Goal: Contribute content: Contribute content

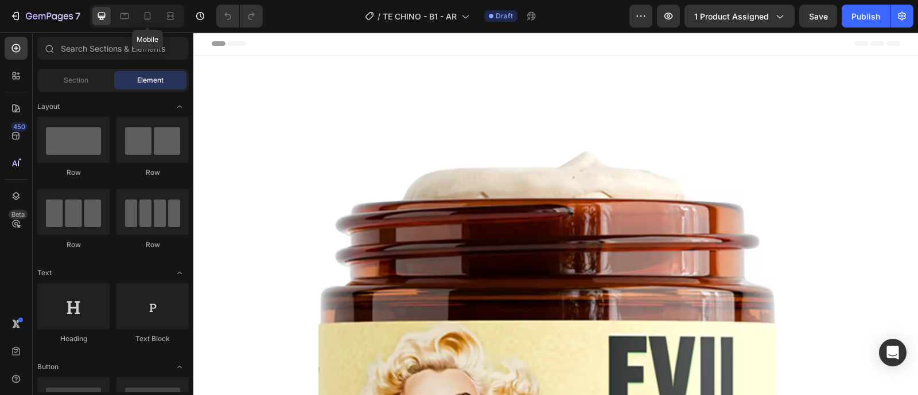
drag, startPoint x: 152, startPoint y: 15, endPoint x: 257, endPoint y: 87, distance: 127.2
click at [153, 15] on icon at bounding box center [147, 15] width 11 height 11
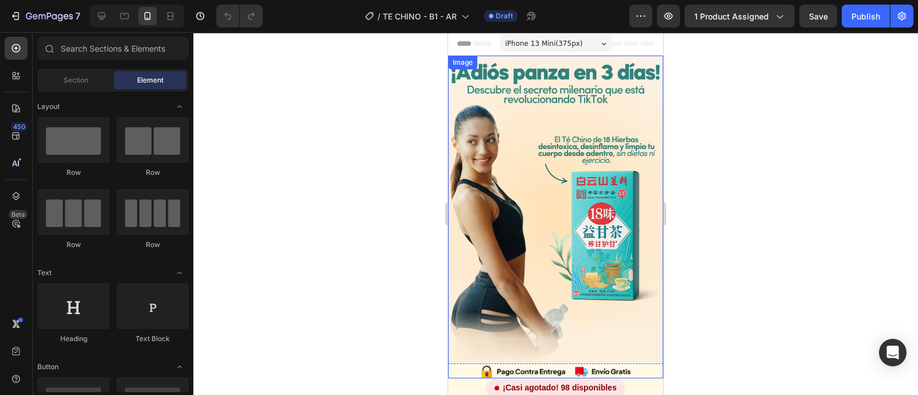
click at [532, 129] on img at bounding box center [555, 217] width 215 height 323
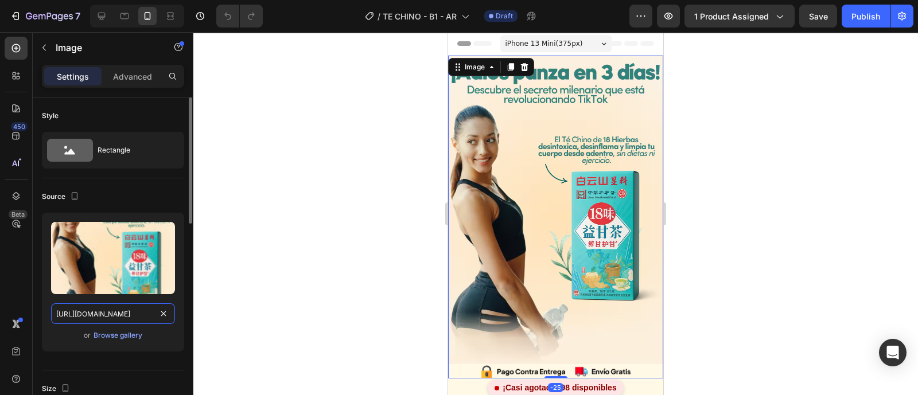
click at [120, 315] on input "[URL][DOMAIN_NAME]" at bounding box center [113, 313] width 124 height 21
click at [120, 314] on input "[URL][DOMAIN_NAME]" at bounding box center [113, 313] width 124 height 21
paste input "665/5691/9995/files/IMG_1_TE_CHINO_LANDING.png?v=1756229920com/s/files/1/0"
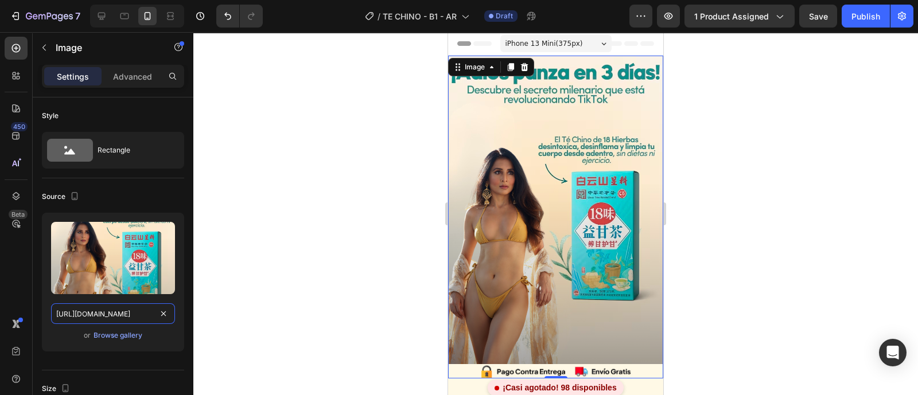
type input "[URL][DOMAIN_NAME]"
click at [712, 225] on div at bounding box center [555, 213] width 724 height 363
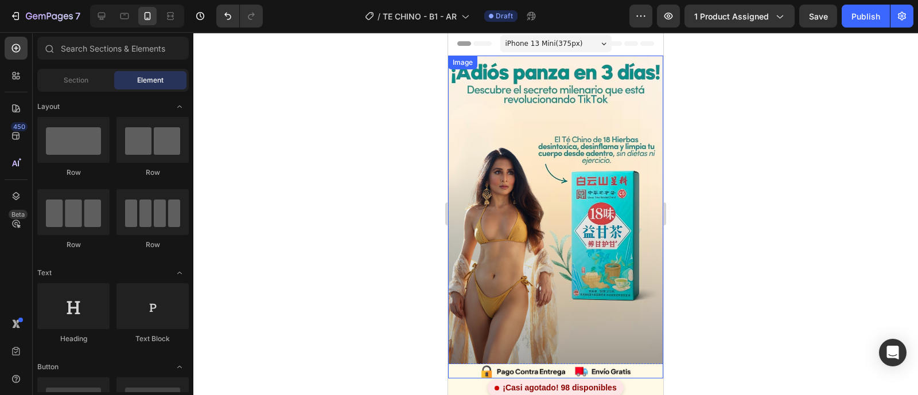
click at [502, 183] on img at bounding box center [555, 217] width 215 height 323
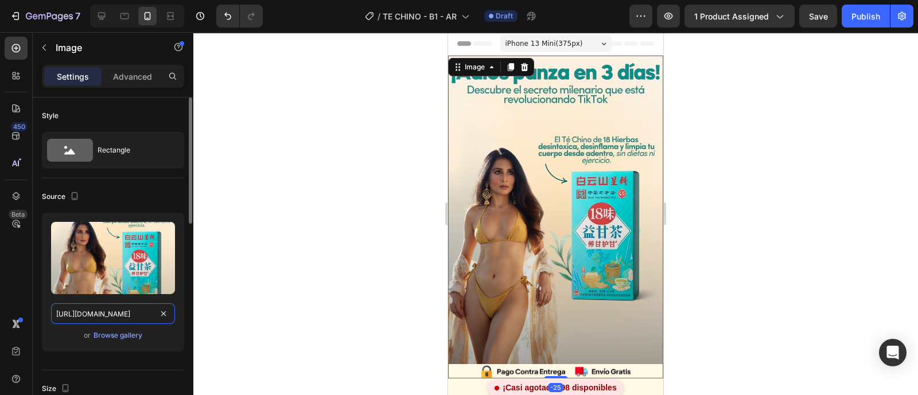
click at [96, 310] on input "[URL][DOMAIN_NAME]" at bounding box center [113, 313] width 124 height 21
paste input "2_TE_CHINO_LANDING.png?v=1756230014"
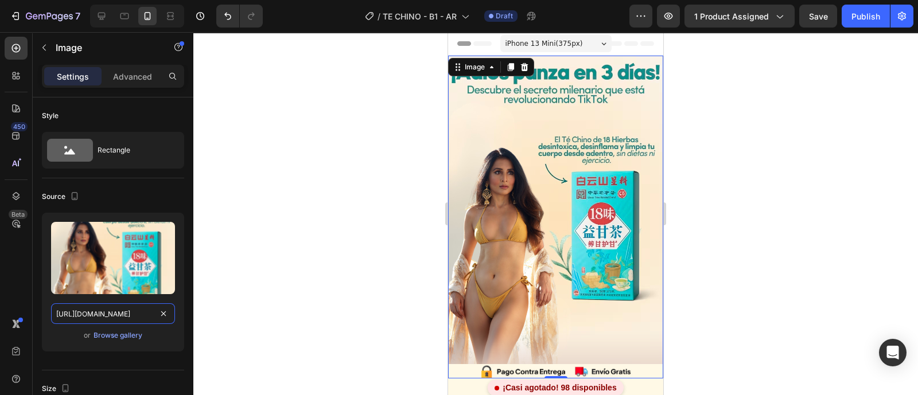
type input "[URL][DOMAIN_NAME]"
click at [304, 271] on div at bounding box center [555, 213] width 724 height 363
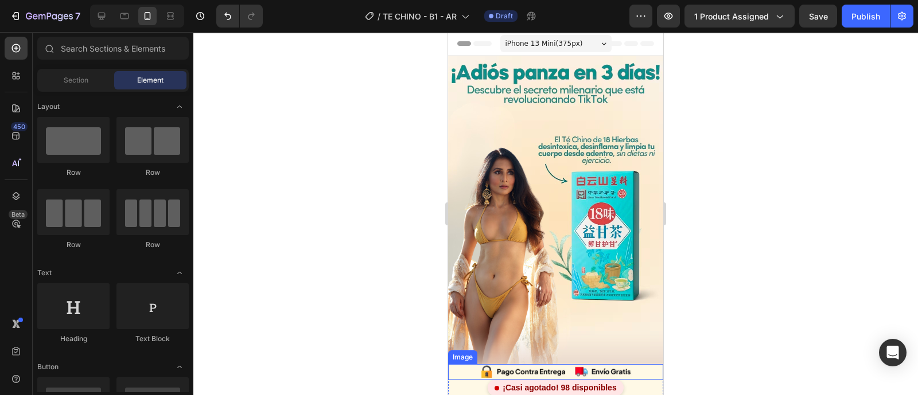
click at [587, 364] on img at bounding box center [555, 372] width 215 height 16
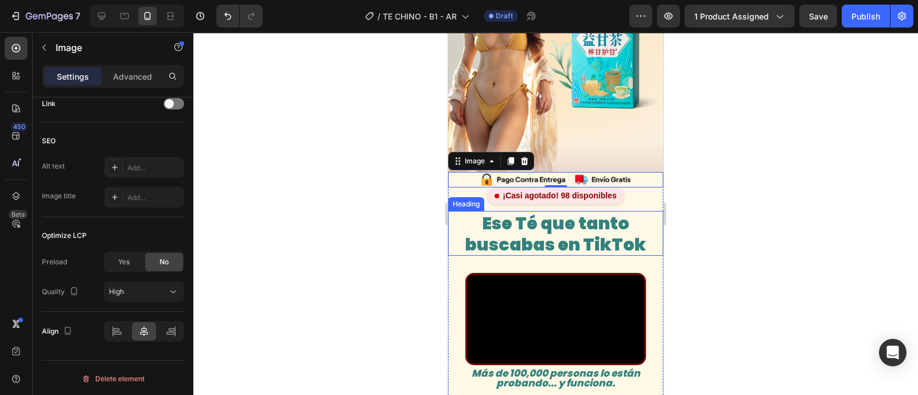
scroll to position [215, 0]
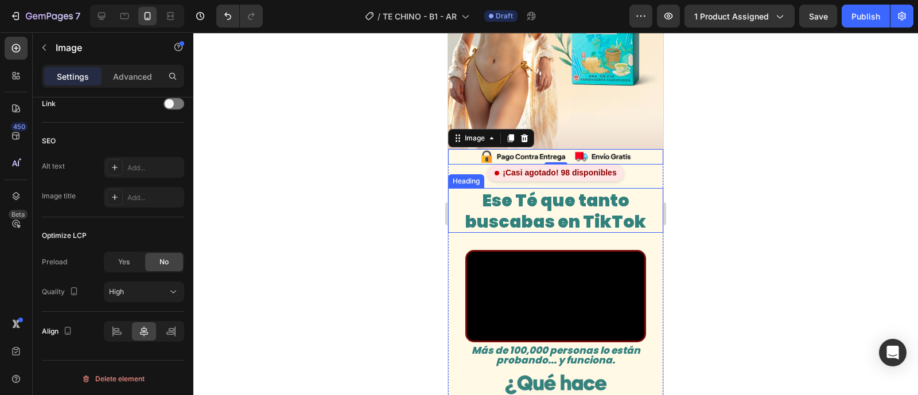
click at [539, 201] on span "Ese Té que tanto buscabas en TikTok" at bounding box center [555, 211] width 181 height 46
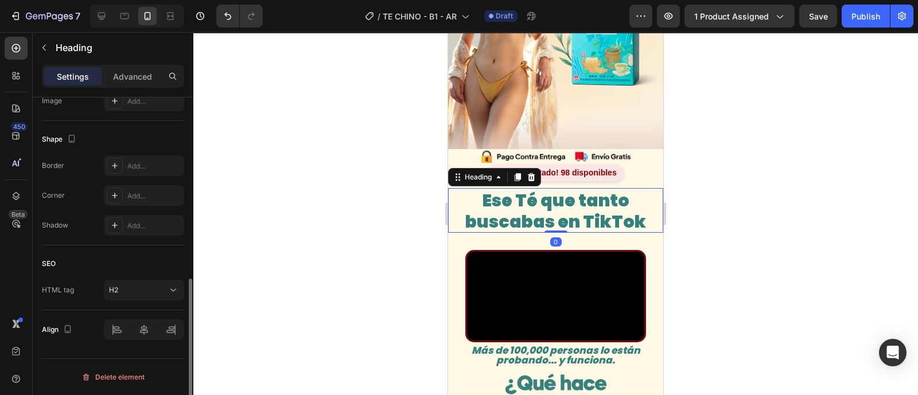
scroll to position [0, 0]
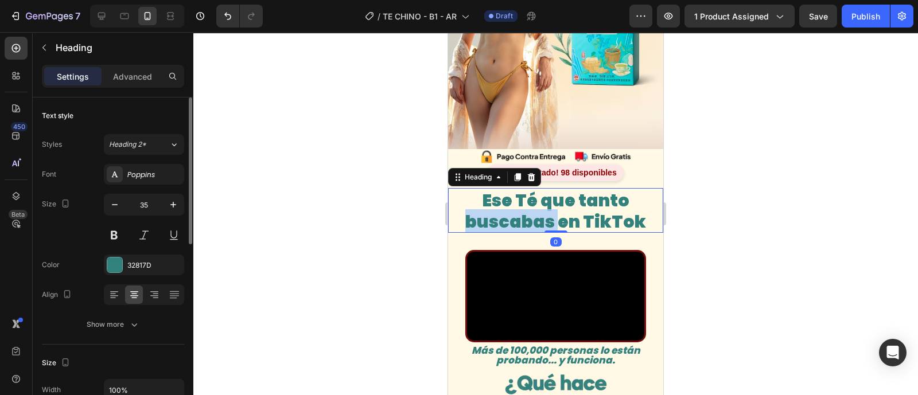
click at [539, 201] on span "Ese Té que tanto buscabas en TikTok" at bounding box center [555, 211] width 181 height 46
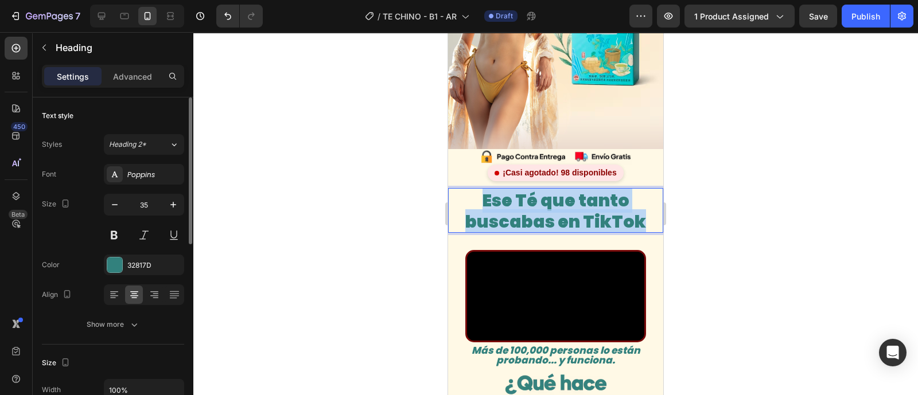
click at [539, 202] on span "Ese Té que tanto buscabas en TikTok" at bounding box center [555, 211] width 181 height 46
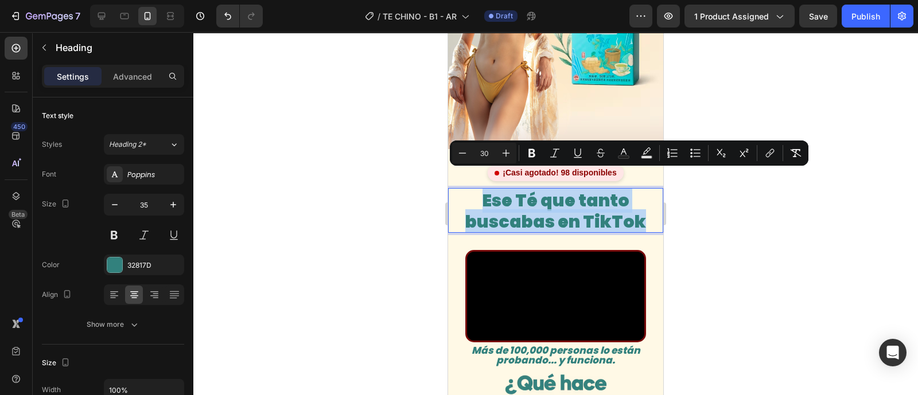
copy span "Ese Té que tanto buscabas en TikTok"
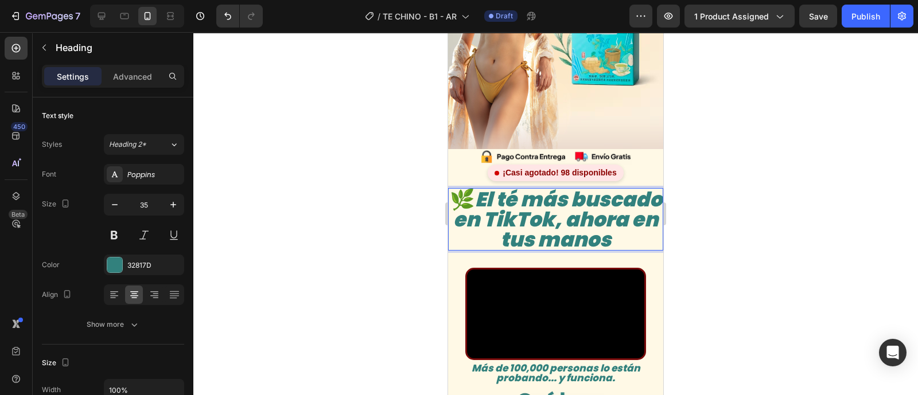
scroll to position [2, 0]
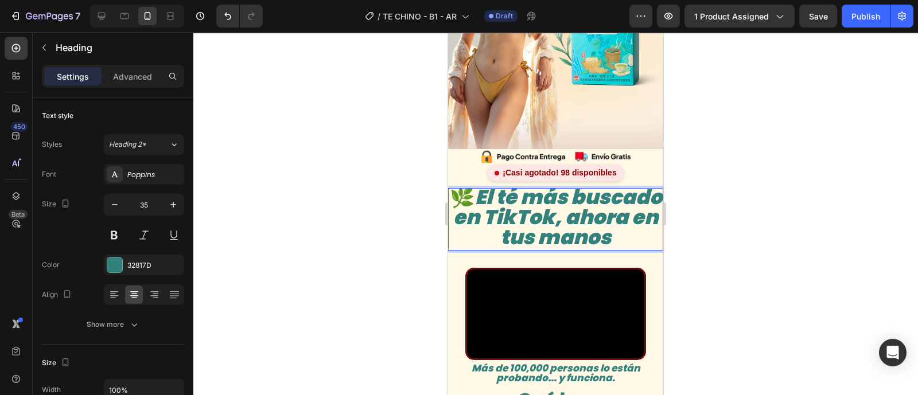
click at [495, 217] on icon "El té más buscado en TikTok, ahora en tus manos" at bounding box center [557, 217] width 209 height 68
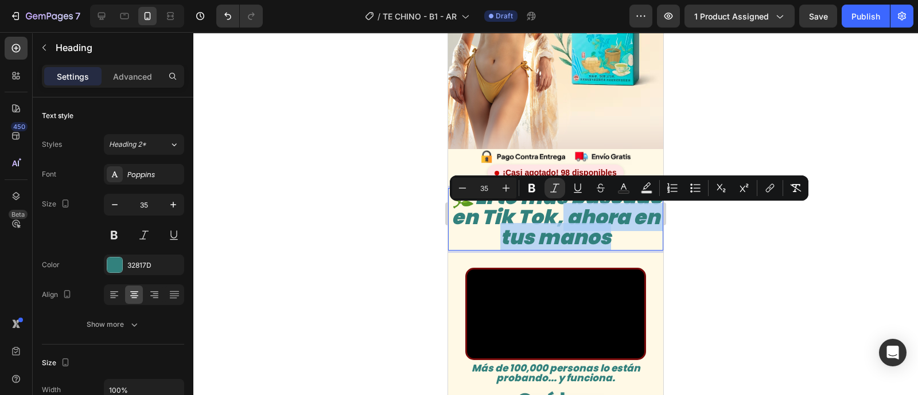
drag, startPoint x: 507, startPoint y: 219, endPoint x: 595, endPoint y: 242, distance: 90.7
click at [595, 242] on p "🌿 El té más buscado en Tik Tok, ahora en tus manos" at bounding box center [555, 217] width 213 height 60
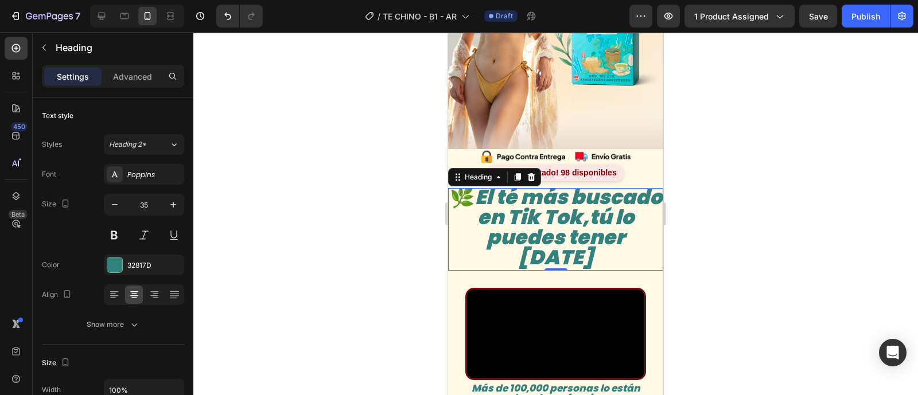
click at [762, 221] on div at bounding box center [555, 213] width 724 height 363
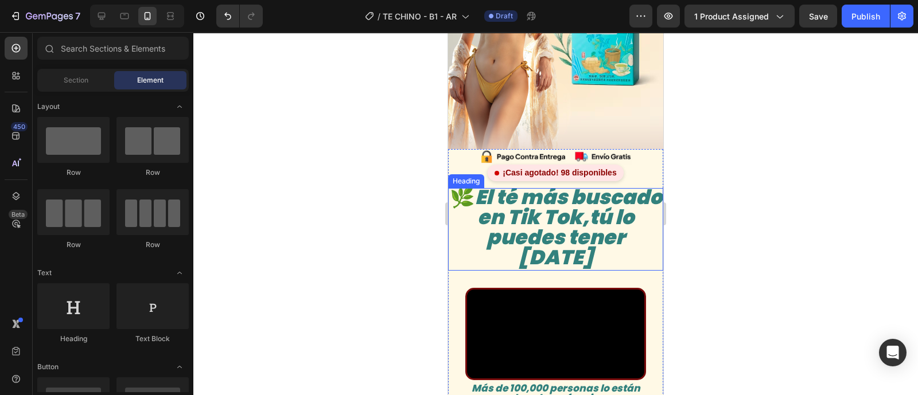
click at [542, 221] on icon "El té más buscado en Tik Tok,tú lo puedes tener [DATE]" at bounding box center [568, 227] width 187 height 88
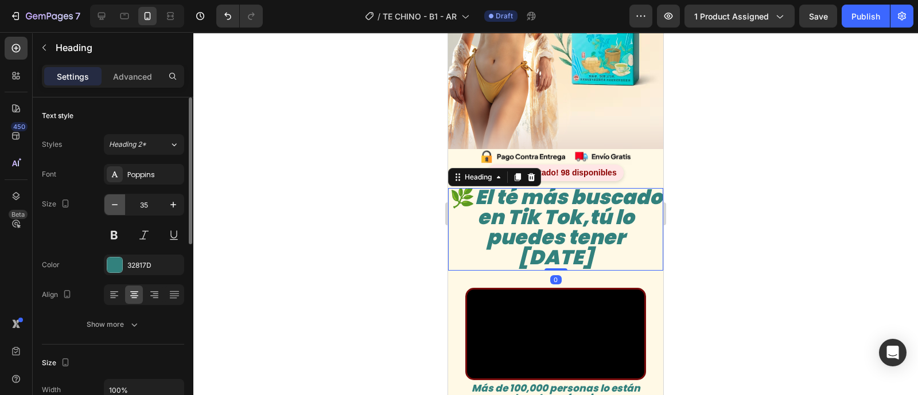
click at [112, 208] on icon "button" at bounding box center [114, 204] width 11 height 11
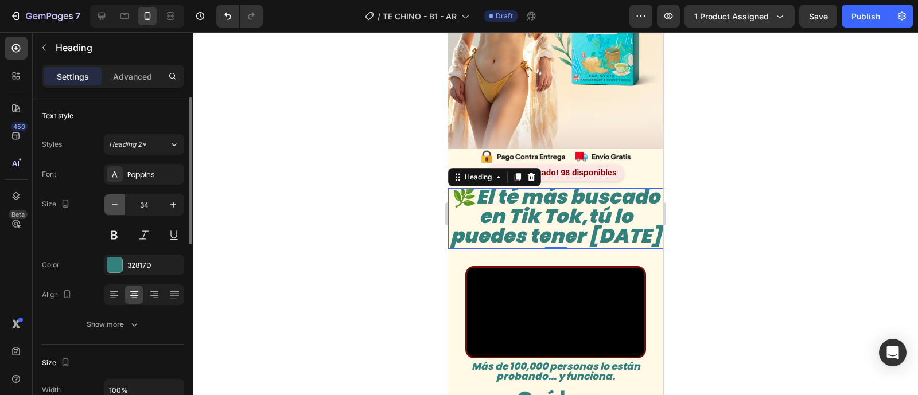
click at [112, 208] on icon "button" at bounding box center [114, 204] width 11 height 11
type input "33"
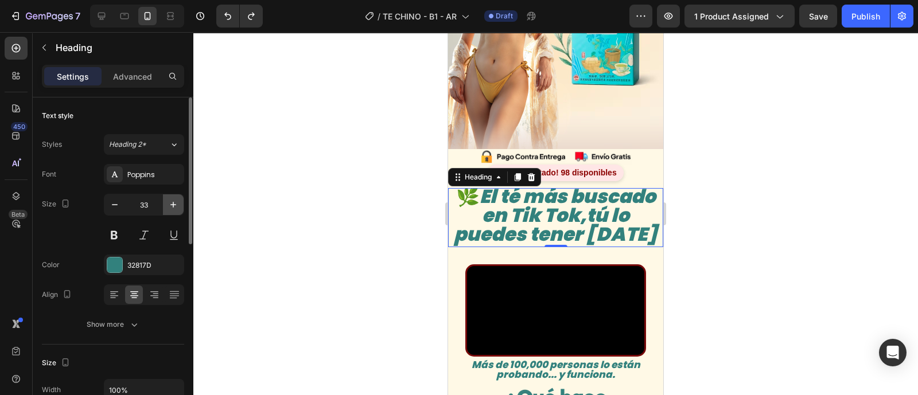
click at [175, 202] on icon "button" at bounding box center [172, 204] width 11 height 11
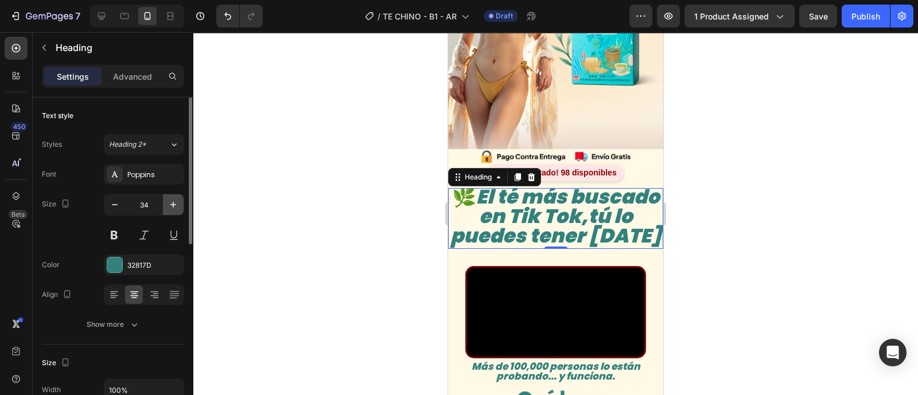
click at [175, 204] on icon "button" at bounding box center [172, 204] width 11 height 11
type input "35"
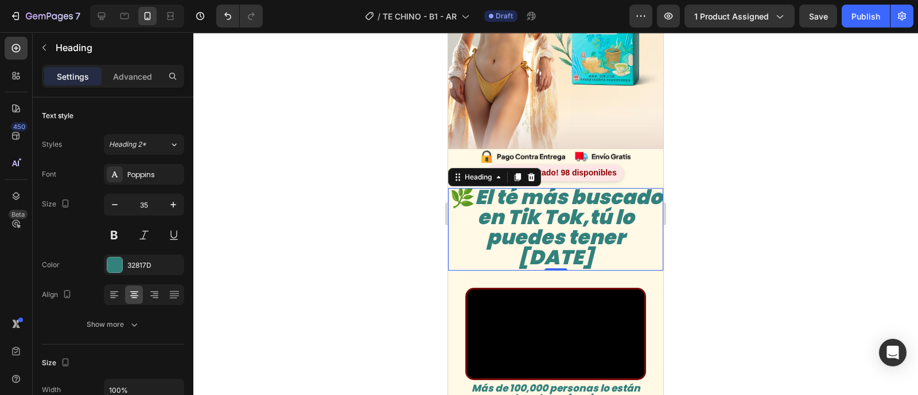
click at [381, 243] on div at bounding box center [555, 213] width 724 height 363
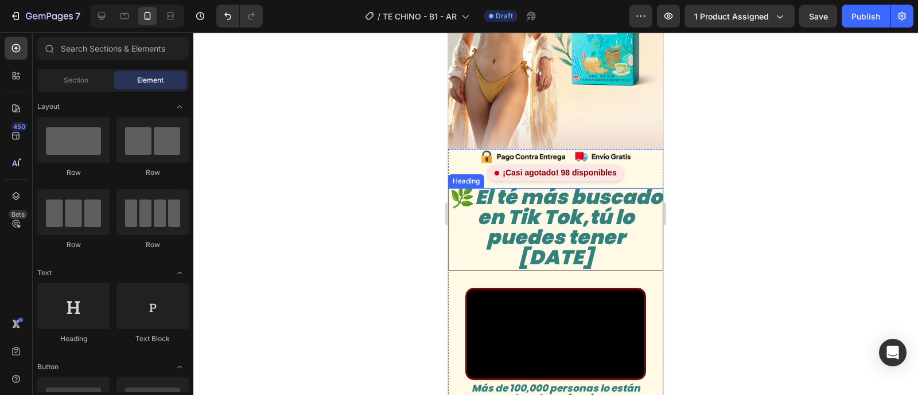
click at [572, 214] on icon "El té más buscado en Tik Tok,tú lo puedes tener [DATE]" at bounding box center [568, 227] width 187 height 88
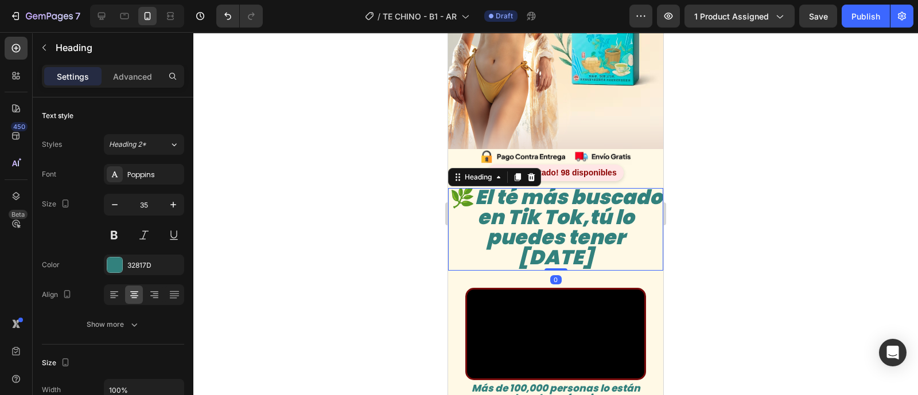
scroll to position [0, 0]
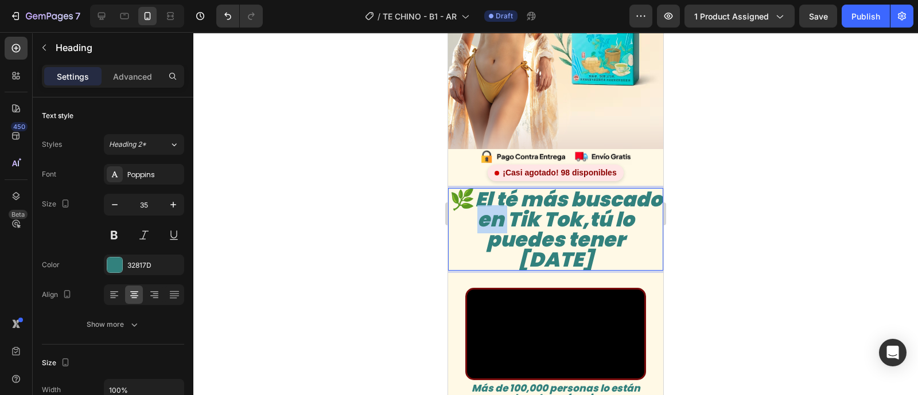
click at [572, 213] on icon "El té más buscado en Tik Tok,tú lo puedes tener [DATE]" at bounding box center [568, 229] width 187 height 88
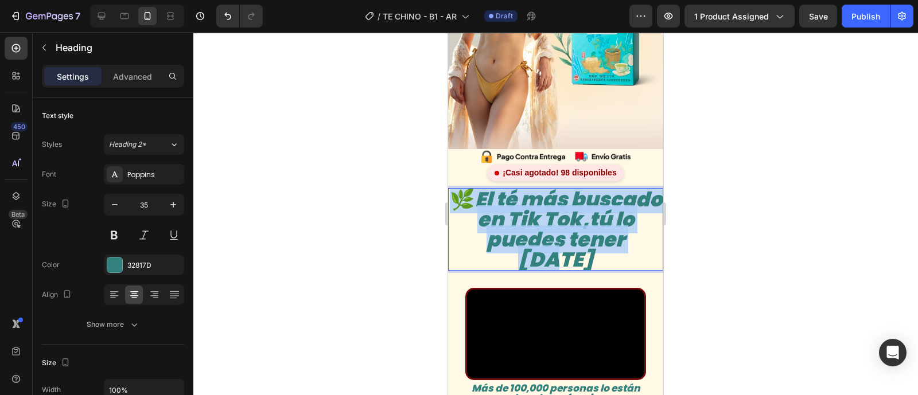
click at [572, 213] on icon "El té más buscado en Tik Tok,tú lo puedes tener [DATE]" at bounding box center [568, 229] width 187 height 88
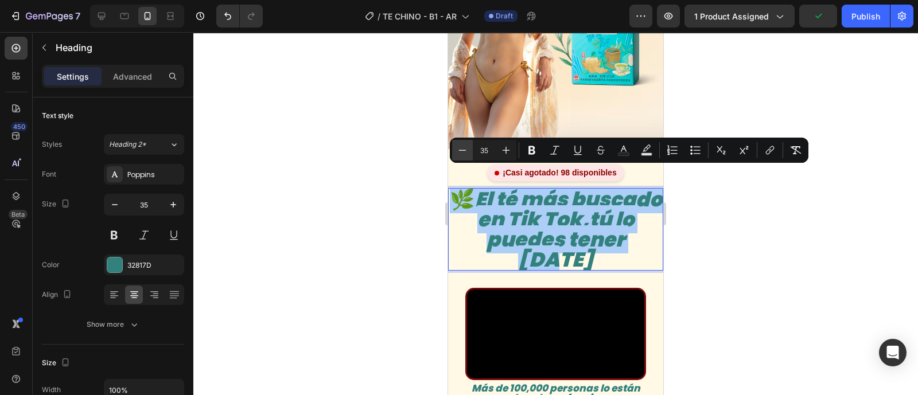
click at [465, 150] on icon "Editor contextual toolbar" at bounding box center [462, 150] width 7 height 1
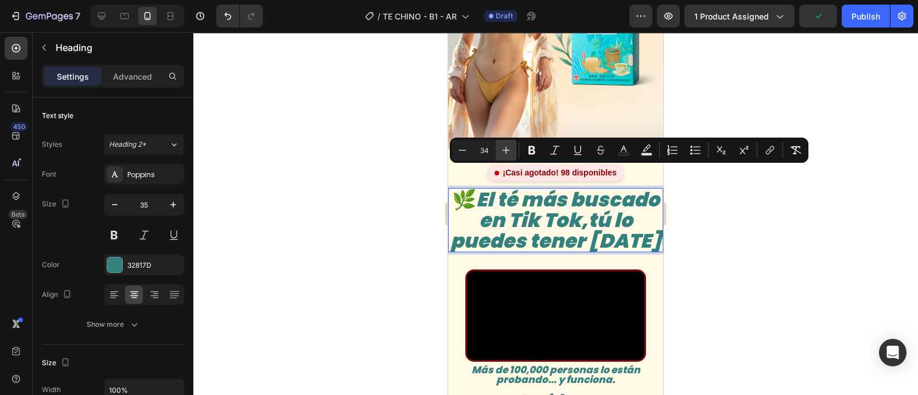
click at [502, 154] on icon "Editor contextual toolbar" at bounding box center [505, 150] width 11 height 11
type input "35"
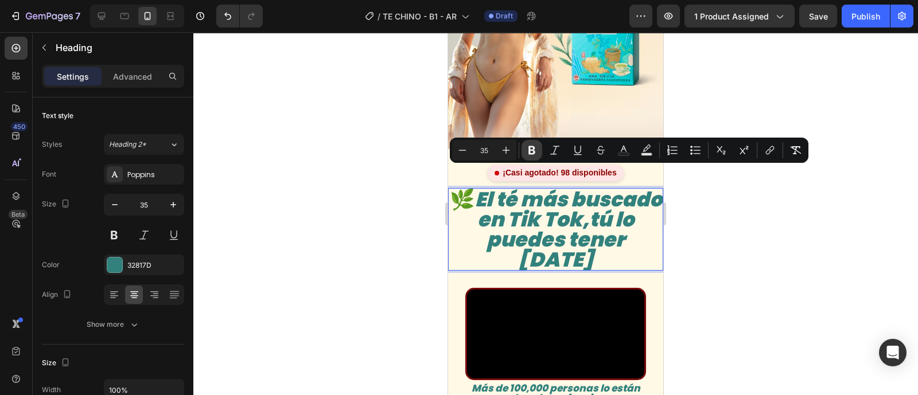
click at [525, 153] on button "Bold" at bounding box center [531, 150] width 21 height 21
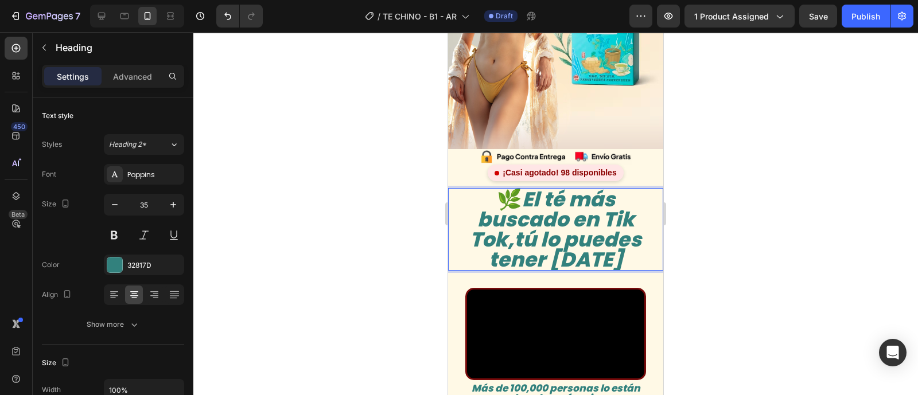
click at [716, 193] on div at bounding box center [555, 213] width 724 height 363
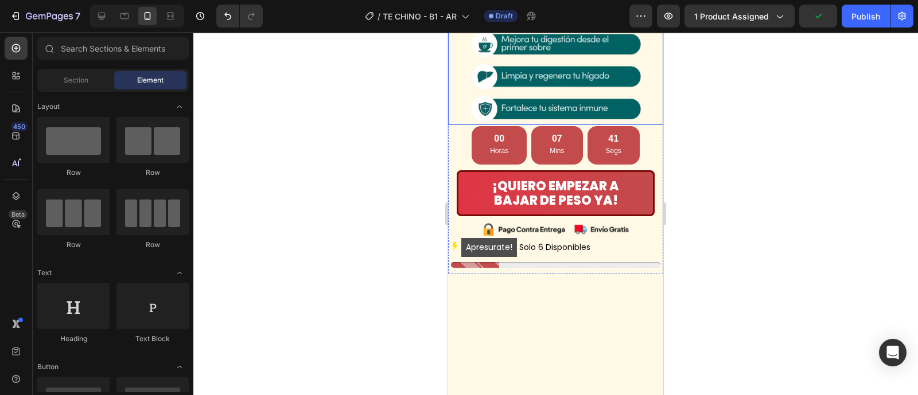
scroll to position [717, 0]
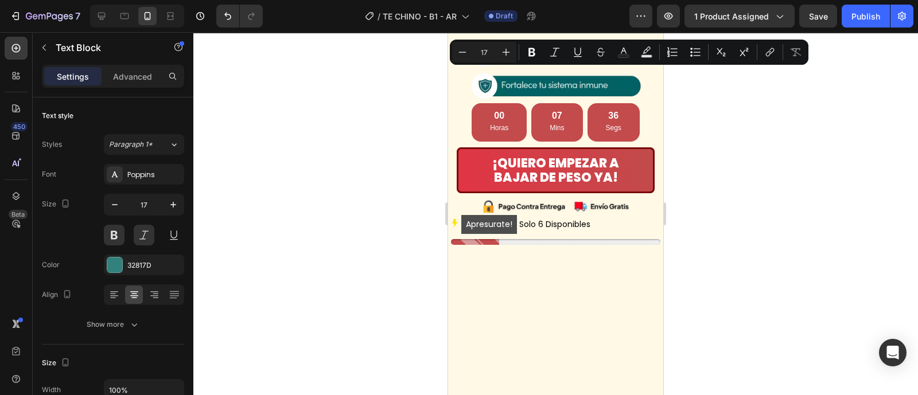
copy p "Más de 100,000 personas lo están probando... y funciona."
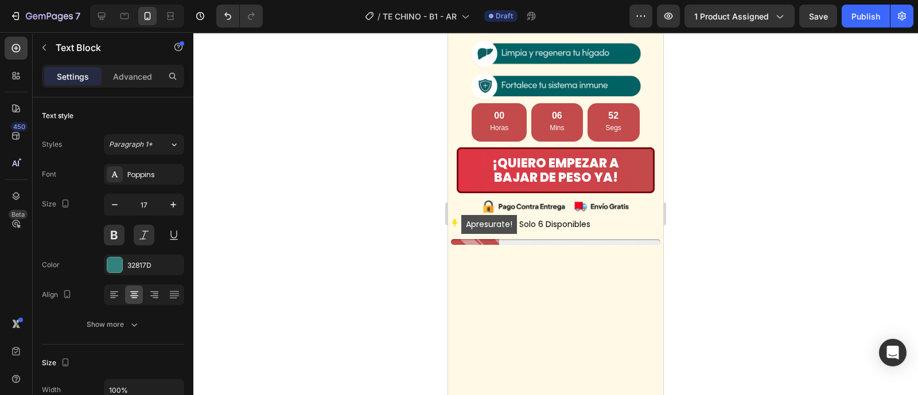
click at [723, 106] on div at bounding box center [555, 213] width 724 height 363
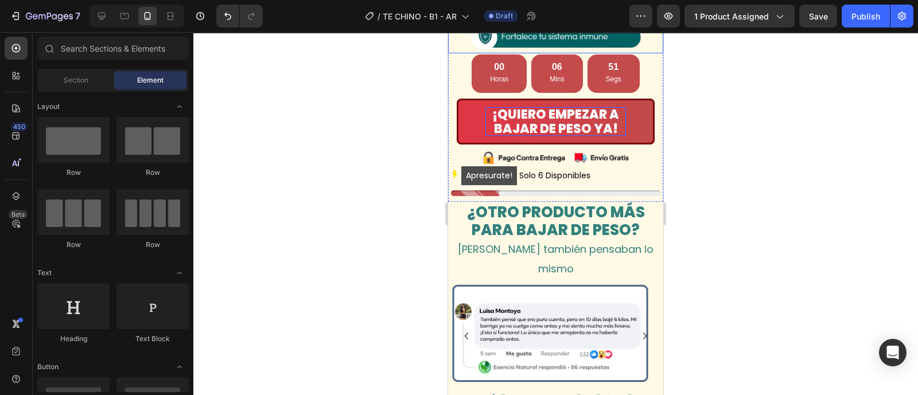
scroll to position [860, 0]
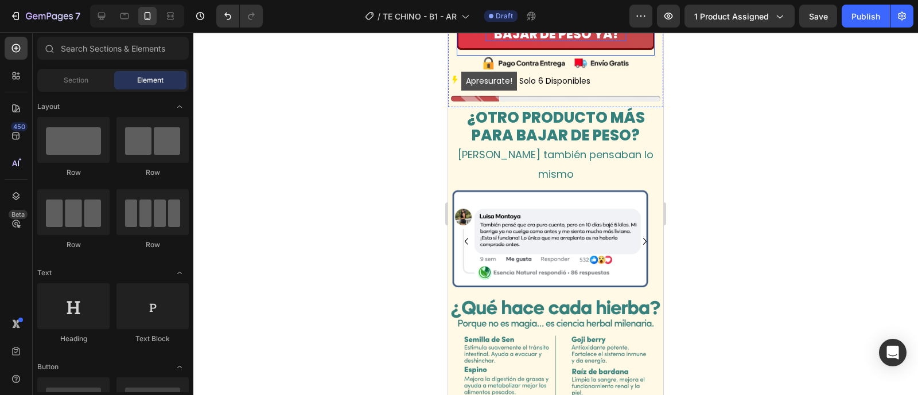
click at [559, 43] on span "¡QUIERO EMPEZAR A BAJAR DE PESO YA!" at bounding box center [555, 27] width 127 height 32
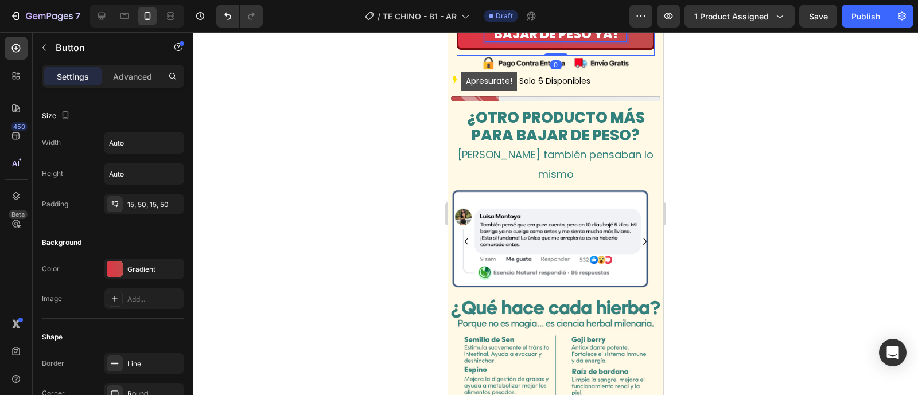
click at [559, 43] on span "¡QUIERO EMPEZAR A BAJAR DE PESO YA!" at bounding box center [555, 27] width 127 height 32
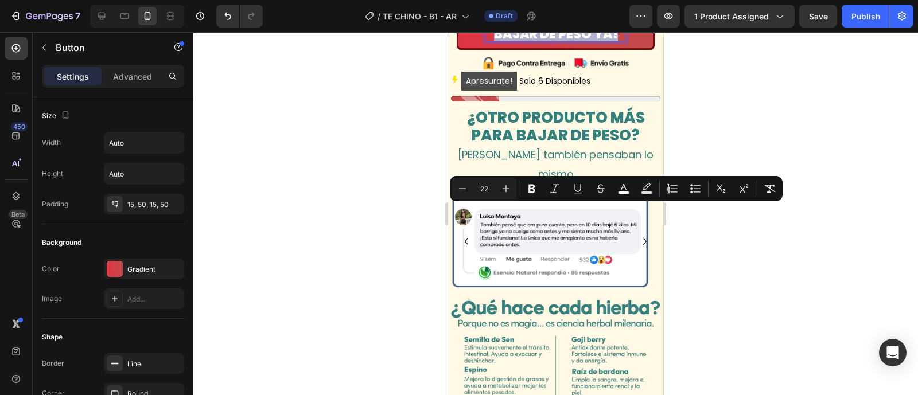
copy span "¡QUIERO EMPEZAR A BAJAR DE PESO YA!"
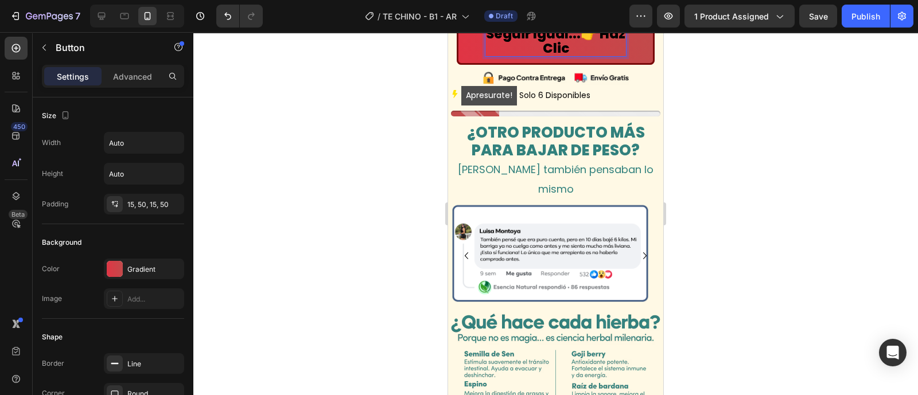
scroll to position [2, 0]
click at [707, 233] on div at bounding box center [555, 213] width 724 height 363
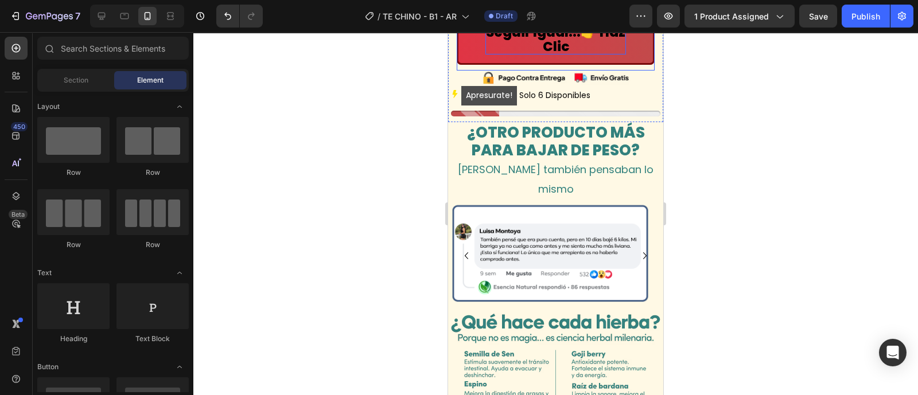
click at [541, 41] on strong "Bajar de Peso o Seguir Igual..." at bounding box center [551, 25] width 130 height 33
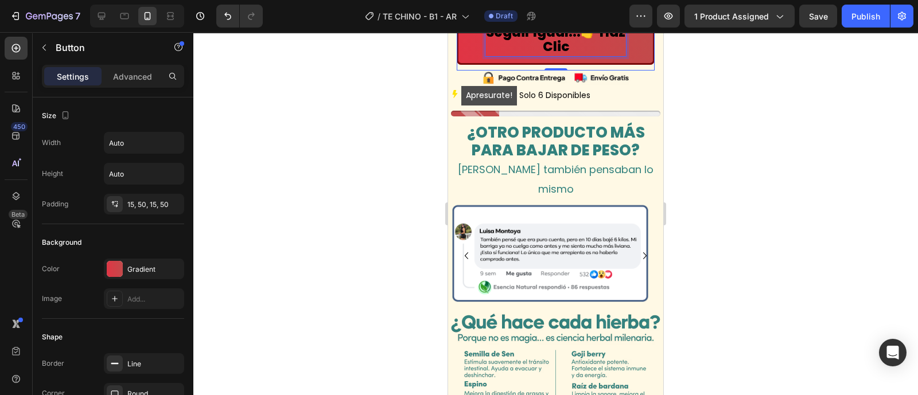
scroll to position [0, 0]
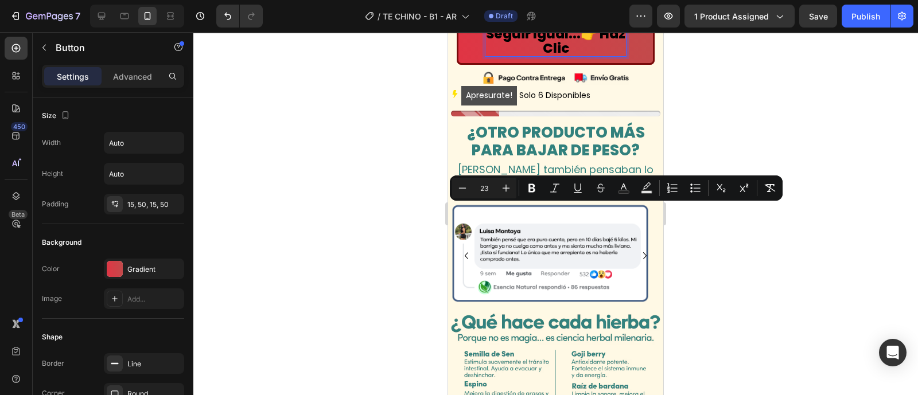
drag, startPoint x: 506, startPoint y: 214, endPoint x: 583, endPoint y: 249, distance: 84.4
click at [583, 56] on p "🔥 Bajar de Peso o Seguir Igual... 👉 Haz Clic" at bounding box center [555, 35] width 140 height 44
click at [625, 193] on rect "Editor contextual toolbar" at bounding box center [623, 192] width 11 height 3
type input "000000"
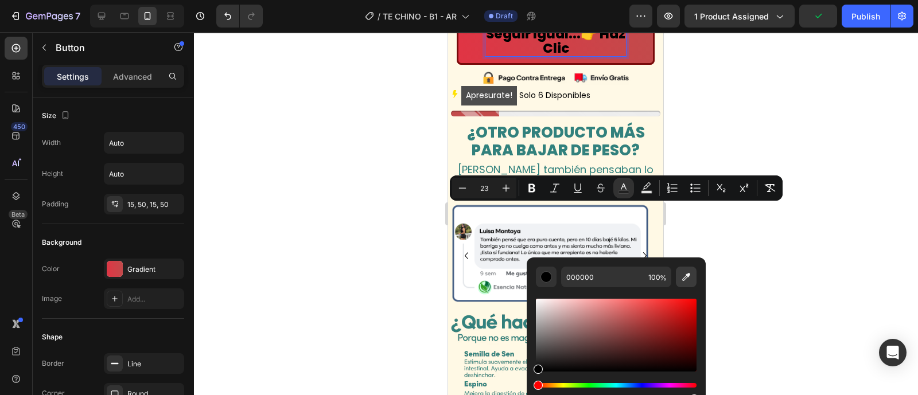
click at [686, 276] on icon "Editor contextual toolbar" at bounding box center [685, 276] width 11 height 11
type input "FFFFFF"
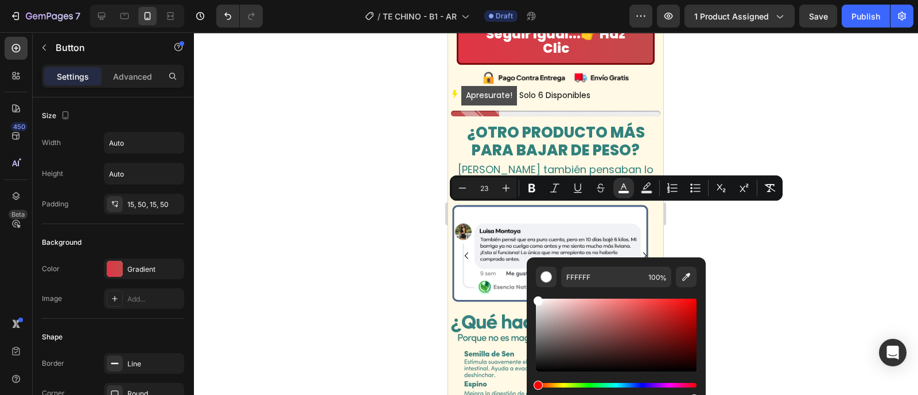
click at [339, 251] on div at bounding box center [555, 213] width 724 height 363
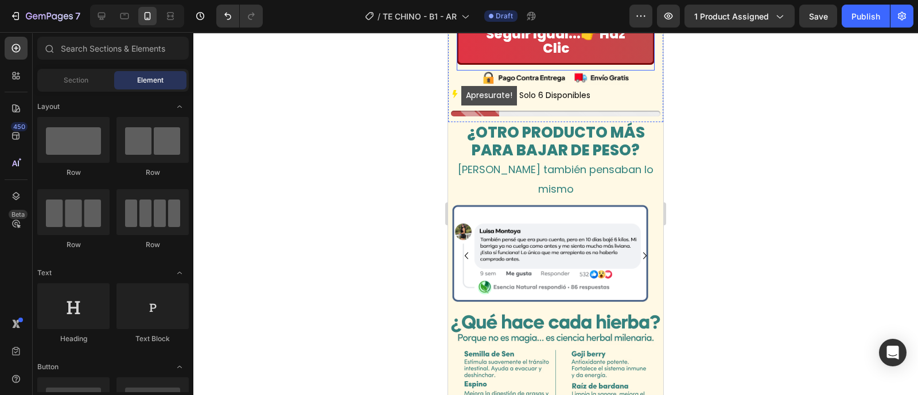
click at [473, 65] on button "🔥 Bajar de Peso o Seguir Igual... 👉 Haz Clic" at bounding box center [555, 34] width 198 height 61
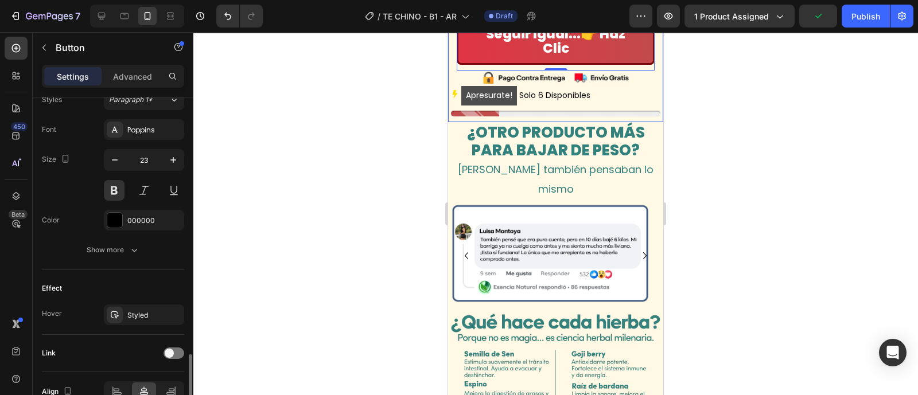
scroll to position [490, 0]
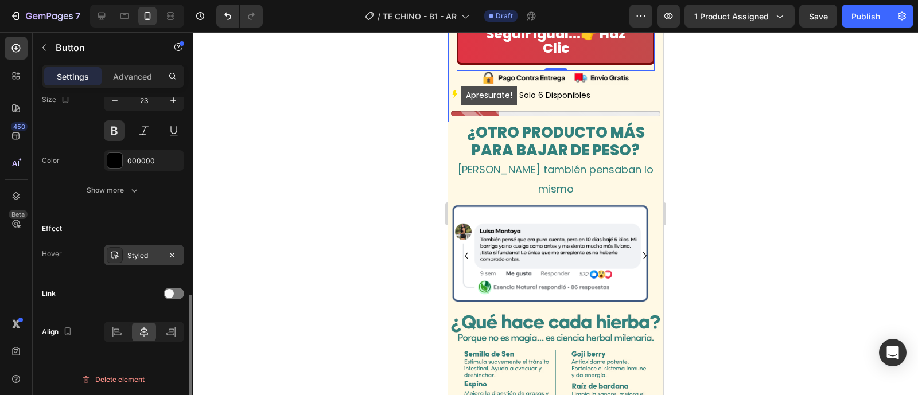
click at [132, 255] on div "Styled" at bounding box center [143, 256] width 33 height 10
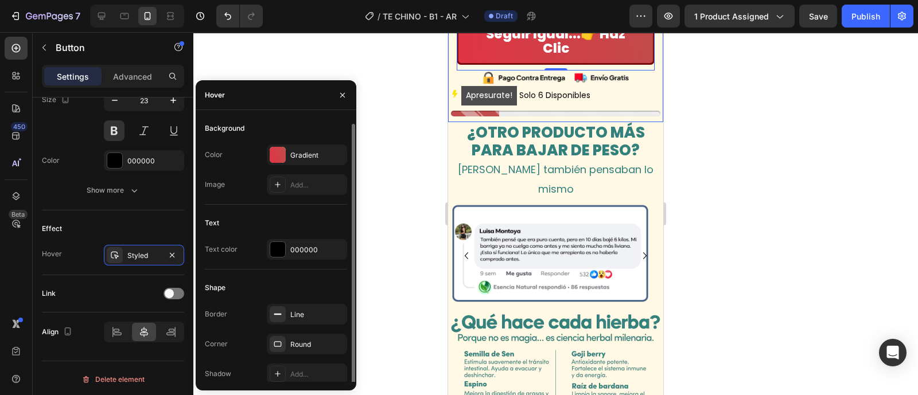
scroll to position [2, 0]
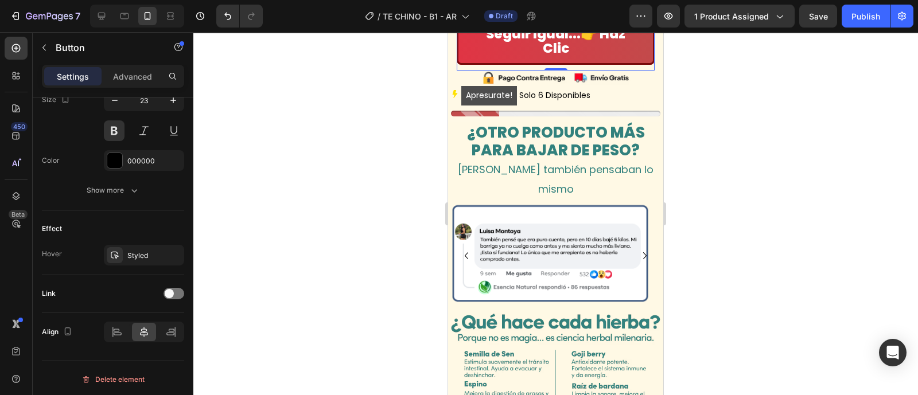
click at [396, 213] on div at bounding box center [555, 213] width 724 height 363
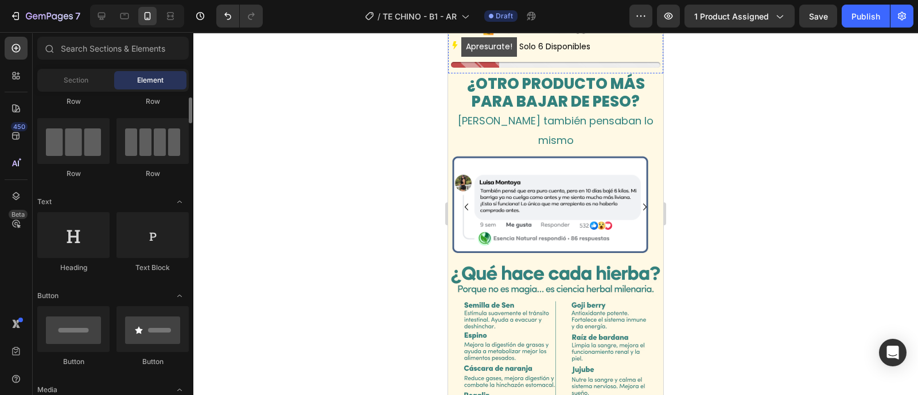
scroll to position [931, 0]
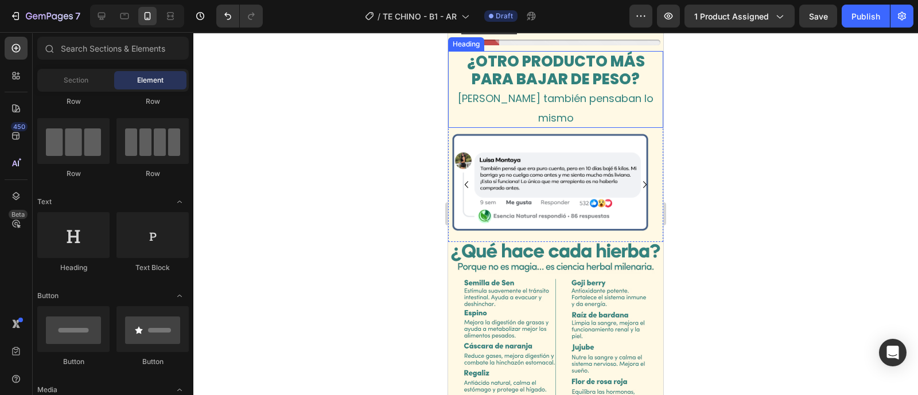
click at [533, 89] on strong "¿OTRO PRODUCTO MÁS PARA BAJAR DE PESO?" at bounding box center [556, 70] width 178 height 38
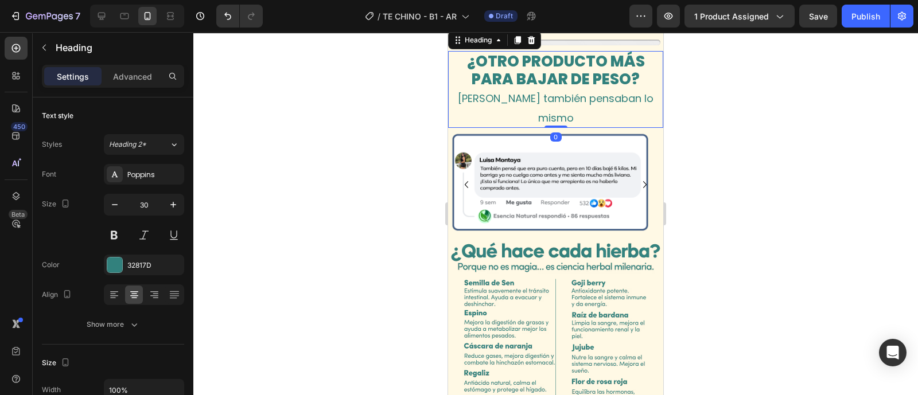
click at [533, 89] on strong "¿OTRO PRODUCTO MÁS PARA BAJAR DE PESO?" at bounding box center [556, 70] width 178 height 38
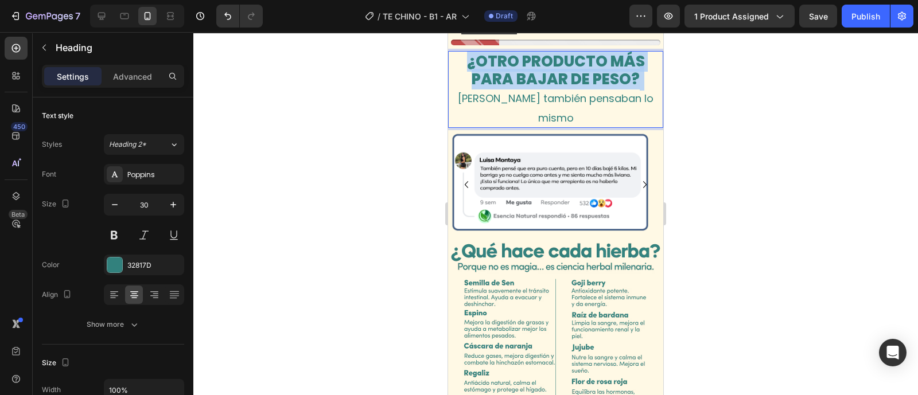
click at [533, 89] on strong "¿OTRO PRODUCTO MÁS PARA BAJAR DE PESO?" at bounding box center [556, 70] width 178 height 38
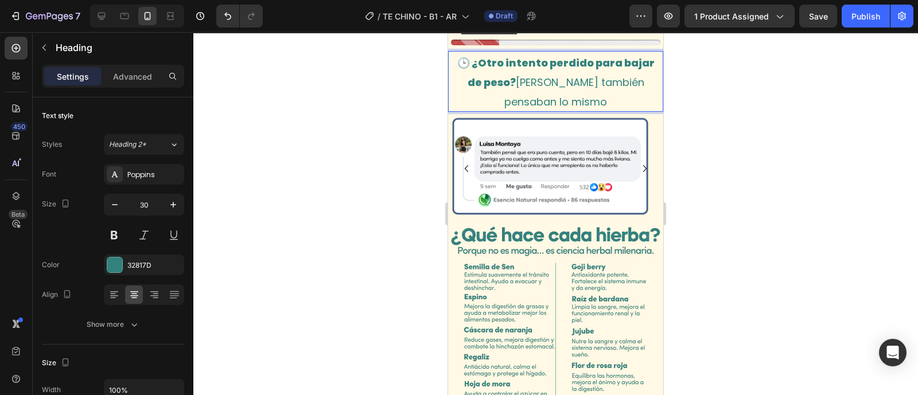
click at [505, 111] on p "🕒 ¿Otro intento perdido para bajar de peso? Ellas también pensaban lo mismo" at bounding box center [555, 81] width 213 height 58
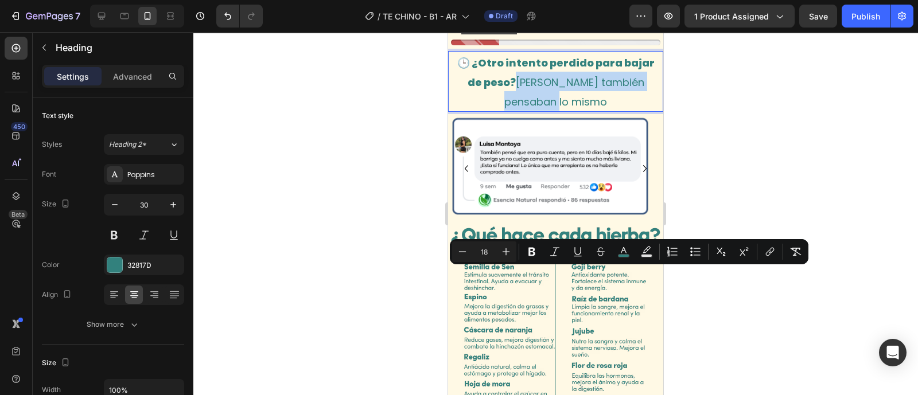
drag, startPoint x: 533, startPoint y: 285, endPoint x: 577, endPoint y: 305, distance: 47.7
click at [577, 111] on p "🕒 ¿Otro intento perdido para bajar de peso? Ellas también pensaban lo mismo" at bounding box center [555, 81] width 213 height 58
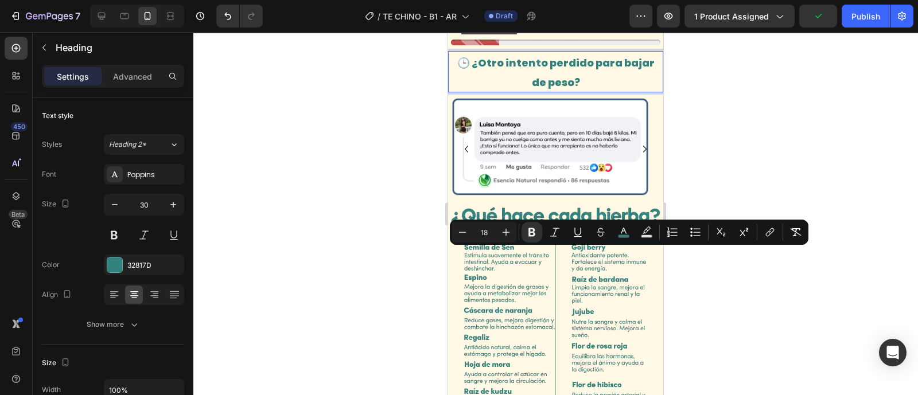
drag, startPoint x: 469, startPoint y: 253, endPoint x: 580, endPoint y: 281, distance: 114.6
click at [580, 91] on p "🕒 ¿Otro intento perdido para bajar de peso?" at bounding box center [555, 71] width 213 height 39
click at [464, 233] on icon "Editor contextual toolbar" at bounding box center [461, 232] width 11 height 11
type input "17"
click at [594, 91] on p "🕒 ¿Otro intento perdido para bajar de peso?" at bounding box center [555, 71] width 213 height 39
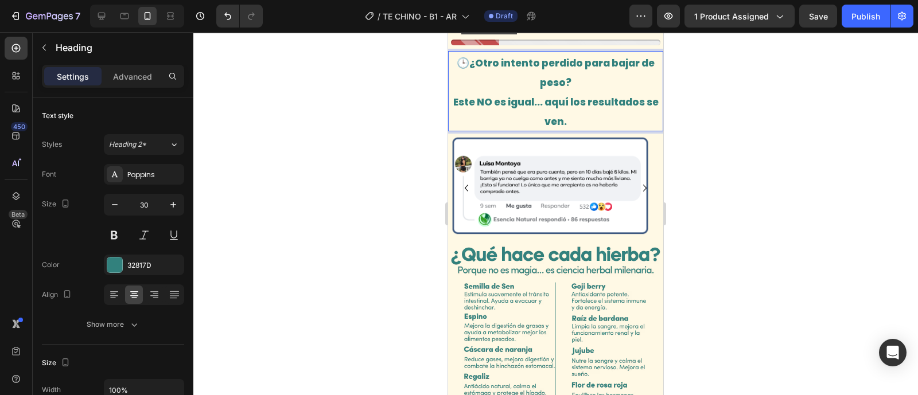
click at [535, 128] on strong "Este NO es igual... aquí los resultados se ven." at bounding box center [555, 111] width 205 height 33
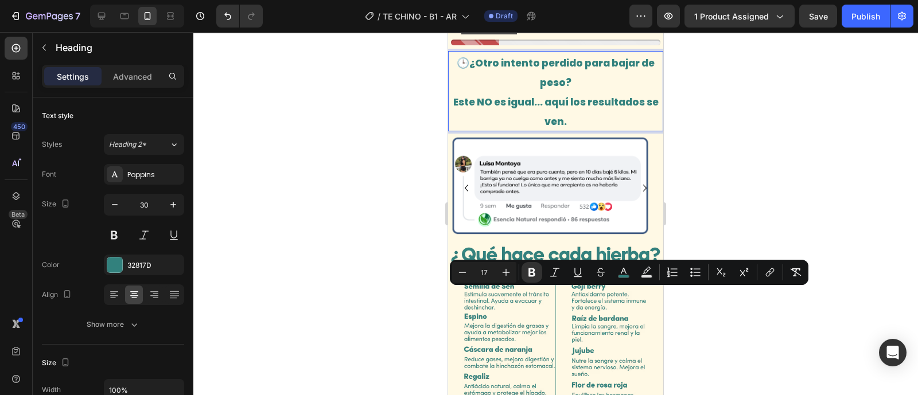
click at [450, 130] on p "🕒 ¿Otro intento perdido para bajar de peso? Este NO es igual... aquí los result…" at bounding box center [555, 91] width 213 height 78
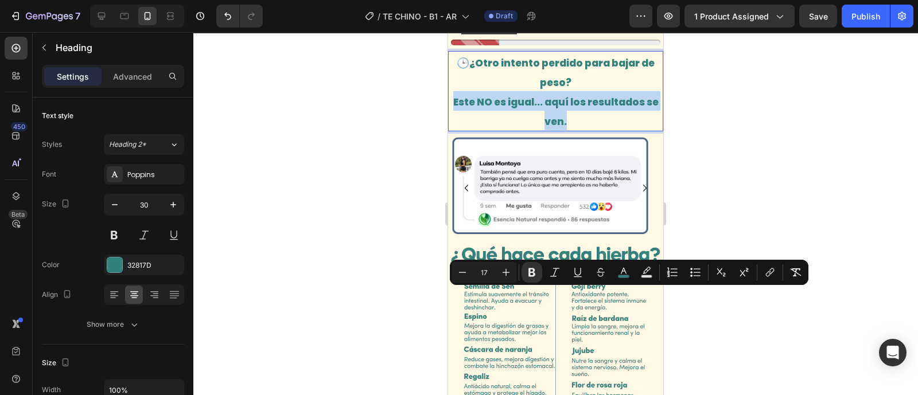
drag, startPoint x: 450, startPoint y: 296, endPoint x: 577, endPoint y: 320, distance: 129.5
click at [577, 130] on p "🕒 ¿Otro intento perdido para bajar de peso? Este NO es igual... aquí los result…" at bounding box center [555, 91] width 213 height 78
click at [623, 272] on icon "Editor contextual toolbar" at bounding box center [623, 272] width 11 height 11
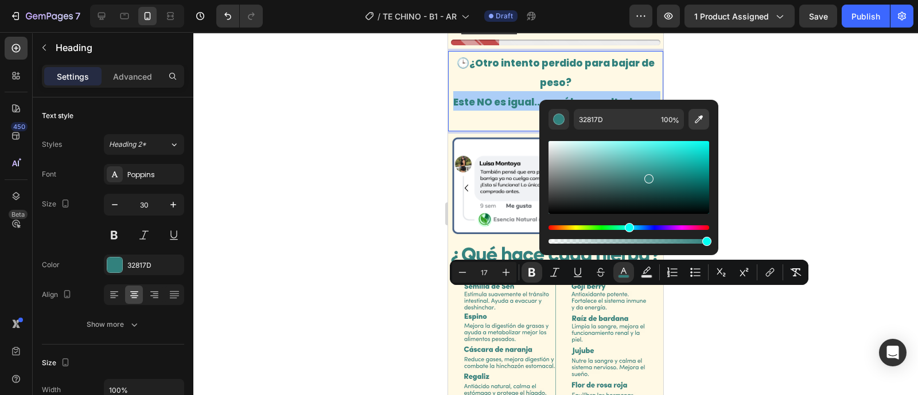
click at [700, 122] on icon "Editor contextual toolbar" at bounding box center [698, 119] width 11 height 11
type input "FFFFFF"
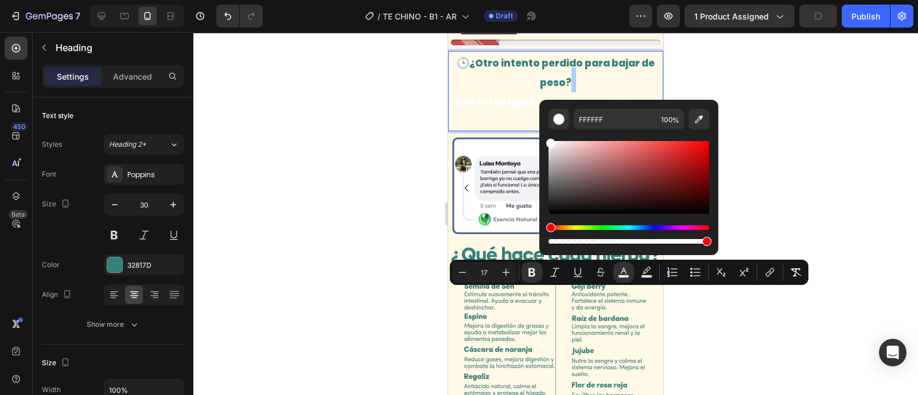
click at [716, 331] on div at bounding box center [555, 213] width 724 height 363
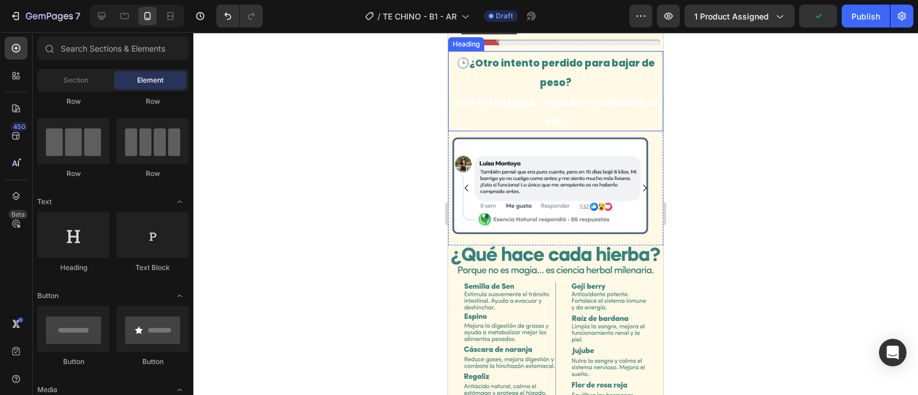
click at [553, 128] on strong "Este NO es igual... aquí los resultados se ven." at bounding box center [555, 111] width 205 height 33
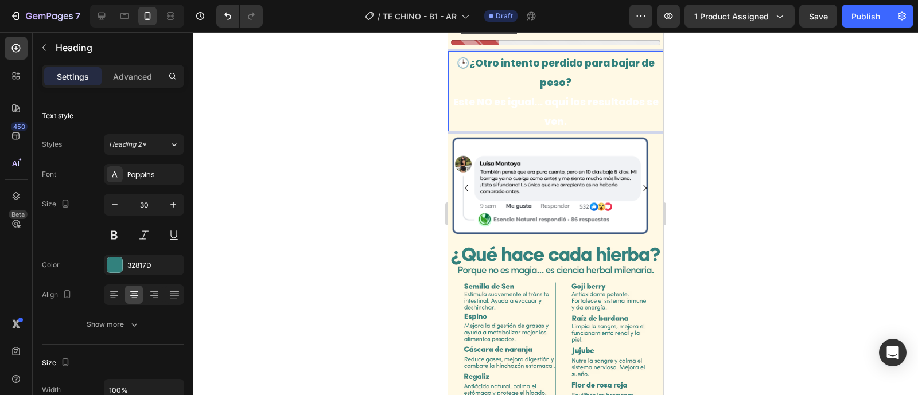
click at [456, 128] on strong "Este NO es igual... aquí los resultados se ven." at bounding box center [555, 111] width 205 height 33
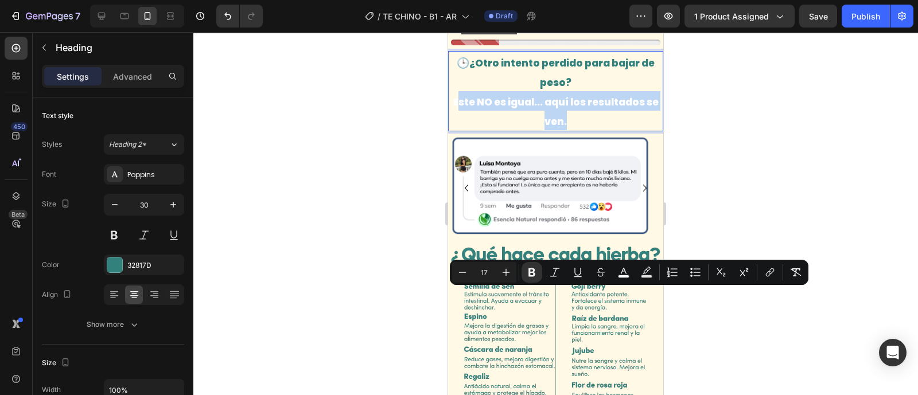
drag, startPoint x: 457, startPoint y: 295, endPoint x: 568, endPoint y: 321, distance: 113.6
click at [568, 130] on p "🕒 ¿Otro intento perdido para bajar de peso? Este NO es igual... aquí los result…" at bounding box center [555, 91] width 213 height 78
click at [621, 273] on icon "Editor contextual toolbar" at bounding box center [623, 272] width 11 height 11
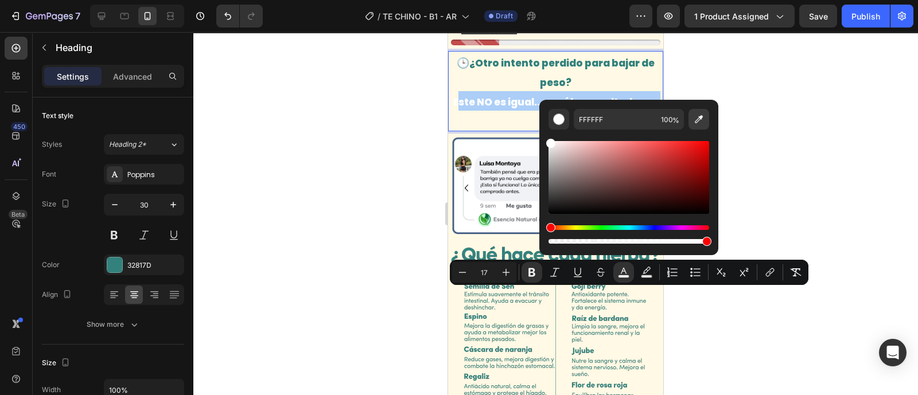
click at [705, 121] on button "Editor contextual toolbar" at bounding box center [698, 119] width 21 height 21
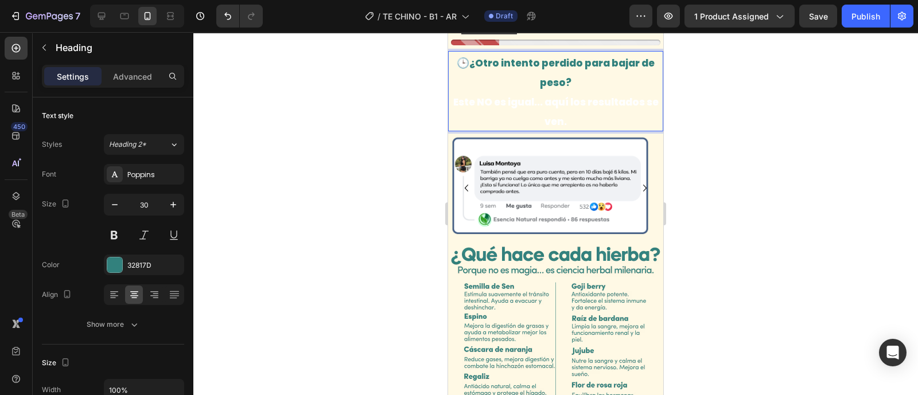
click at [499, 89] on strong "¿Otro intento perdido para bajar de peso?" at bounding box center [561, 72] width 185 height 33
click at [476, 89] on strong "¿Otro intento perdido para bajar de peso?" at bounding box center [561, 72] width 185 height 33
click at [496, 89] on strong "¿Otro intento perdido para bajar de peso?" at bounding box center [561, 72] width 185 height 33
click at [505, 128] on strong "Este NO es igual... aquí los resultados se ven." at bounding box center [555, 111] width 205 height 33
click at [490, 89] on strong "¿Otro intento perdido para bajar de peso?" at bounding box center [561, 72] width 185 height 33
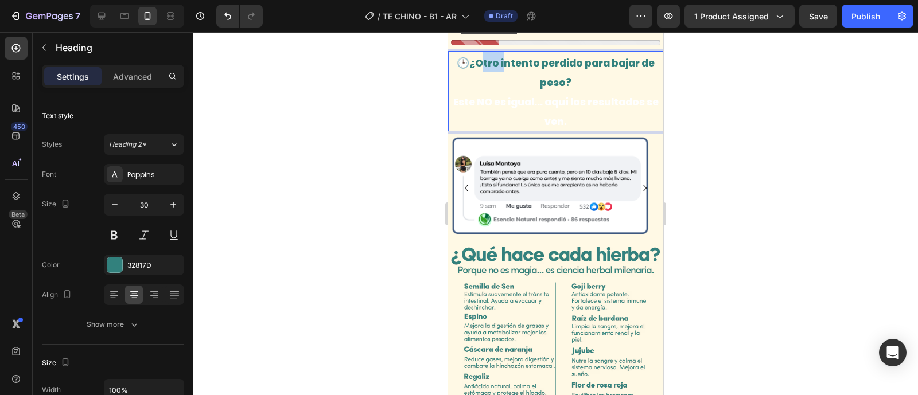
click at [490, 89] on strong "¿Otro intento perdido para bajar de peso?" at bounding box center [561, 72] width 185 height 33
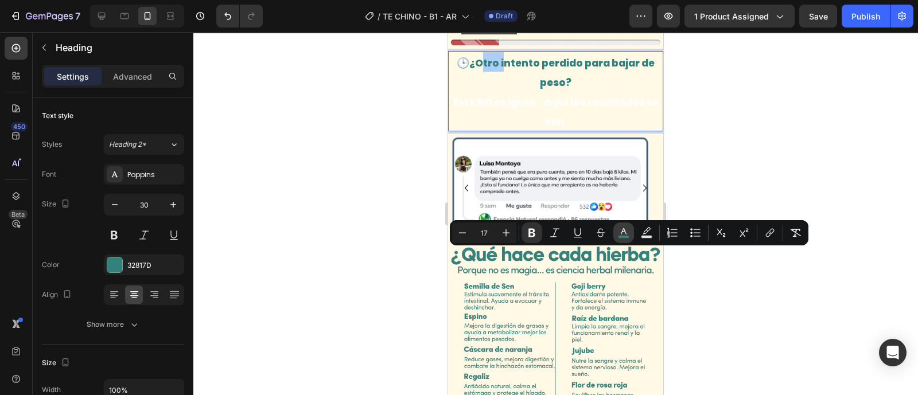
click at [626, 228] on icon "Editor contextual toolbar" at bounding box center [623, 232] width 11 height 11
type input "32817D"
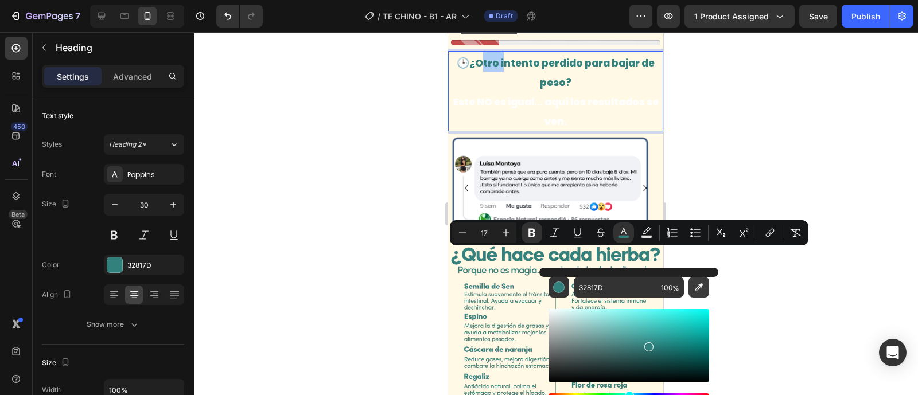
click at [700, 285] on icon "Editor contextual toolbar" at bounding box center [699, 287] width 8 height 8
type input "FFFFFF"
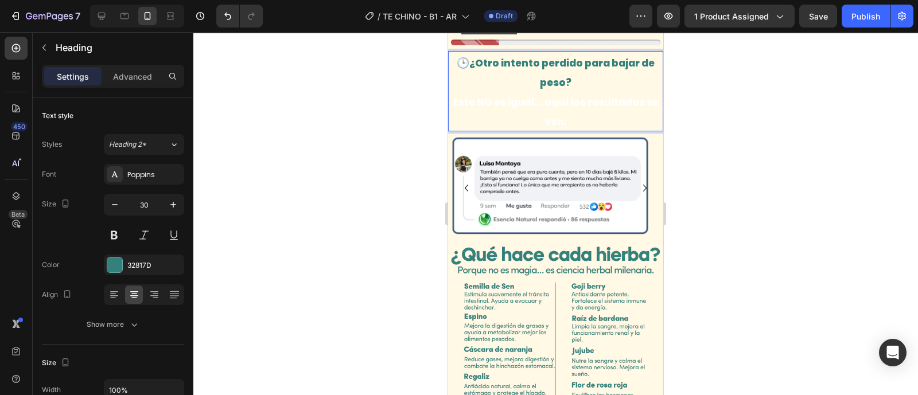
click at [495, 128] on strong "Este NO es igual... aquí los resultados se ven." at bounding box center [555, 111] width 205 height 33
click at [528, 128] on strong "Este NO es igual... aquí los resultados se ven." at bounding box center [555, 111] width 205 height 33
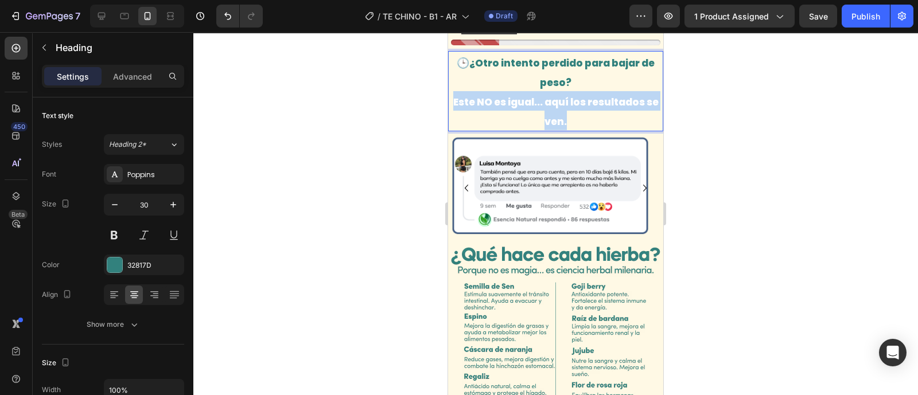
click at [528, 128] on strong "Este NO es igual... aquí los resultados se ven." at bounding box center [555, 111] width 205 height 33
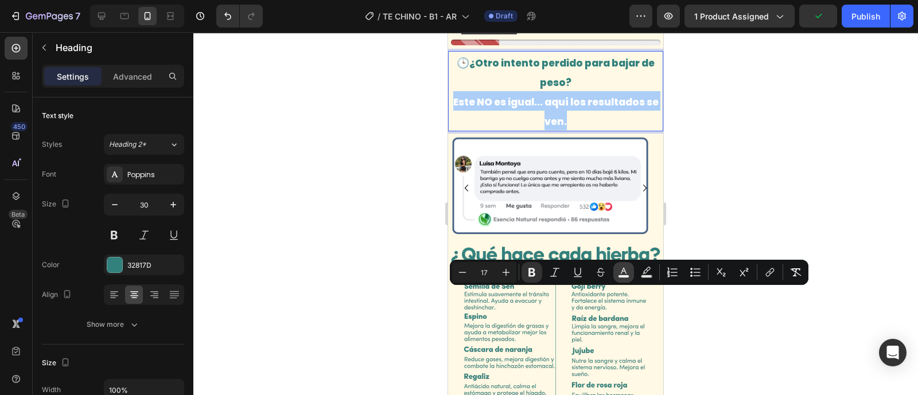
click at [619, 277] on rect "Editor contextual toolbar" at bounding box center [623, 276] width 11 height 3
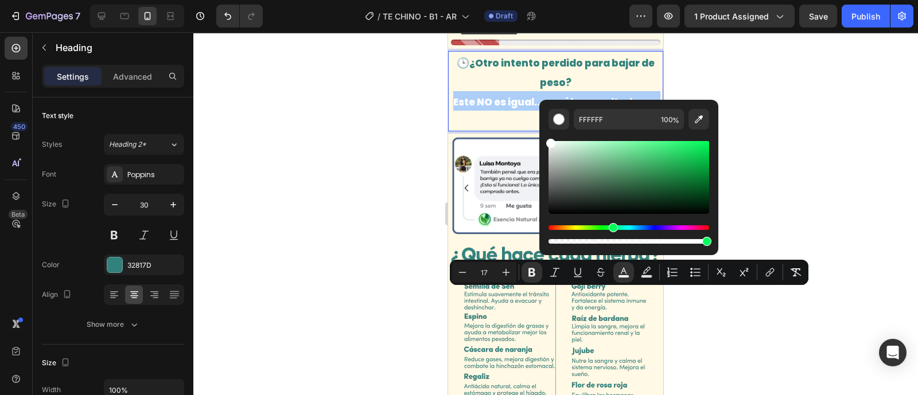
click at [612, 228] on div "Hue" at bounding box center [628, 227] width 161 height 5
click at [627, 228] on div "Hue" at bounding box center [628, 227] width 161 height 5
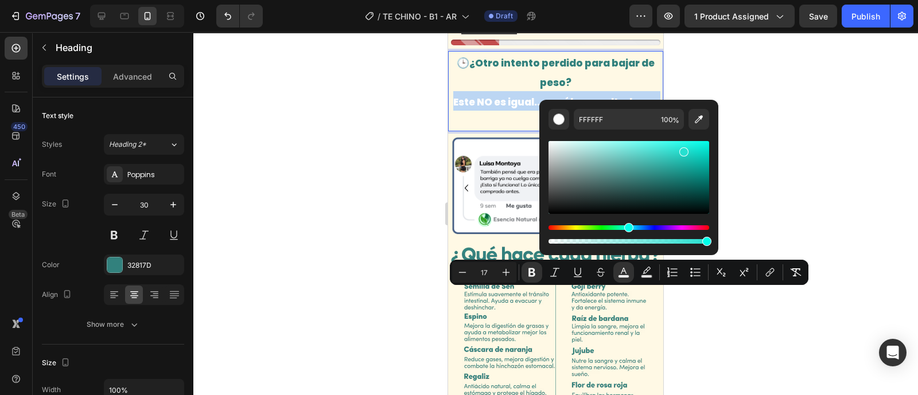
click at [683, 150] on div "Editor contextual toolbar" at bounding box center [628, 177] width 161 height 73
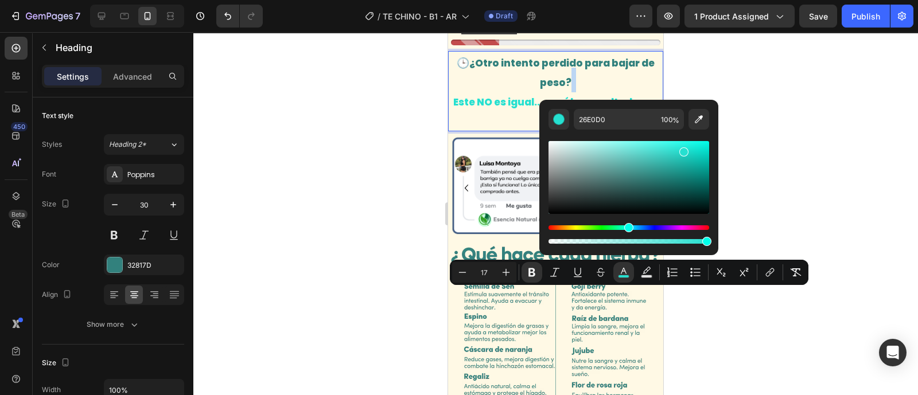
click at [669, 149] on div "Editor contextual toolbar" at bounding box center [628, 177] width 161 height 73
type input "3BE2D4"
click at [762, 195] on div at bounding box center [555, 213] width 724 height 363
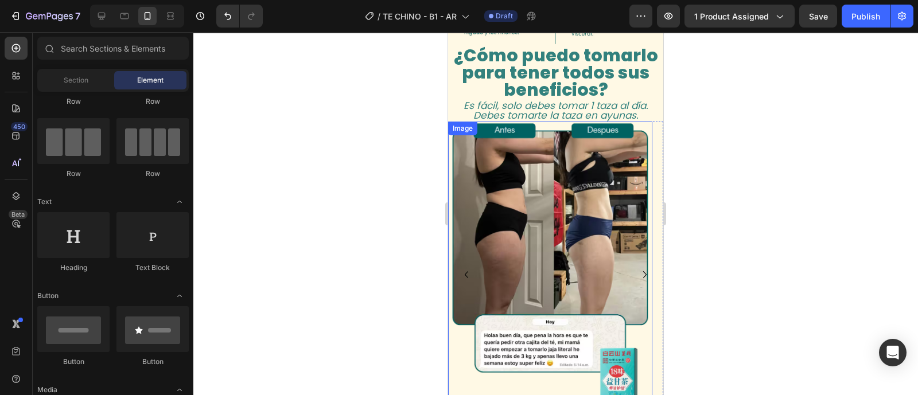
scroll to position [1505, 0]
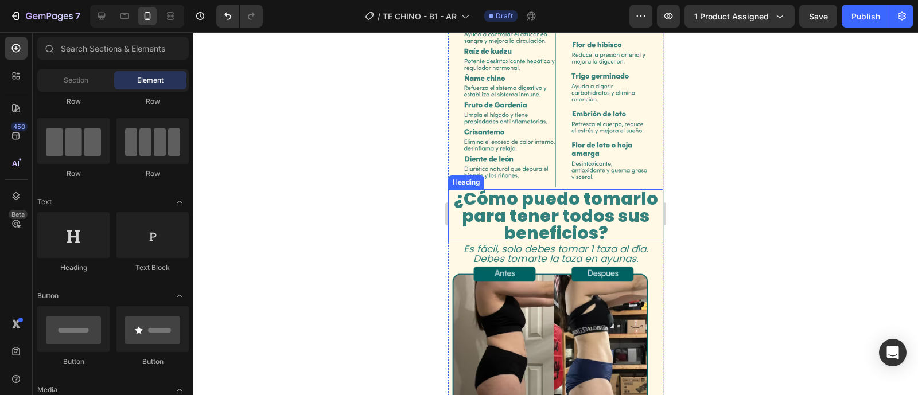
click at [536, 208] on strong "¿Cómo puedo tomarlo para tener todos sus beneficios?" at bounding box center [556, 215] width 204 height 59
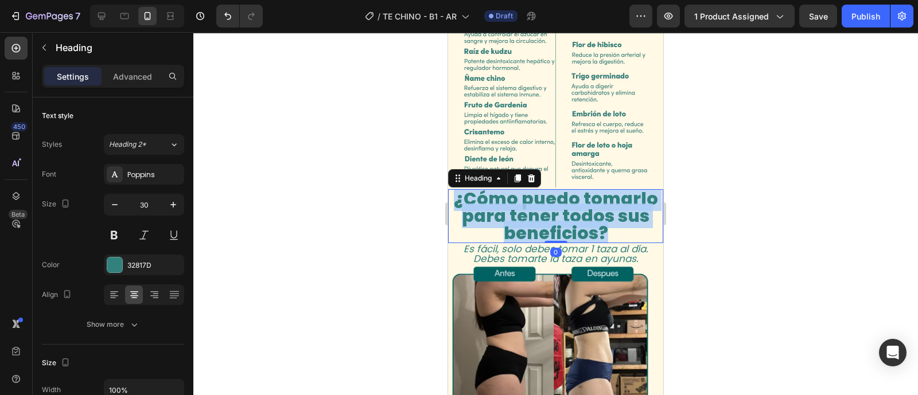
click at [536, 206] on strong "¿Cómo puedo tomarlo para tener todos sus beneficios?" at bounding box center [556, 215] width 204 height 59
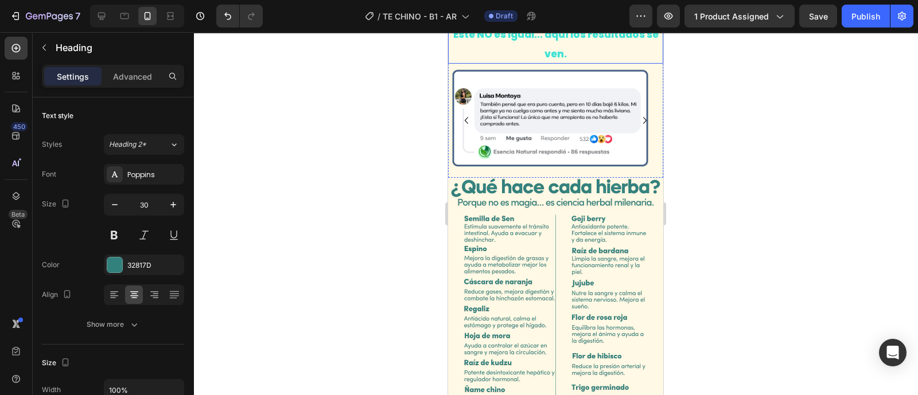
scroll to position [1142, 0]
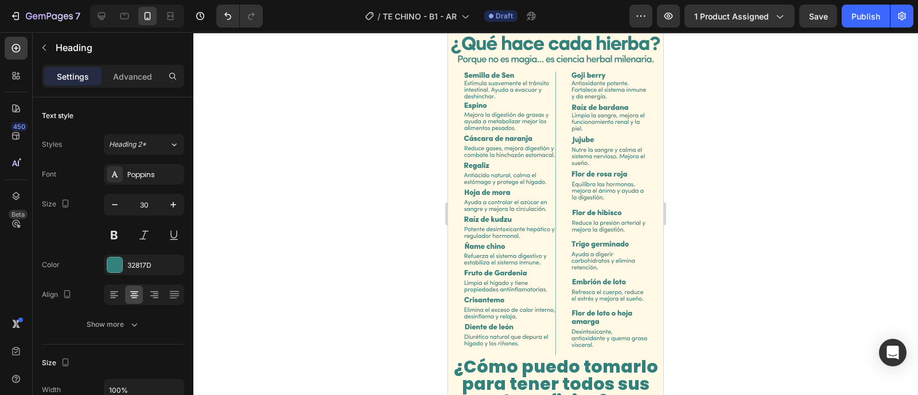
scroll to position [412, 0]
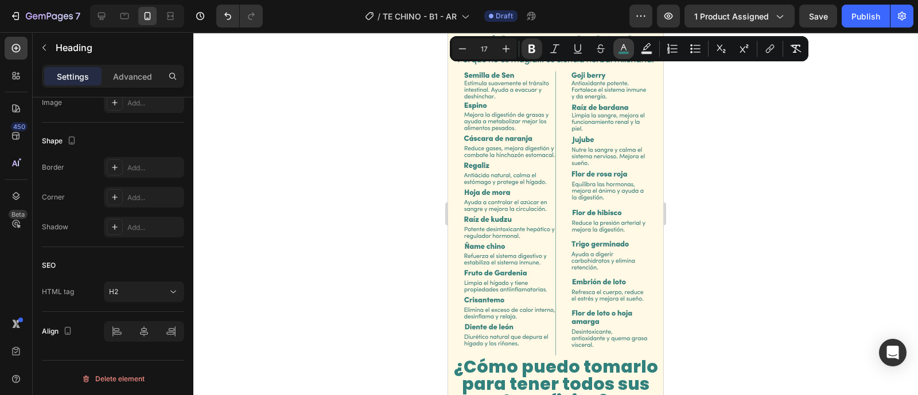
click at [618, 48] on icon "Editor contextual toolbar" at bounding box center [623, 48] width 11 height 11
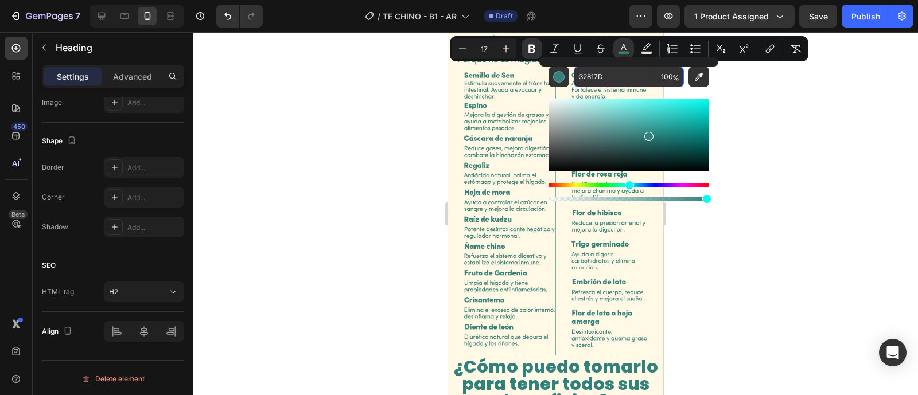
click at [599, 72] on input "32817D" at bounding box center [614, 77] width 83 height 21
click at [779, 132] on div at bounding box center [555, 213] width 724 height 363
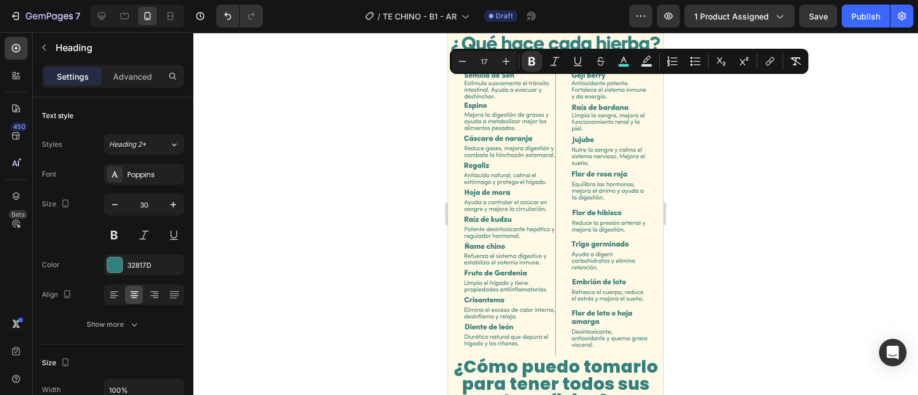
drag, startPoint x: 451, startPoint y: 84, endPoint x: 563, endPoint y: 105, distance: 113.3
click at [618, 60] on icon "Editor contextual toolbar" at bounding box center [623, 61] width 11 height 11
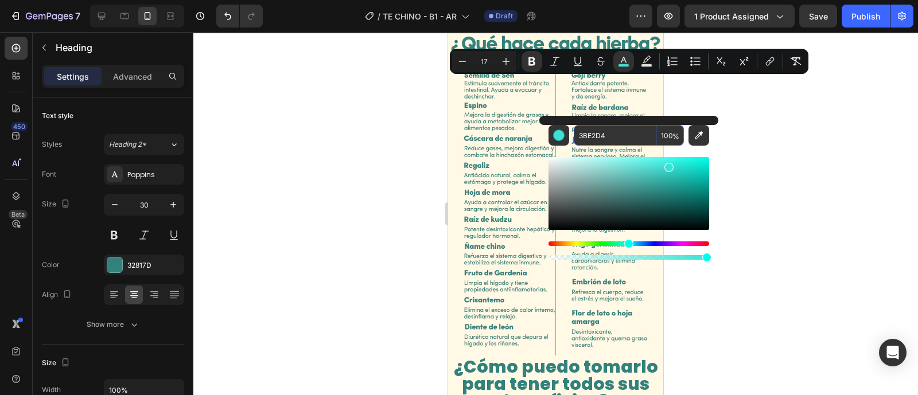
click at [592, 131] on input "3BE2D4" at bounding box center [614, 135] width 83 height 21
paste input "2817D"
type input "32817D"
click at [733, 160] on div at bounding box center [555, 213] width 724 height 363
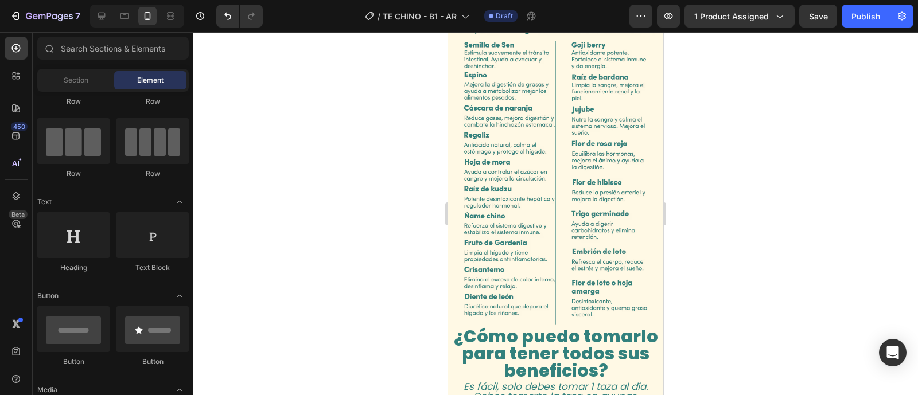
scroll to position [1501, 0]
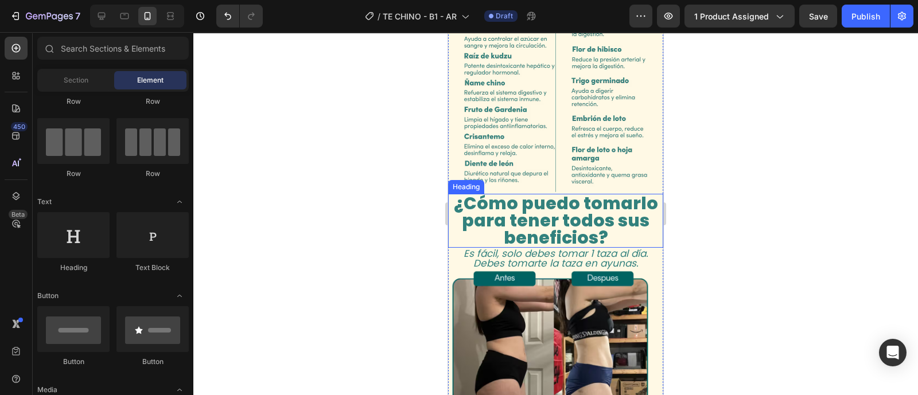
click at [529, 212] on strong "¿Cómo puedo tomarlo para tener todos sus beneficios?" at bounding box center [556, 220] width 204 height 59
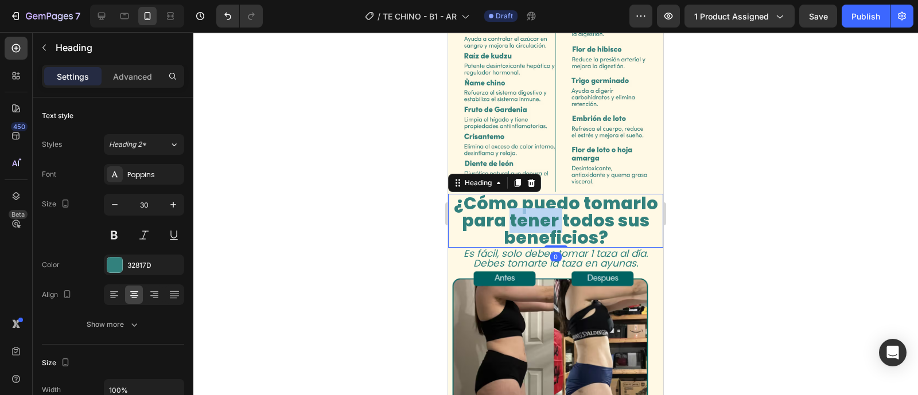
click at [529, 212] on strong "¿Cómo puedo tomarlo para tener todos sus beneficios?" at bounding box center [556, 220] width 204 height 59
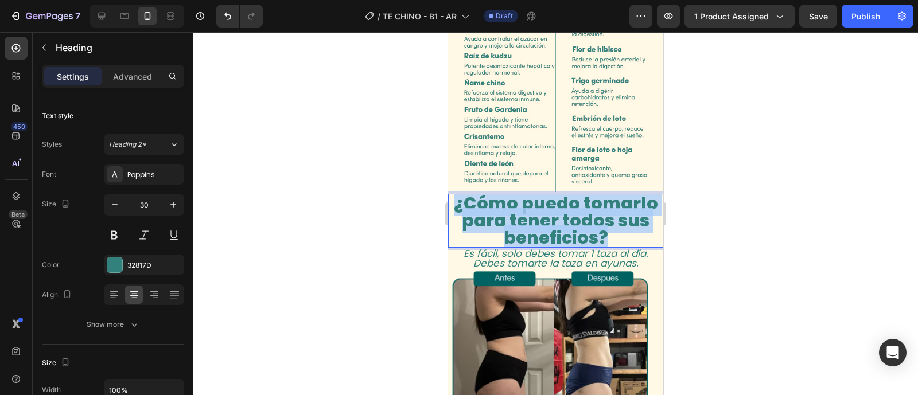
click at [529, 212] on strong "¿Cómo puedo tomarlo para tener todos sus beneficios?" at bounding box center [556, 220] width 204 height 59
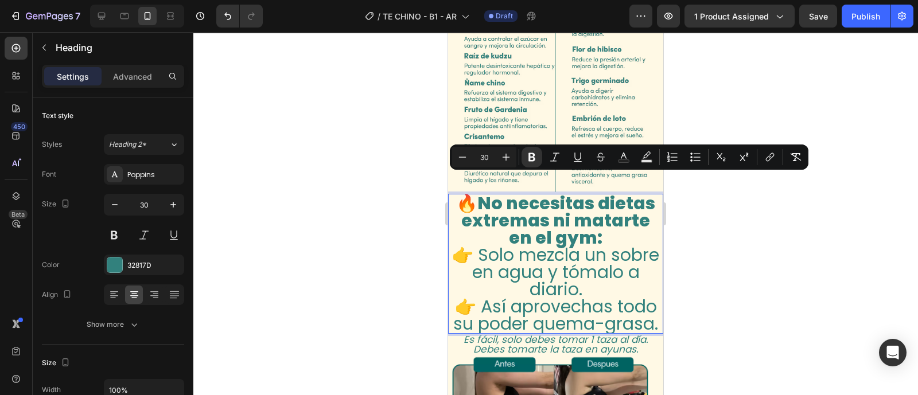
scroll to position [2, 0]
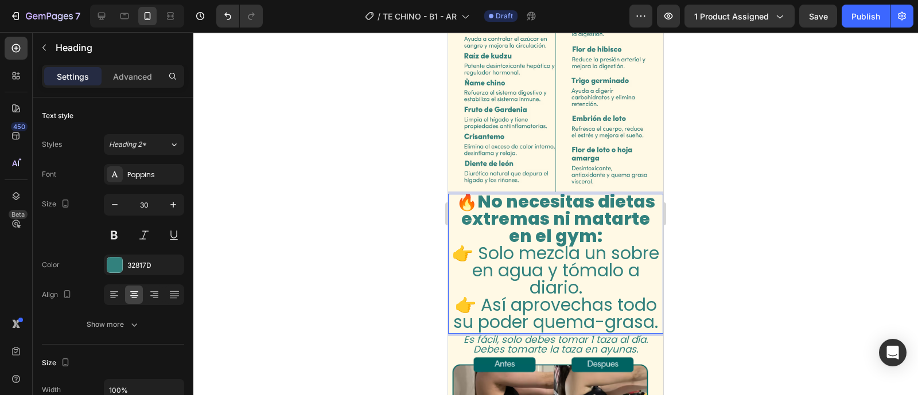
click at [779, 279] on div at bounding box center [555, 213] width 724 height 363
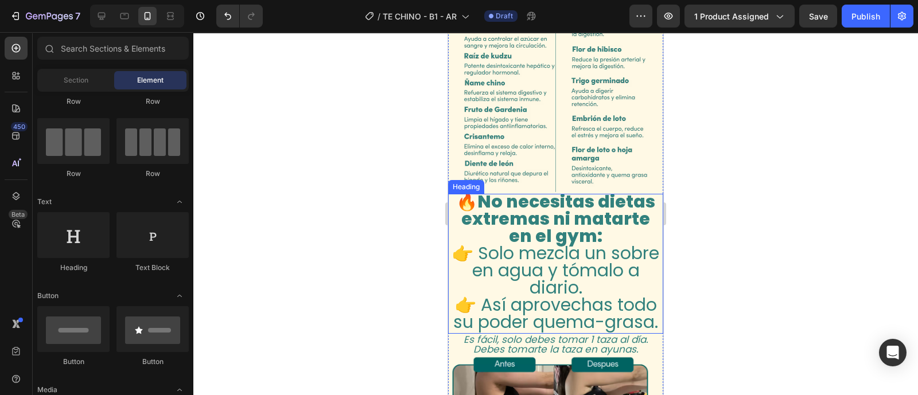
click at [574, 260] on p "🔥 No necesitas dietas extremas ni matarte en el gym: 👉 Solo mezcla un sobre en …" at bounding box center [555, 262] width 213 height 138
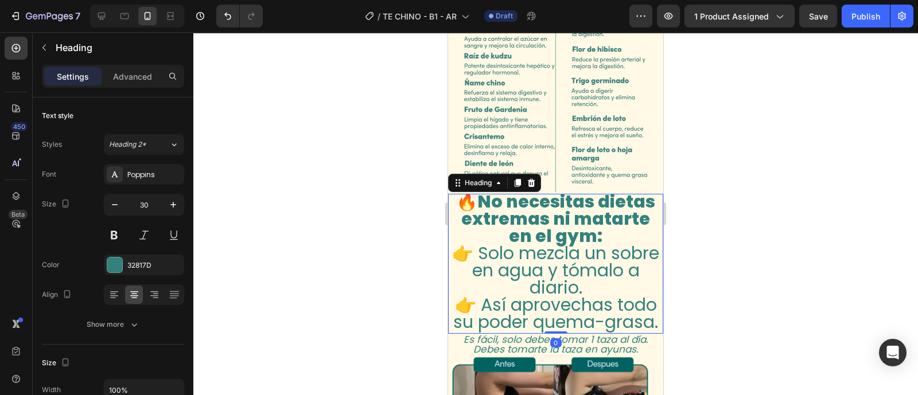
scroll to position [0, 0]
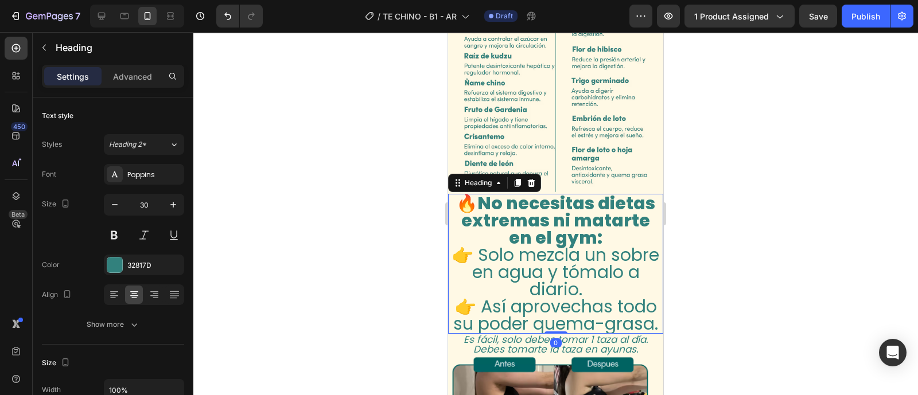
click at [574, 261] on p "🔥 No necesitas dietas extremas ni matarte en el gym: 👉 Solo mezcla un sobre en …" at bounding box center [555, 264] width 213 height 138
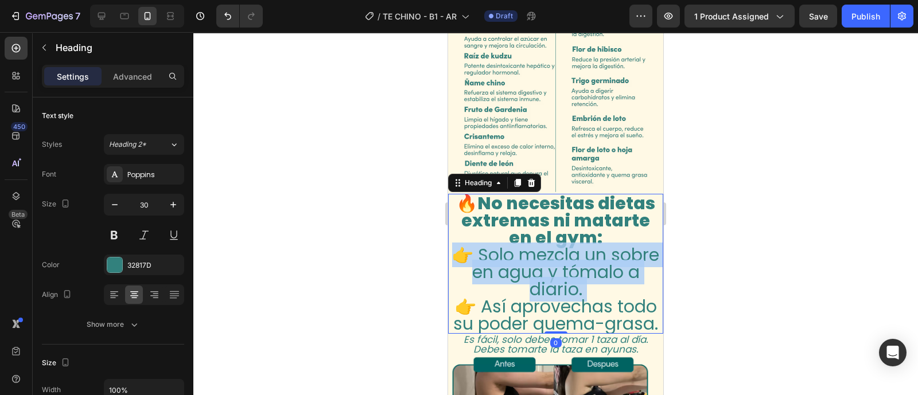
click at [574, 261] on p "🔥 No necesitas dietas extremas ni matarte en el gym: 👉 Solo mezcla un sobre en …" at bounding box center [555, 264] width 213 height 138
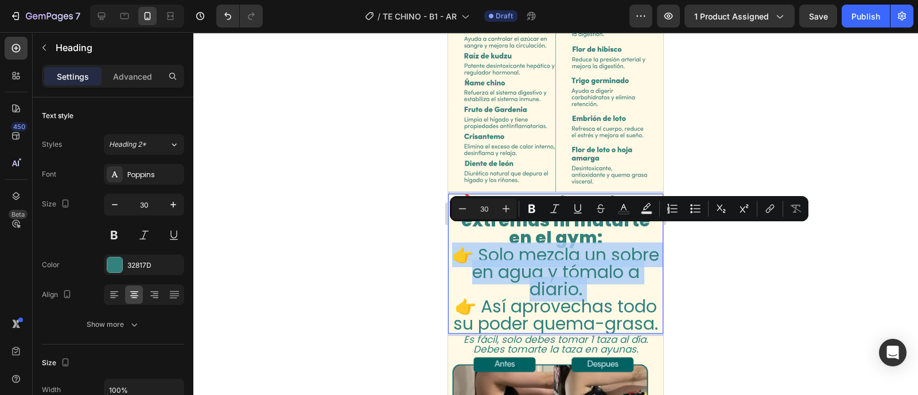
click at [525, 240] on p "🔥 No necesitas dietas extremas ni matarte en el gym: 👉 Solo mezcla un sobre en …" at bounding box center [555, 264] width 213 height 138
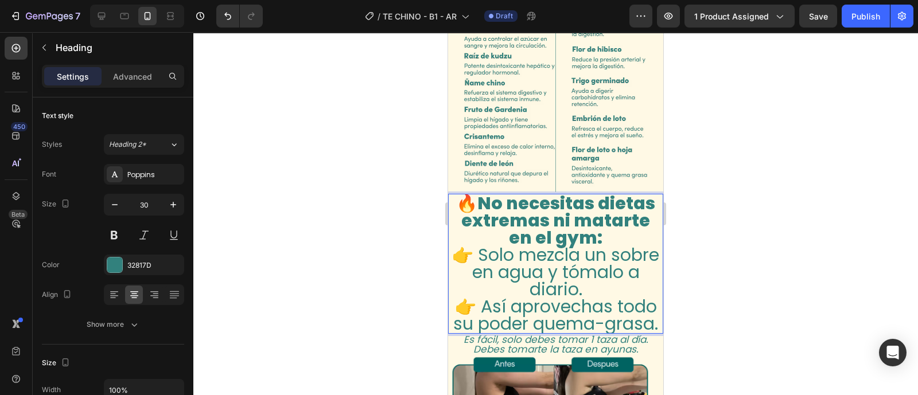
click at [463, 195] on p "🔥 No necesitas dietas extremas ni matarte en el gym: 👉 Solo mezcla un sobre en …" at bounding box center [555, 264] width 213 height 138
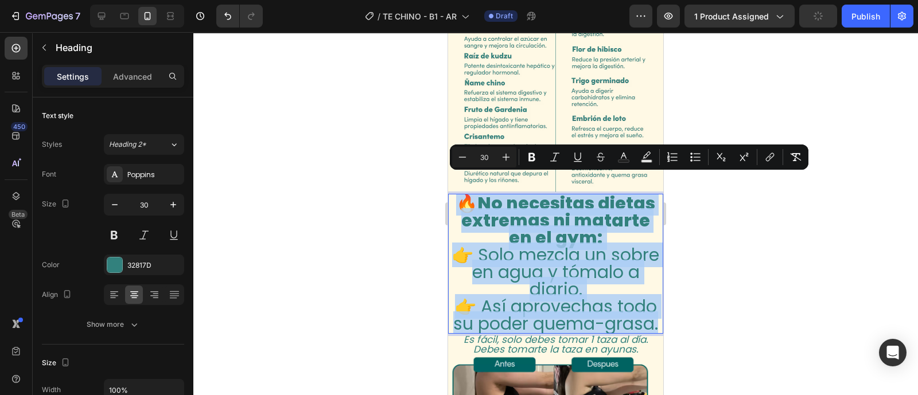
drag, startPoint x: 463, startPoint y: 183, endPoint x: 569, endPoint y: 252, distance: 126.8
click at [586, 331] on p "🔥 No necesitas dietas extremas ni matarte en el gym: 👉 Solo mezcla un sobre en …" at bounding box center [555, 264] width 213 height 138
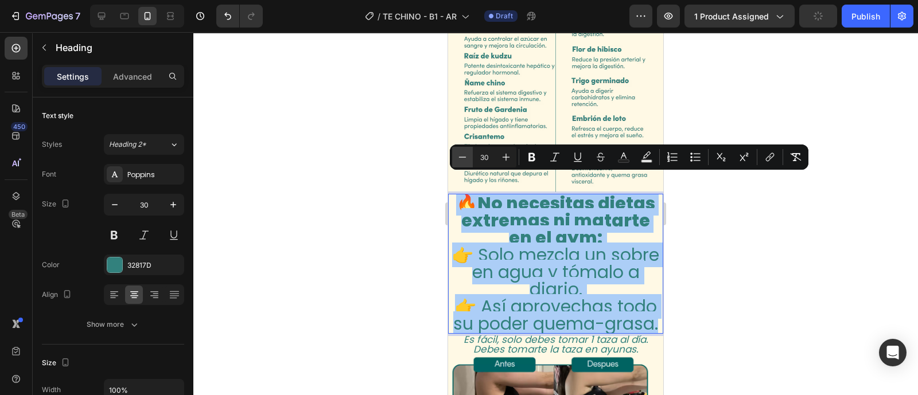
click at [454, 160] on button "Minus" at bounding box center [462, 157] width 21 height 21
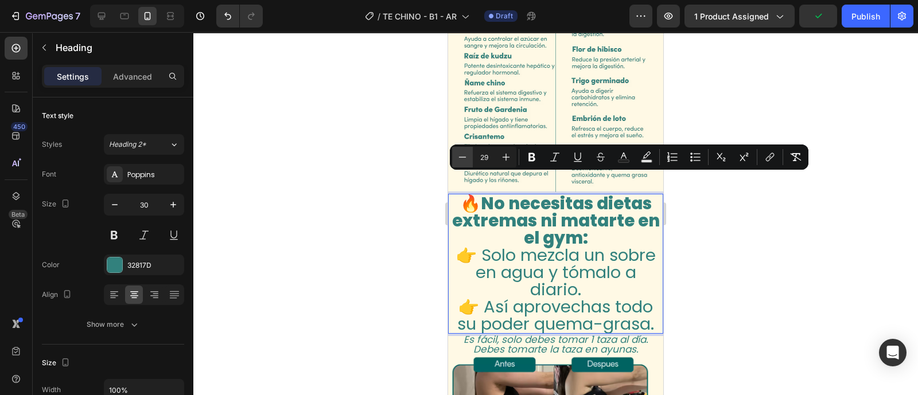
click at [454, 160] on button "Minus" at bounding box center [462, 157] width 21 height 21
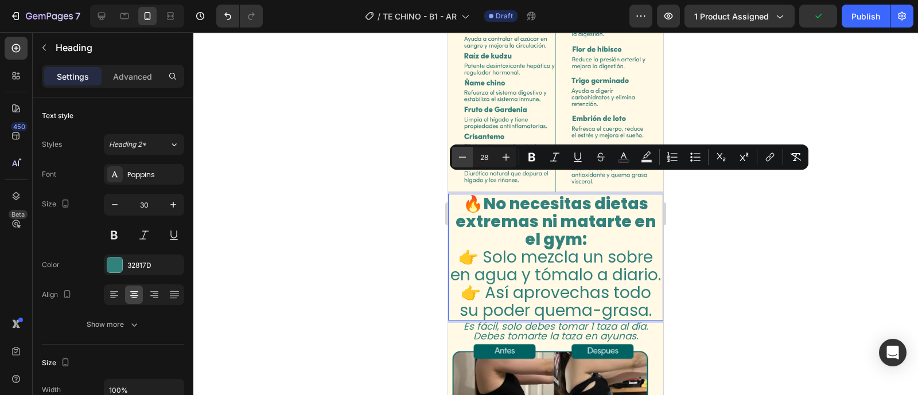
click at [454, 160] on button "Minus" at bounding box center [462, 157] width 21 height 21
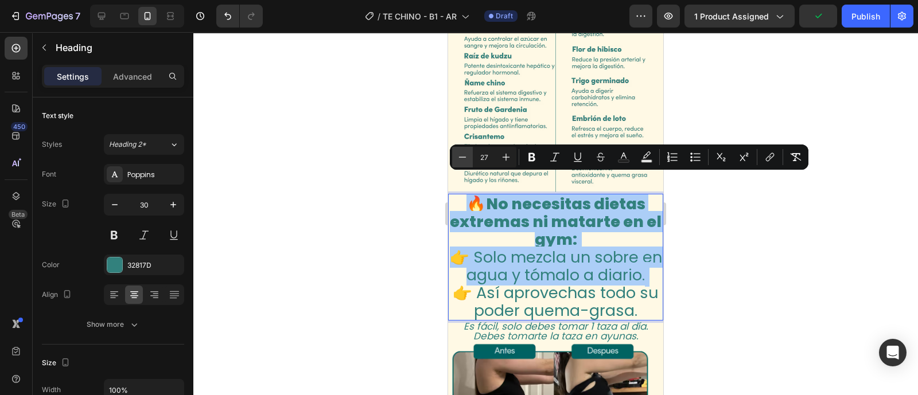
click at [454, 160] on button "Minus" at bounding box center [462, 157] width 21 height 21
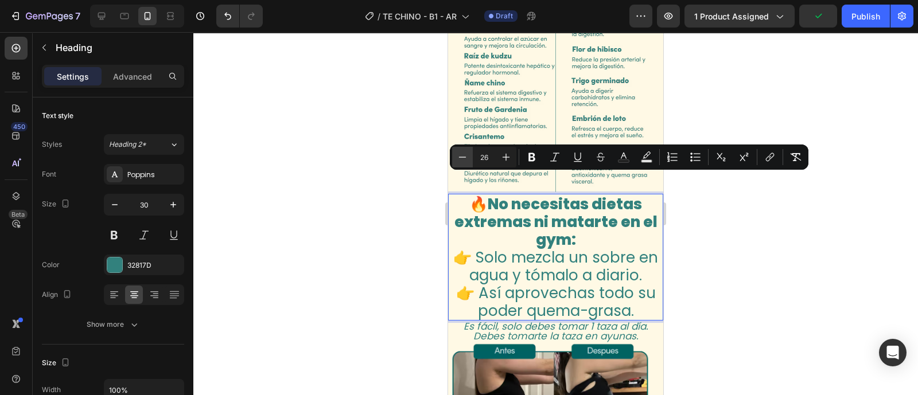
click at [454, 160] on button "Minus" at bounding box center [462, 157] width 21 height 21
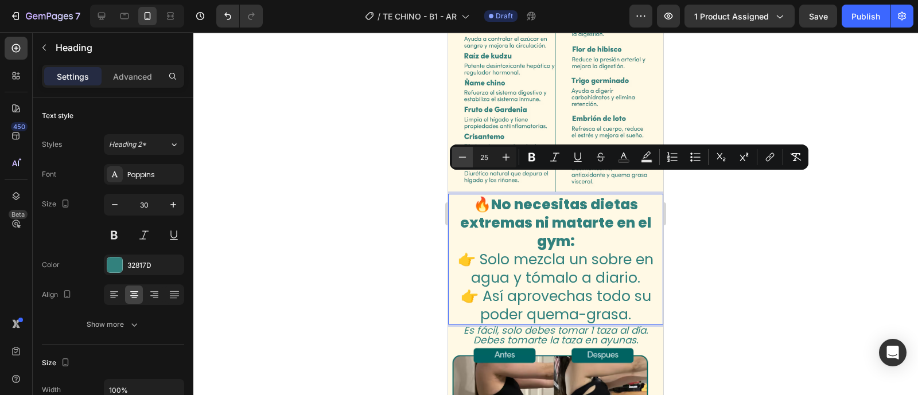
click at [454, 160] on button "Minus" at bounding box center [462, 157] width 21 height 21
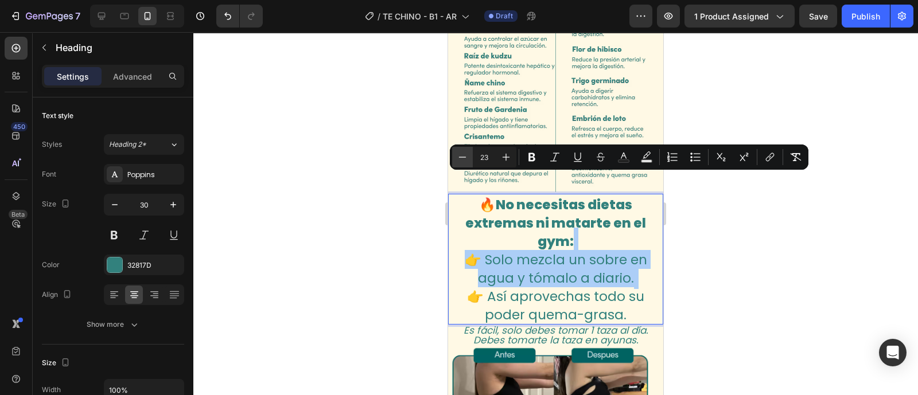
click at [454, 160] on button "Minus" at bounding box center [462, 157] width 21 height 21
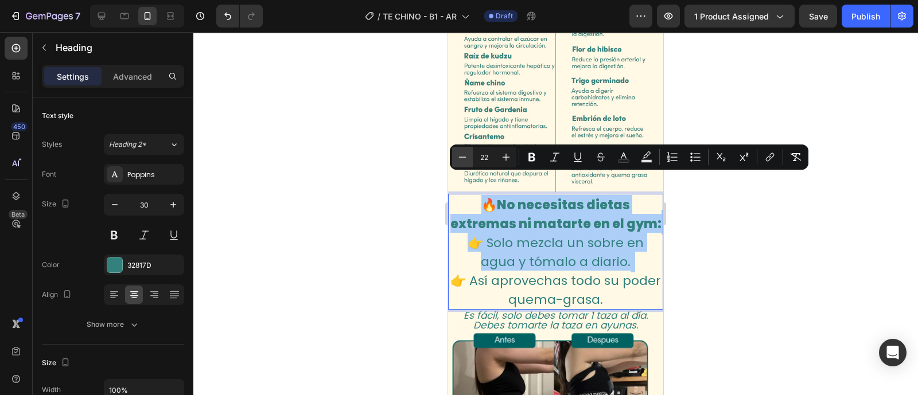
click at [454, 160] on button "Minus" at bounding box center [462, 157] width 21 height 21
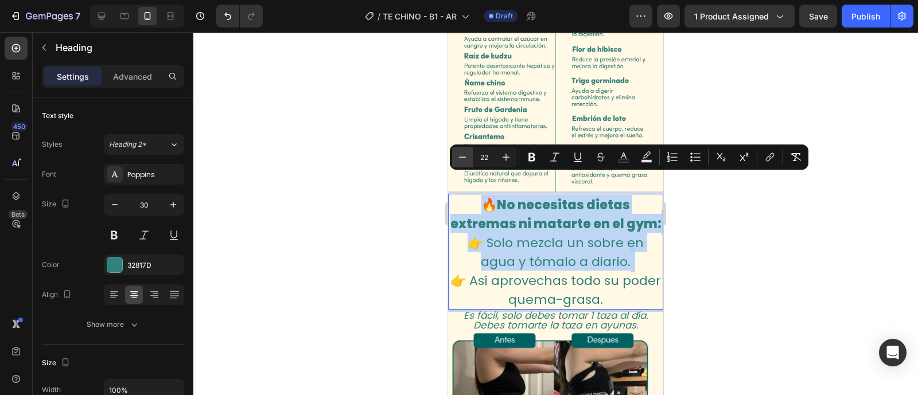
type input "21"
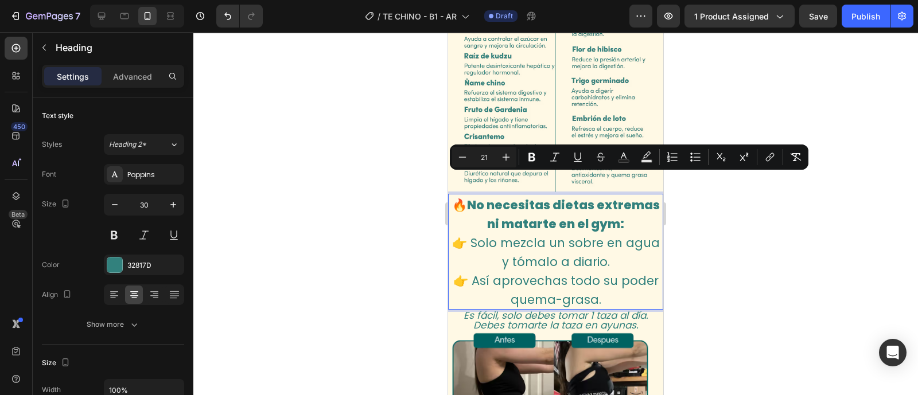
click at [712, 258] on div at bounding box center [555, 213] width 724 height 363
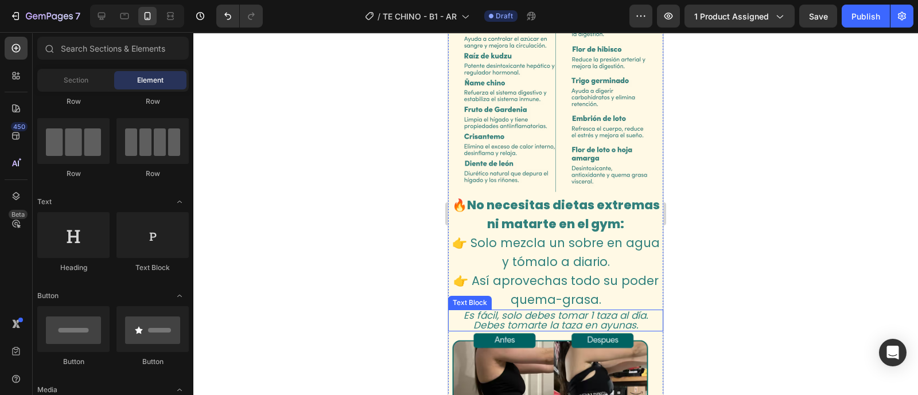
click at [549, 311] on p "Es fácil, solo debes tomar 1 taza al día. Debes tomarte la taza en ayunas." at bounding box center [555, 320] width 213 height 19
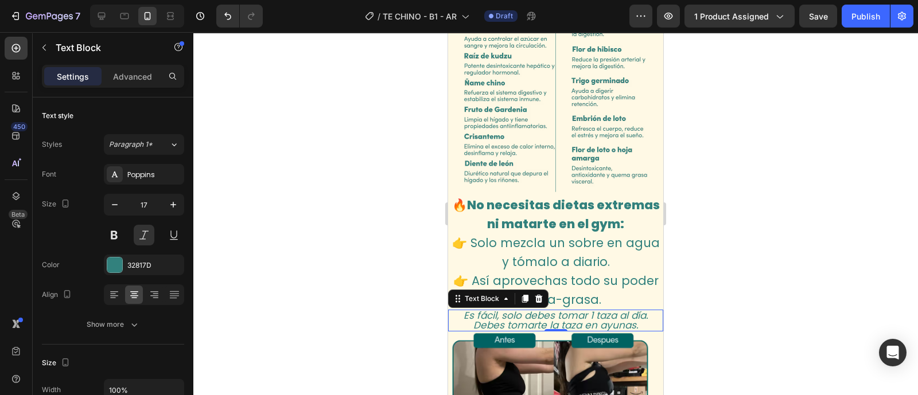
click at [549, 311] on p "Es fácil, solo debes tomar 1 taza al día. Debes tomarte la taza en ayunas." at bounding box center [555, 320] width 213 height 19
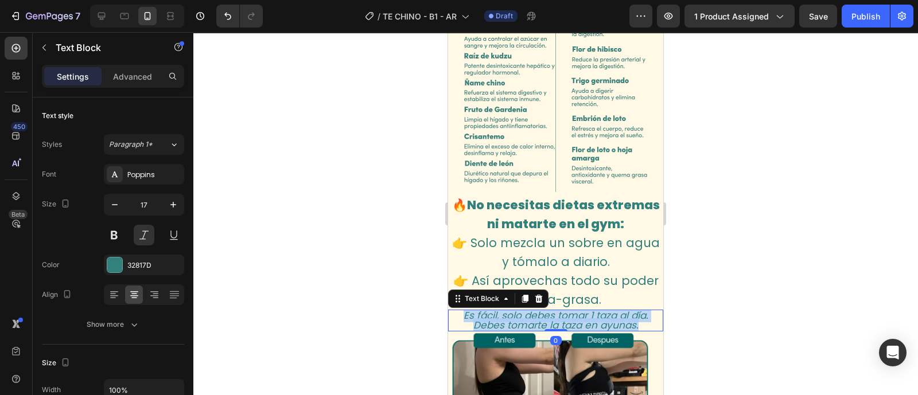
click at [549, 311] on p "Es fácil, solo debes tomar 1 taza al día. Debes tomarte la taza en ayunas." at bounding box center [555, 320] width 213 height 19
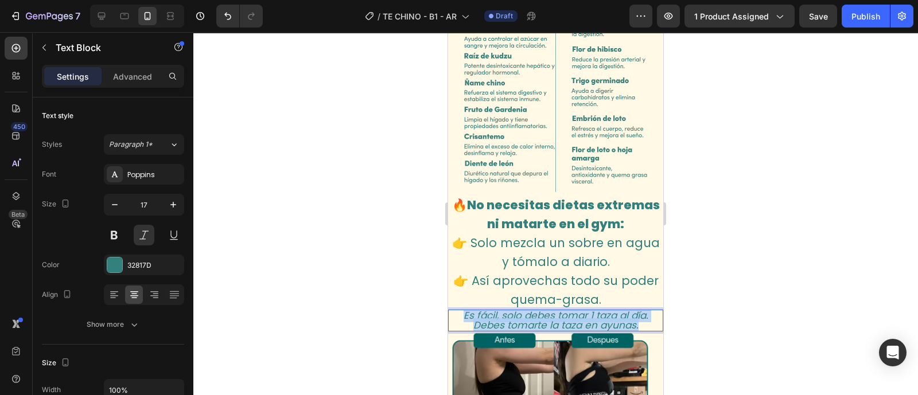
click at [549, 311] on p "Es fácil, solo debes tomar 1 taza al día. Debes tomarte la taza en ayunas." at bounding box center [555, 320] width 213 height 19
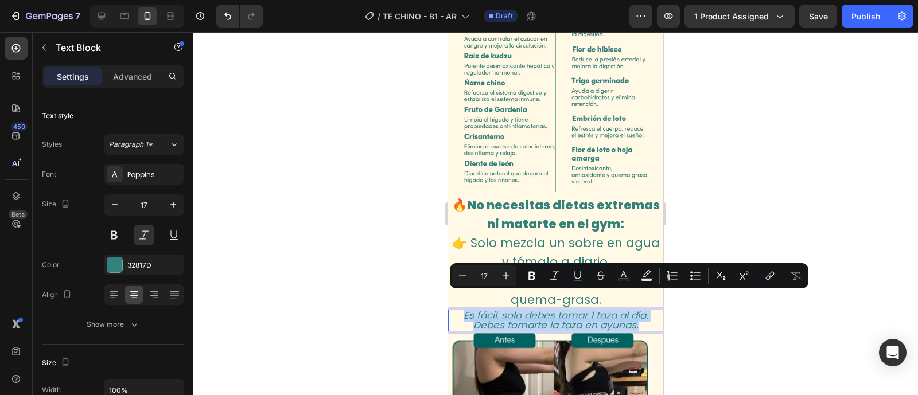
copy p "Es fácil, solo debes tomar 1 taza al día. Debes tomarte la taza en ayunas."
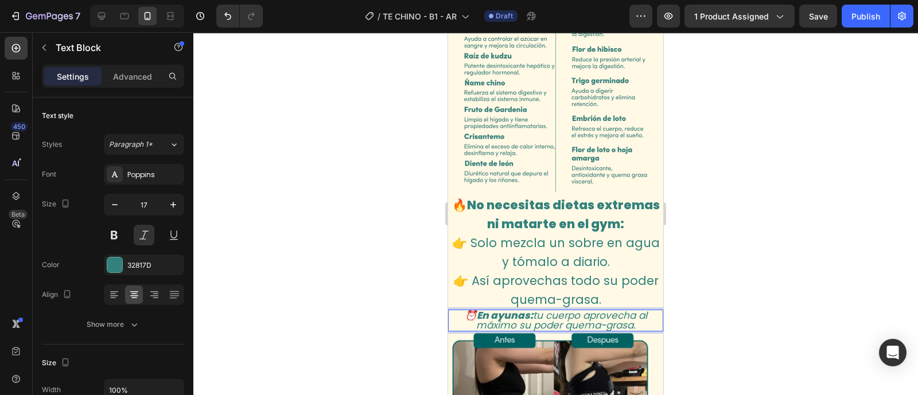
click at [686, 298] on div at bounding box center [555, 213] width 724 height 363
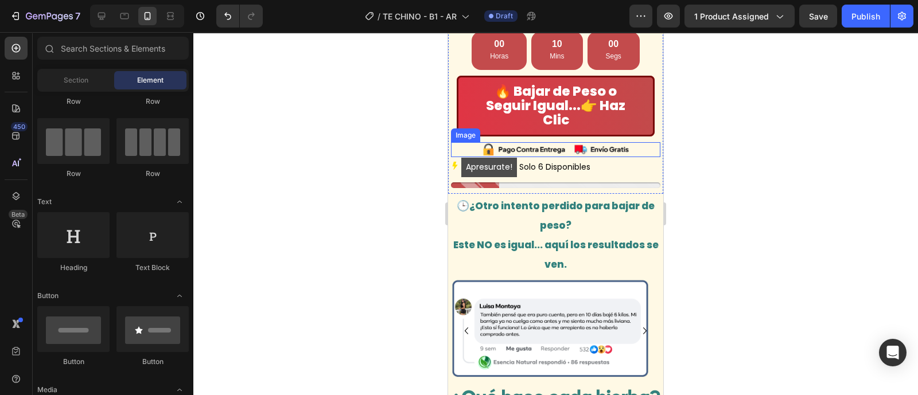
scroll to position [923, 0]
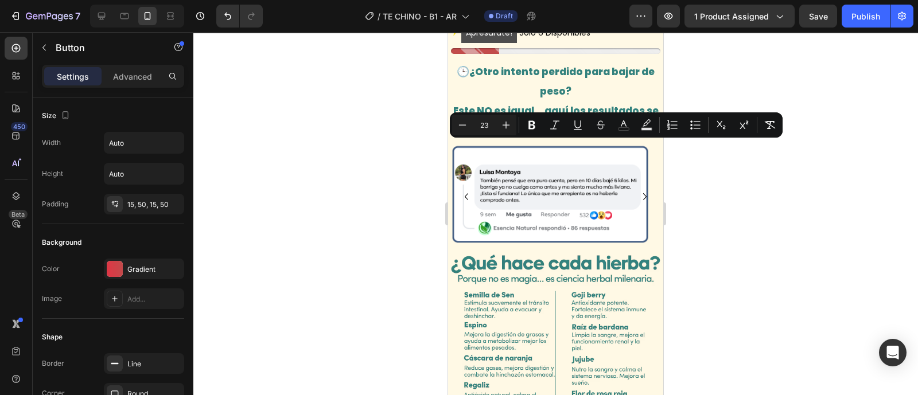
copy p "🔥 Bajar de Peso o Seguir Igual... 👉 Haz Clic"
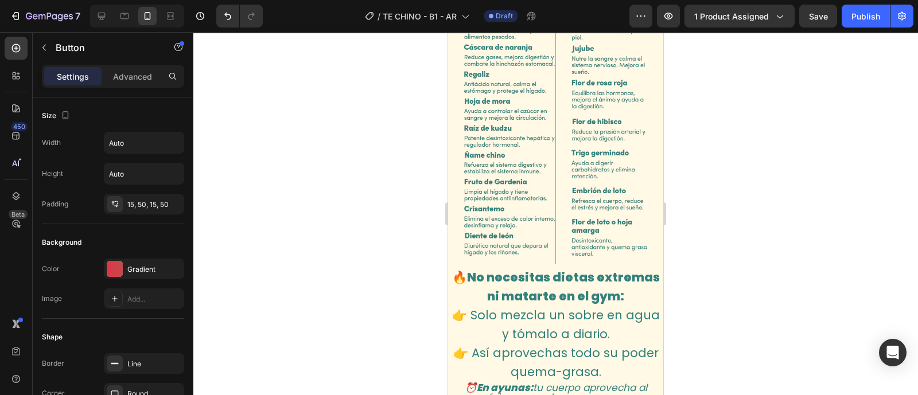
type input "16"
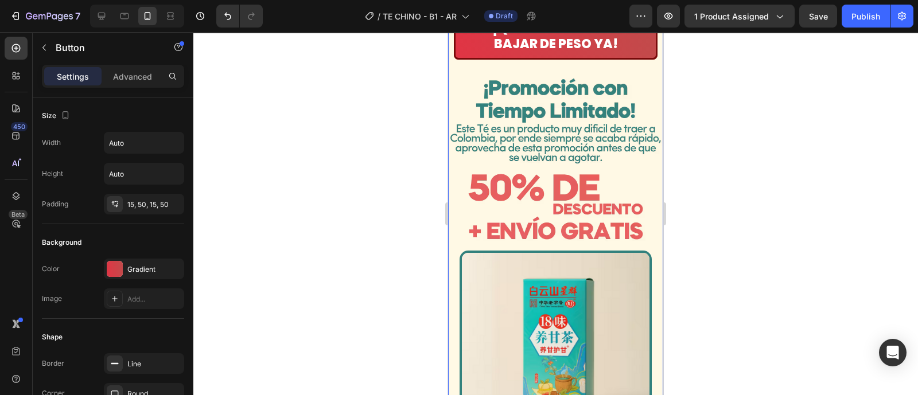
scroll to position [1926, 0]
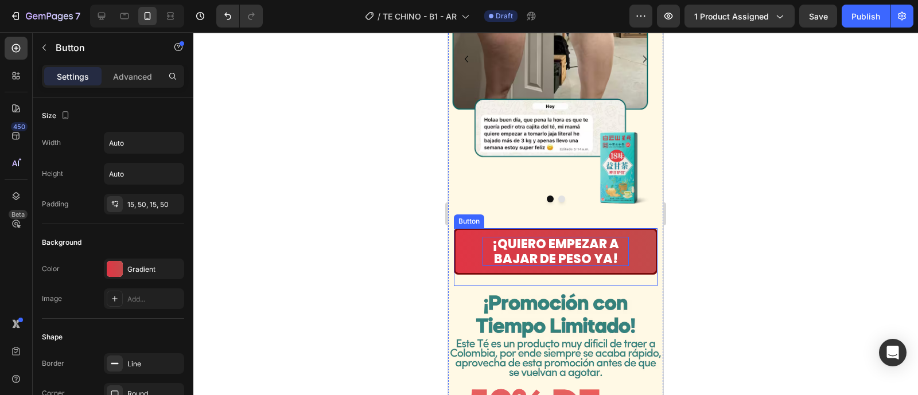
click at [528, 235] on span "¡QUIERO EMPEZAR A BAJAR DE PESO YA!" at bounding box center [555, 251] width 127 height 32
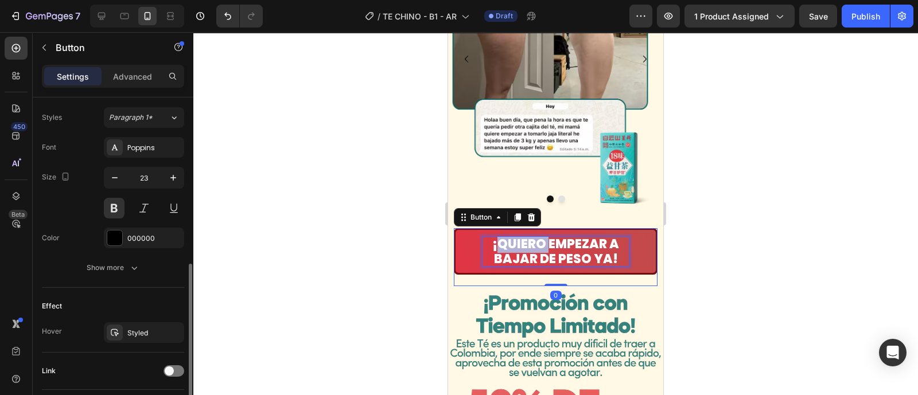
click at [528, 235] on span "¡QUIERO EMPEZAR A BAJAR DE PESO YA!" at bounding box center [555, 251] width 127 height 32
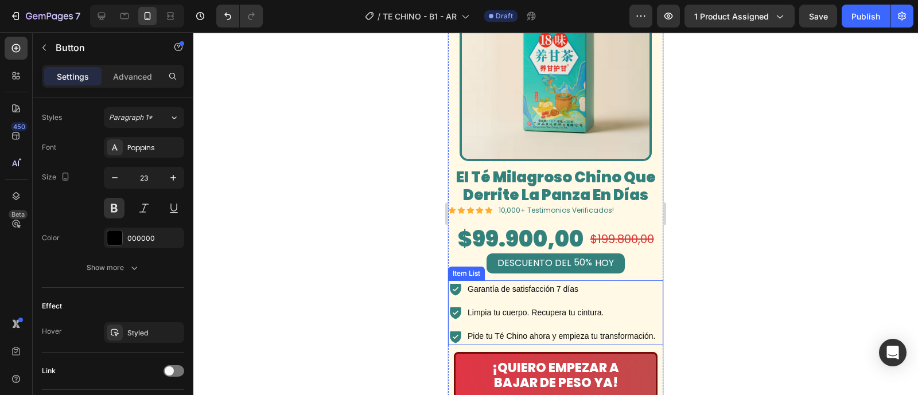
scroll to position [2500, 0]
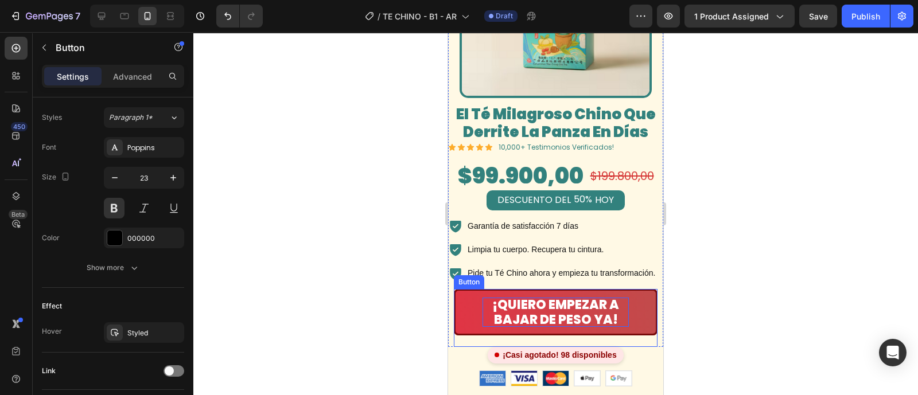
click at [531, 296] on span "¡QUIERO EMPEZAR A BAJAR DE PESO YA!" at bounding box center [555, 312] width 127 height 32
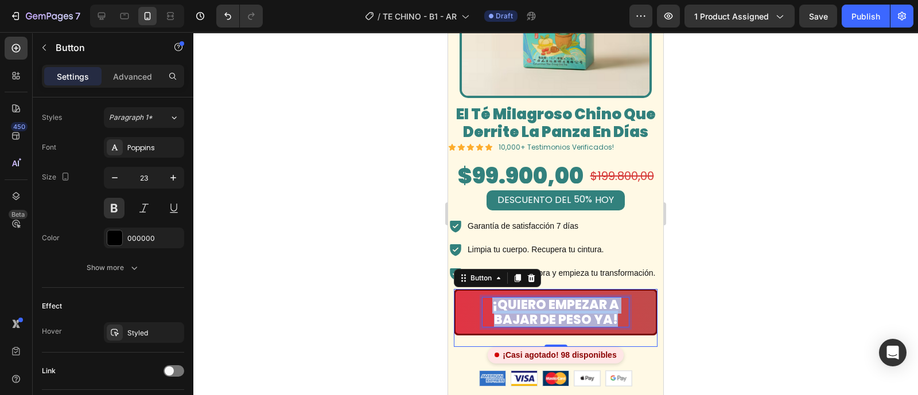
click at [532, 296] on span "¡QUIERO EMPEZAR A BAJAR DE PESO YA!" at bounding box center [555, 312] width 127 height 32
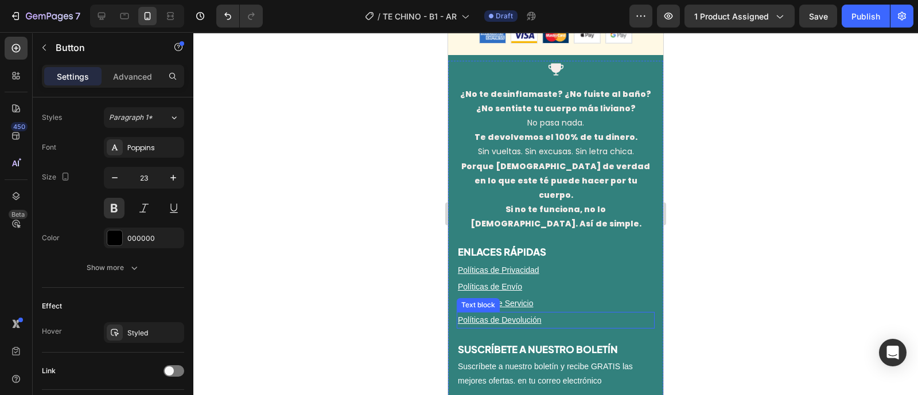
scroll to position [2431, 0]
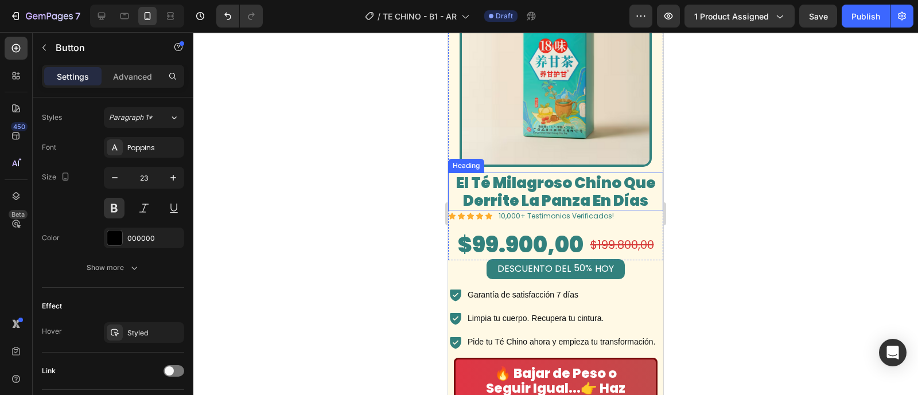
click at [504, 173] on span "El Té Milagroso Chino Que Derrite La Panza En Días" at bounding box center [556, 192] width 200 height 38
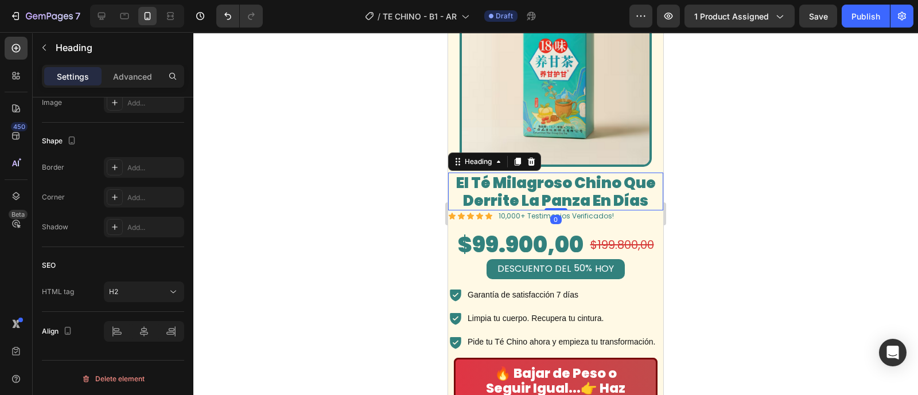
scroll to position [0, 0]
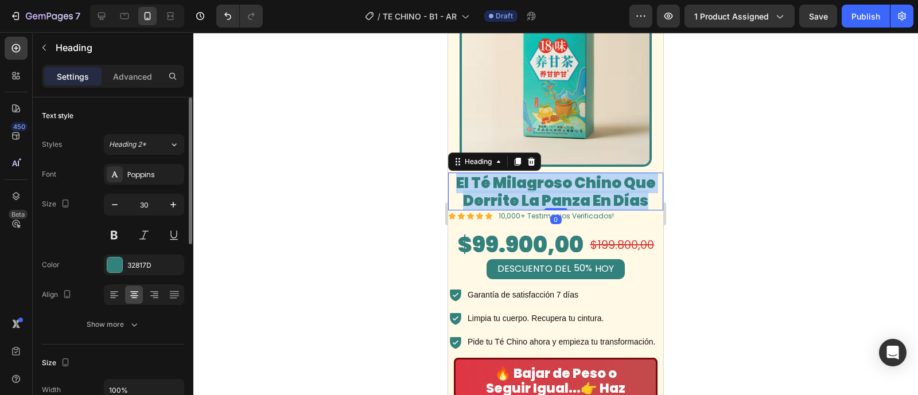
click at [504, 173] on span "El Té Milagroso Chino Que Derrite La Panza En Días" at bounding box center [556, 192] width 200 height 38
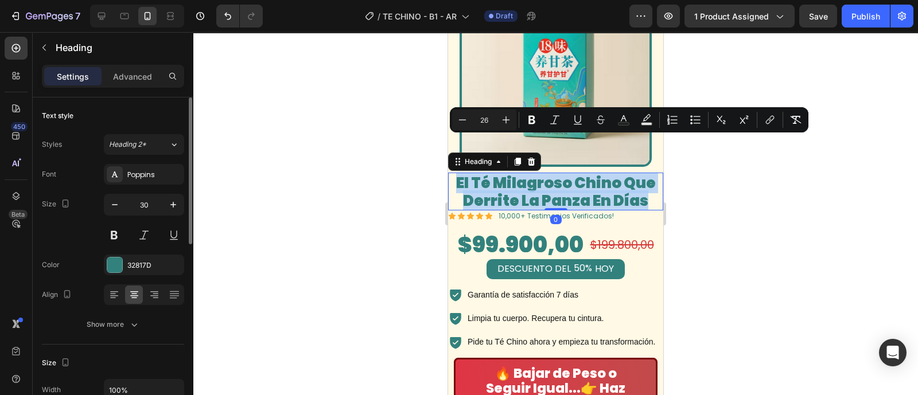
click at [504, 173] on span "El Té Milagroso Chino Que Derrite La Panza En Días" at bounding box center [556, 192] width 200 height 38
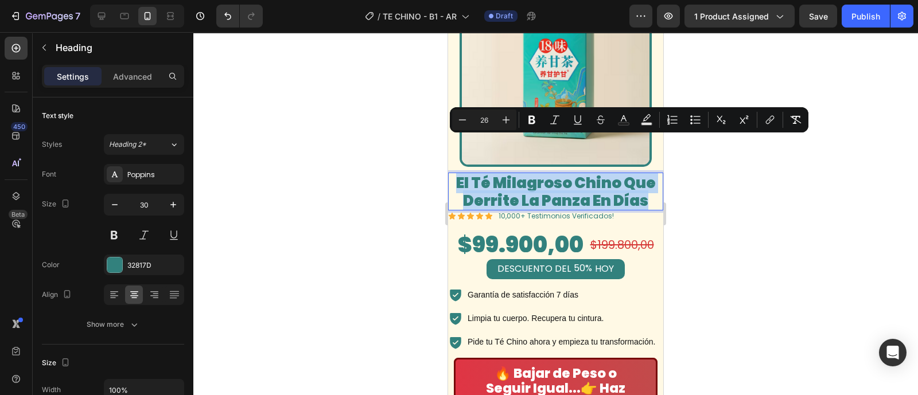
copy span "El Té Milagroso Chino Que Derrite La Panza En Días"
click at [552, 335] on p "Pide tu Té Chino ahora y empieza tu transformación." at bounding box center [561, 342] width 188 height 14
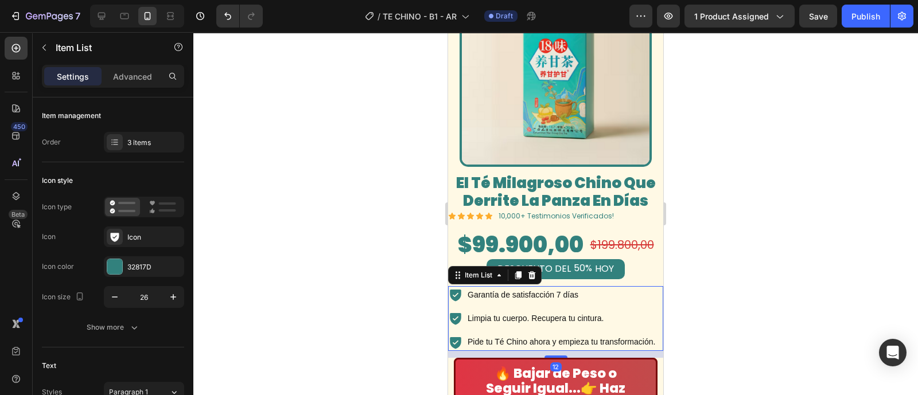
click at [517, 335] on p "Pide tu Té Chino ahora y empieza tu transformación." at bounding box center [561, 342] width 188 height 14
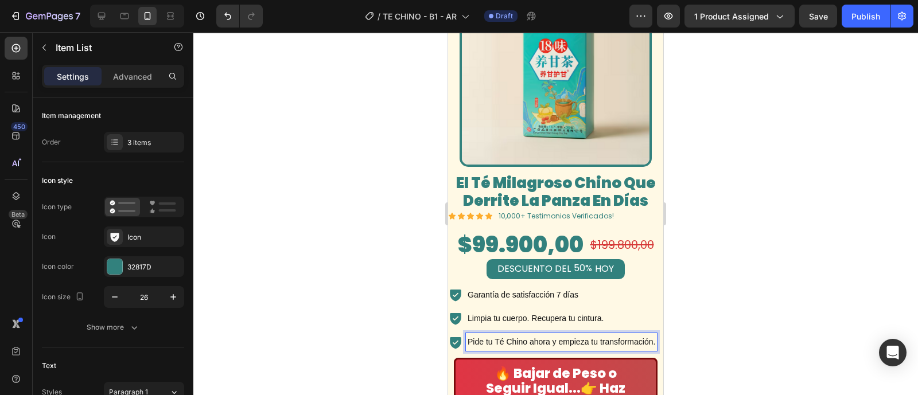
click at [530, 335] on p "Pide tu Té Chino ahora y empieza tu transformación." at bounding box center [561, 342] width 188 height 14
click at [453, 333] on div "Pide tu Té Chino ahora y empieza tu transformación." at bounding box center [552, 342] width 209 height 18
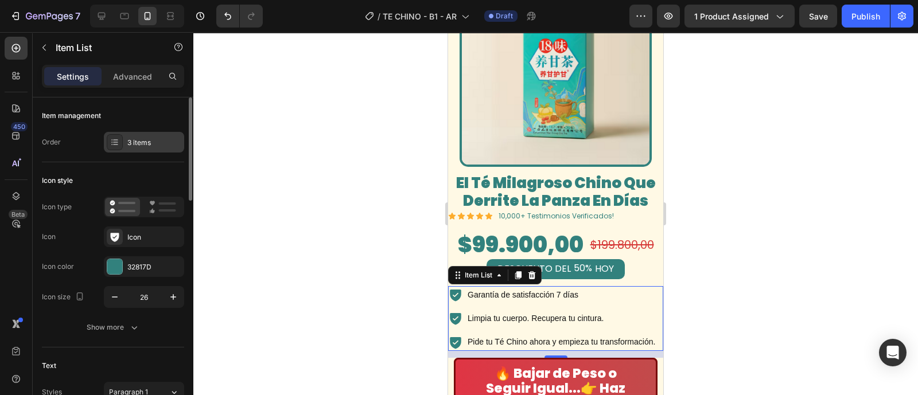
click at [146, 140] on div "3 items" at bounding box center [154, 143] width 54 height 10
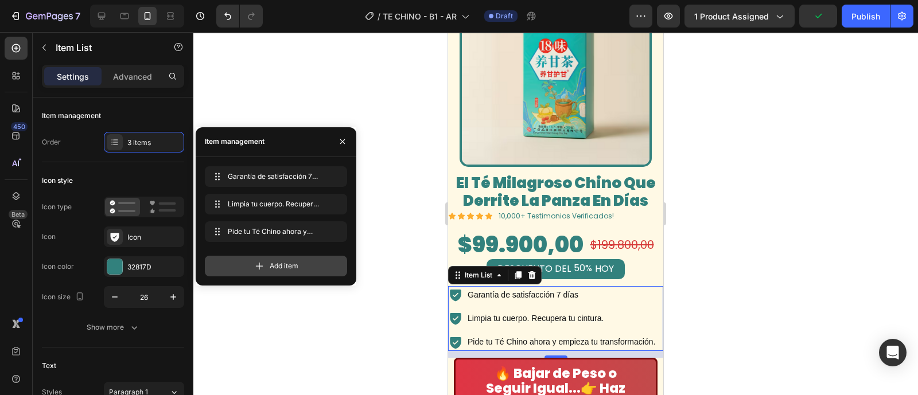
click at [284, 268] on span "Add item" at bounding box center [284, 266] width 29 height 10
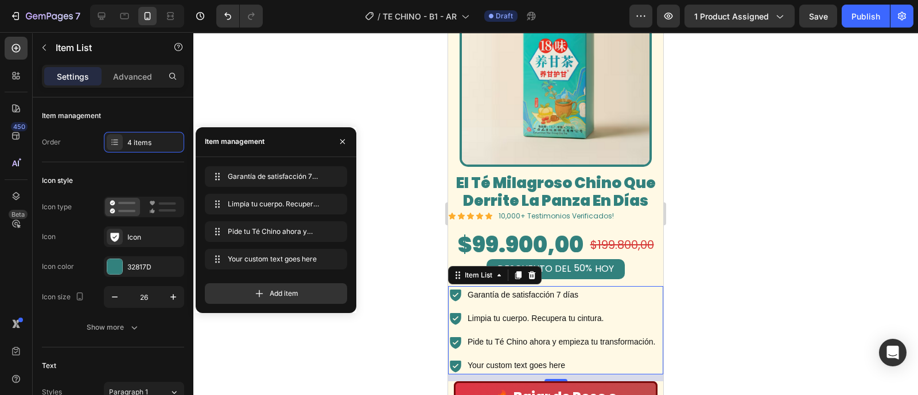
click at [571, 357] on div "Your custom text goes here" at bounding box center [561, 366] width 191 height 18
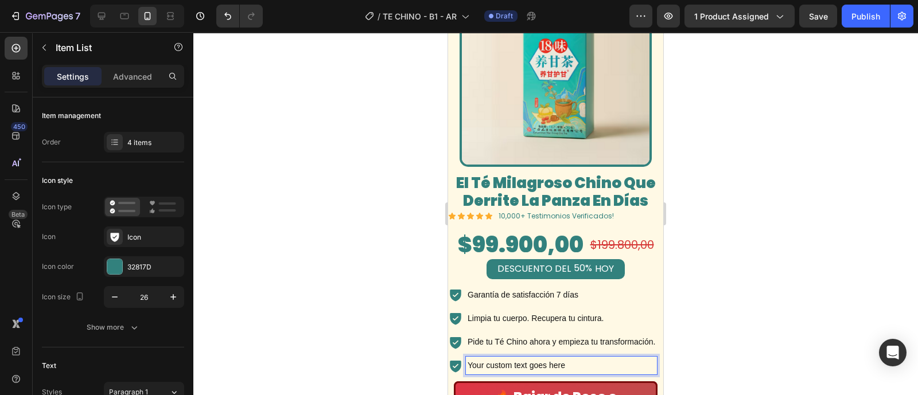
click at [571, 358] on p "Your custom text goes here" at bounding box center [561, 365] width 188 height 14
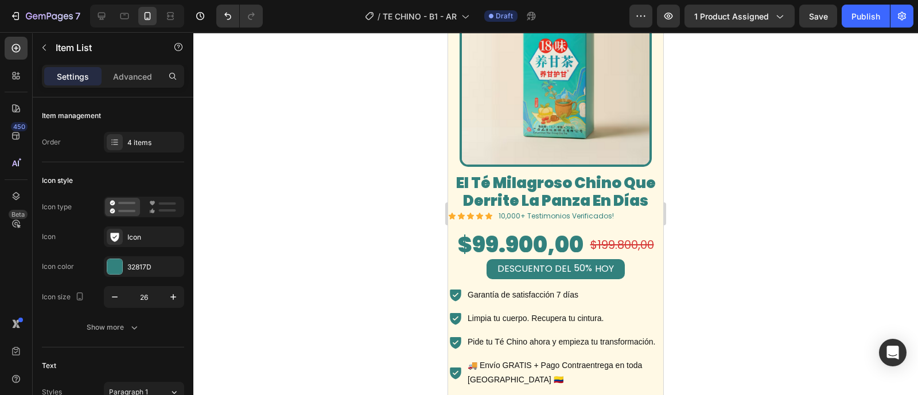
click at [477, 358] on p "🚚 Envío GRATIS + Pago Contraentrega en toda [GEOGRAPHIC_DATA] 🇨🇴" at bounding box center [564, 372] width 194 height 29
click at [495, 335] on p "Pide tu Té Chino ahora y empieza tu transformación." at bounding box center [564, 342] width 194 height 14
click at [518, 335] on p "Pide tu Té Chino ahora y empieza tu transformación." at bounding box center [564, 342] width 194 height 14
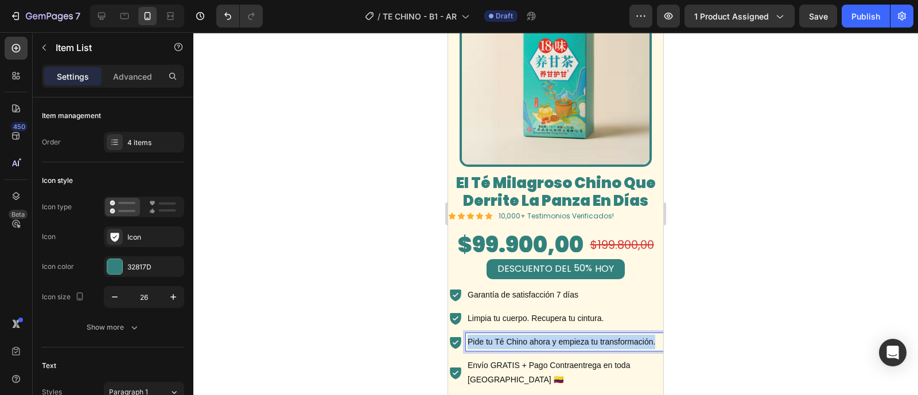
click at [518, 335] on p "Pide tu Té Chino ahora y empieza tu transformación." at bounding box center [564, 342] width 194 height 14
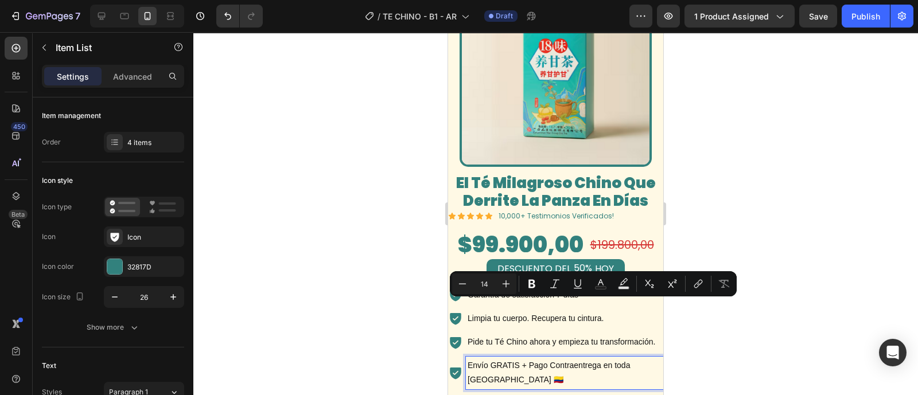
click at [522, 358] on p "Envío GRATIS + Pago Contraentrega en toda [GEOGRAPHIC_DATA] 🇨🇴" at bounding box center [564, 372] width 194 height 29
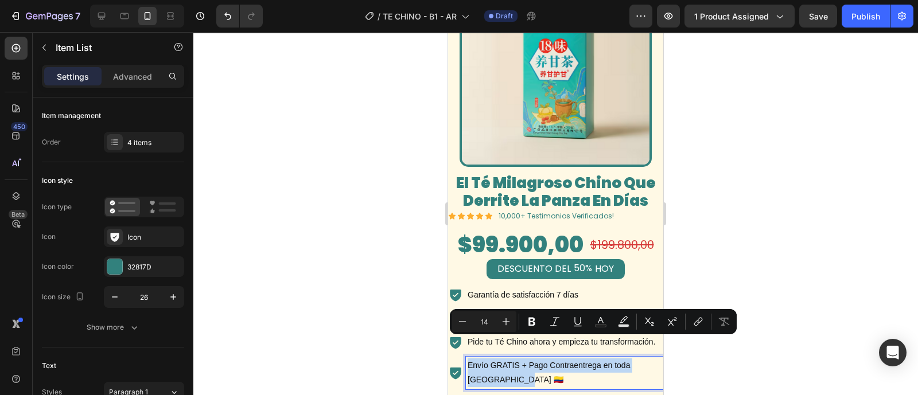
click at [528, 365] on p "Envío GRATIS + Pago Contraentrega en toda [GEOGRAPHIC_DATA] 🇨🇴" at bounding box center [564, 372] width 194 height 29
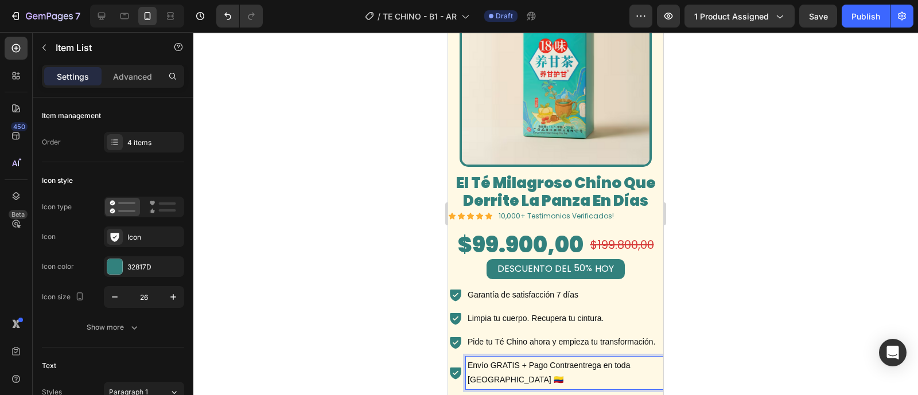
click at [572, 358] on p "Envío GRATIS + Pago Contraentrega en toda [GEOGRAPHIC_DATA] 🇨🇴" at bounding box center [564, 372] width 194 height 29
click at [570, 359] on p "Envío GRATIS + Pago Contra entrega en toda [GEOGRAPHIC_DATA] 🇨🇴" at bounding box center [564, 372] width 194 height 29
click at [760, 262] on div at bounding box center [555, 213] width 724 height 363
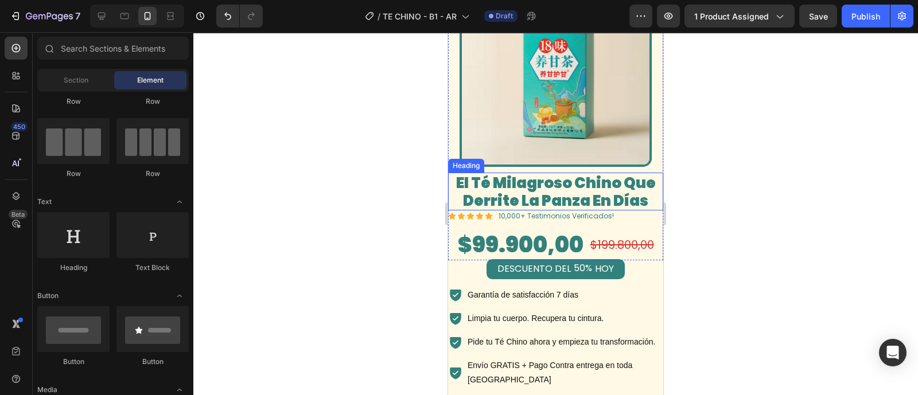
click at [534, 173] on span "El Té Milagroso Chino Que Derrite La Panza En Días" at bounding box center [556, 192] width 200 height 38
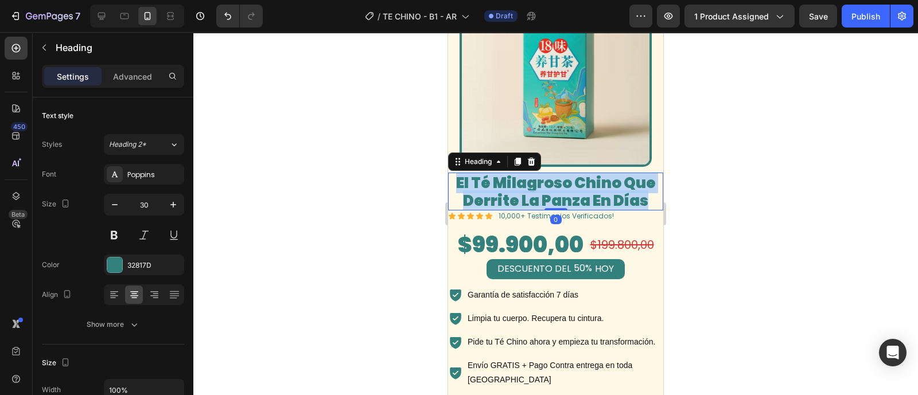
click at [534, 173] on span "El Té Milagroso Chino Que Derrite La Panza En Días" at bounding box center [556, 192] width 200 height 38
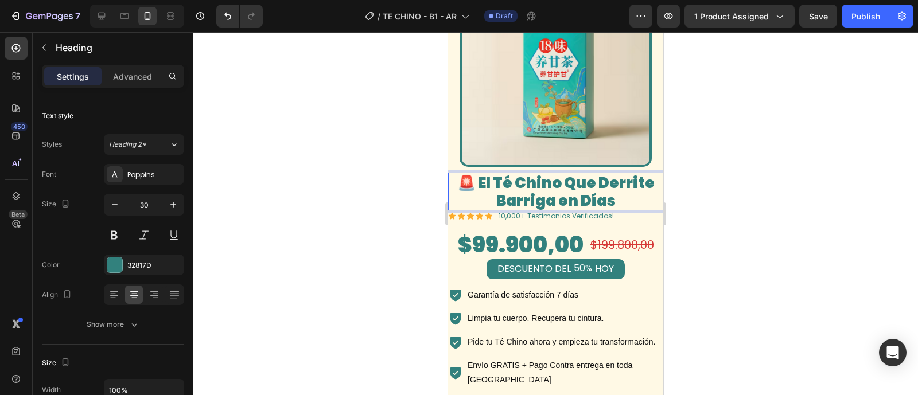
click at [720, 175] on div at bounding box center [555, 213] width 724 height 363
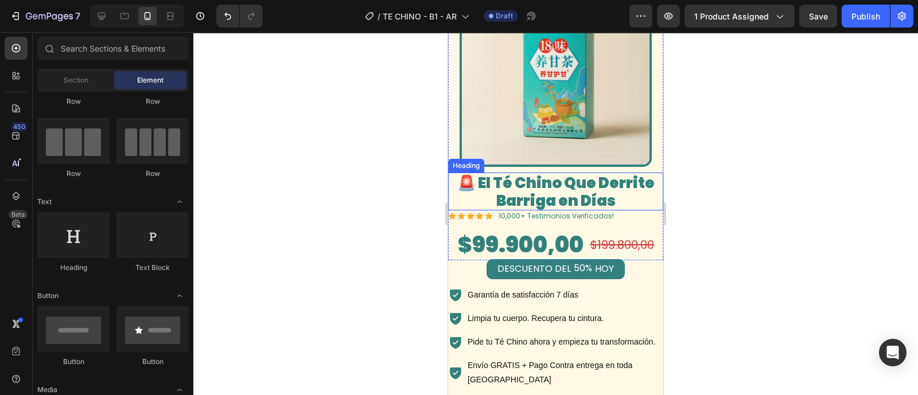
click at [561, 173] on span "🚨 El Té Chino Que Derrite Barriga en Días" at bounding box center [555, 192] width 197 height 38
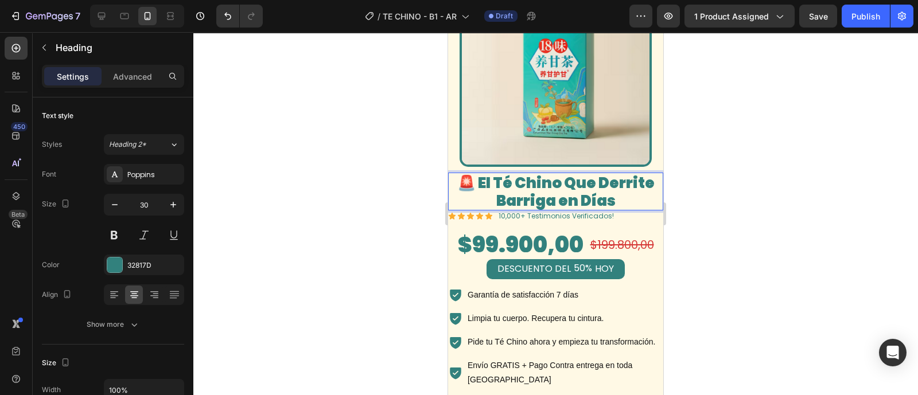
click at [559, 173] on span "🚨 El Té Chino Que Derrite Barriga en Días" at bounding box center [555, 192] width 197 height 38
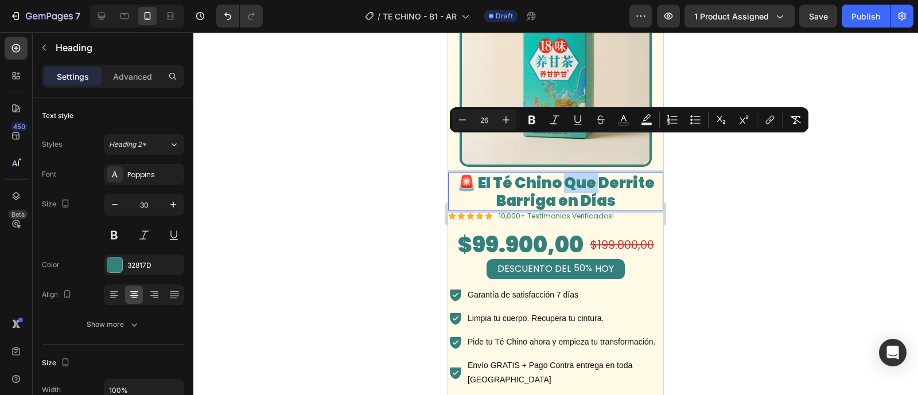
click at [559, 173] on span "🚨 El Té Chino Que Derrite Barriga en Días" at bounding box center [555, 192] width 197 height 38
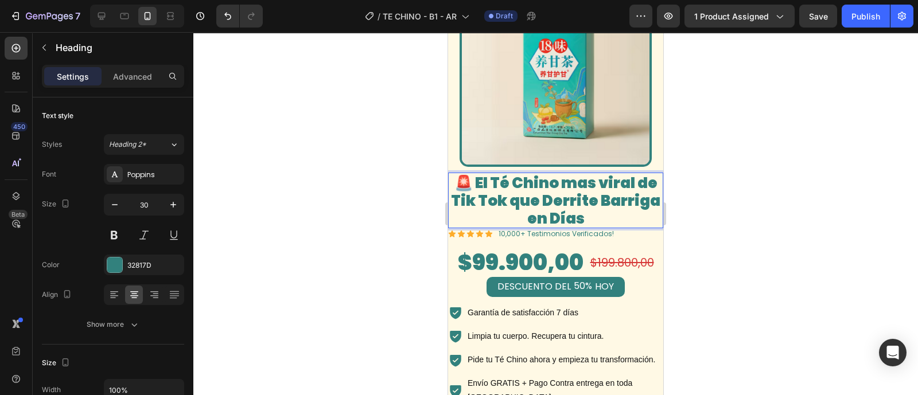
click at [704, 156] on div at bounding box center [555, 213] width 724 height 363
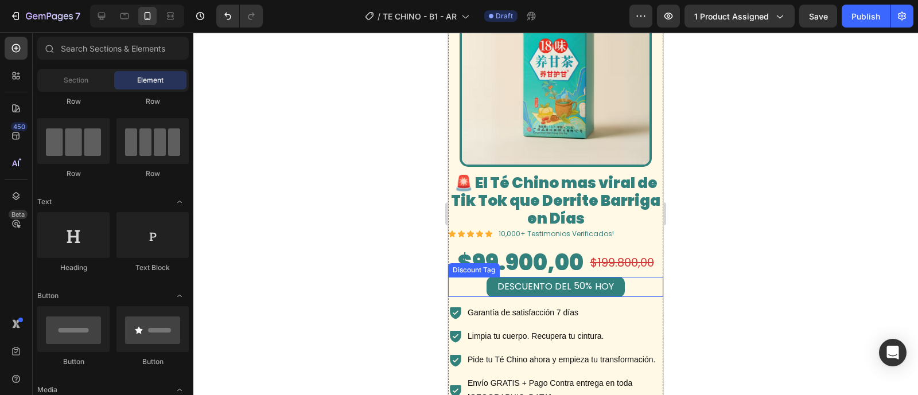
click at [554, 279] on div "DESCUENTO DEL" at bounding box center [533, 286] width 77 height 15
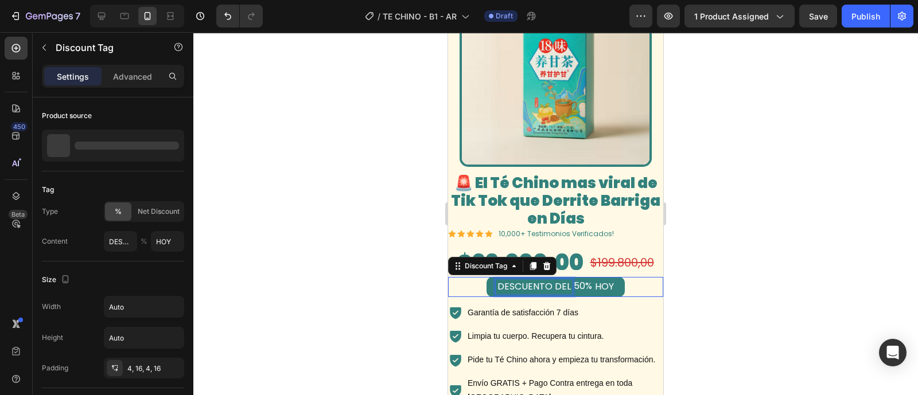
click at [554, 279] on div "DESCUENTO DEL" at bounding box center [533, 286] width 77 height 15
click at [554, 281] on p "DESCUENTO DEL" at bounding box center [533, 287] width 73 height 12
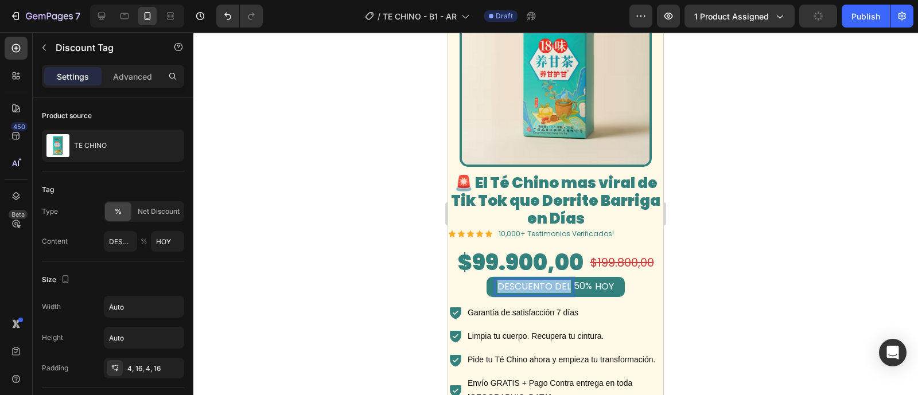
click at [563, 281] on p "DESCUENTO DEL" at bounding box center [533, 287] width 73 height 12
click at [576, 279] on div "50%" at bounding box center [582, 286] width 21 height 14
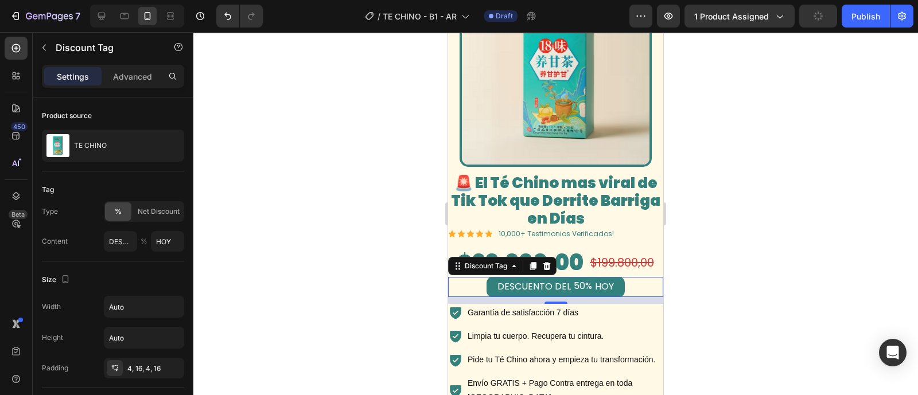
click at [576, 279] on div "50%" at bounding box center [582, 286] width 21 height 14
click at [547, 281] on p "DESCUENTO DEL" at bounding box center [533, 287] width 73 height 12
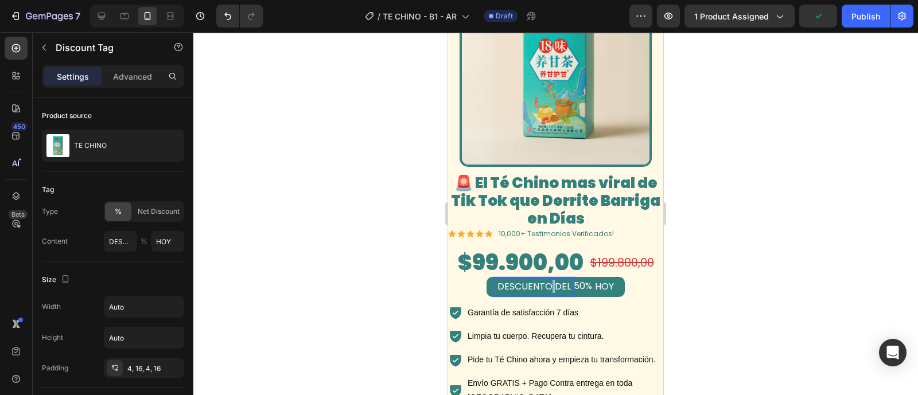
click at [547, 281] on p "DESCUENTO DEL" at bounding box center [533, 287] width 73 height 12
drag, startPoint x: 564, startPoint y: 248, endPoint x: 585, endPoint y: 249, distance: 20.7
click at [585, 279] on div "DESCUENTO DEL 50% [DATE]" at bounding box center [555, 286] width 120 height 15
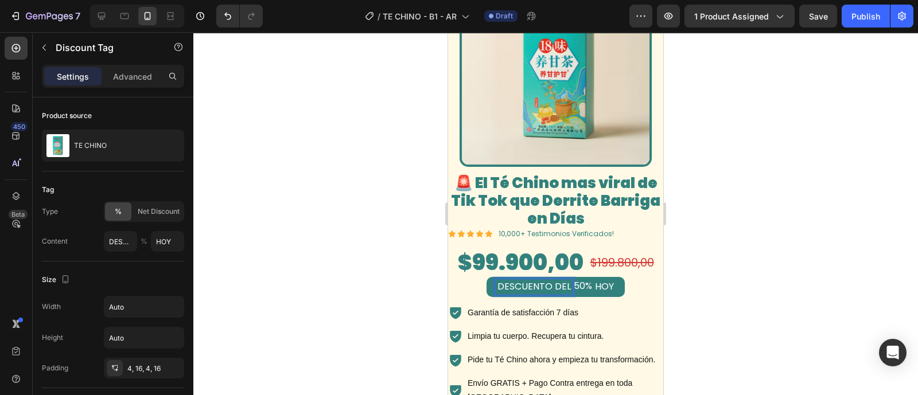
click at [556, 281] on p "DESCUENTO DEL" at bounding box center [533, 287] width 73 height 12
copy p "DESCUENTO DEL"
click at [599, 279] on div "50%" at bounding box center [609, 286] width 21 height 14
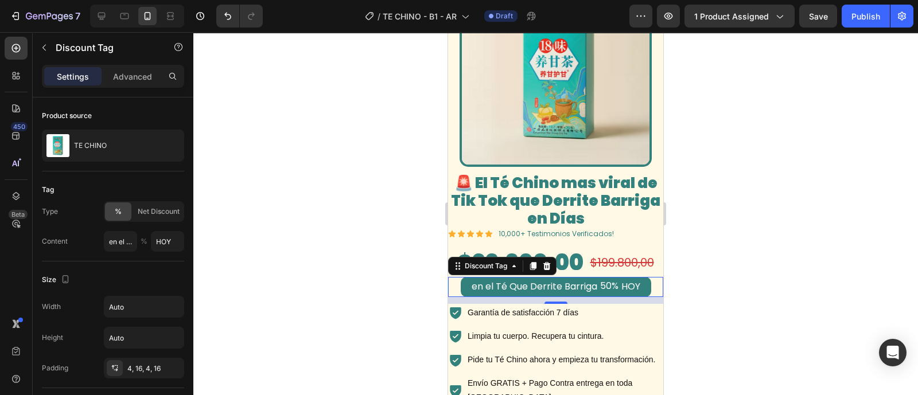
click at [599, 279] on div "50%" at bounding box center [609, 286] width 21 height 14
click at [611, 279] on div "50%" at bounding box center [609, 286] width 21 height 14
click at [612, 279] on div "50%" at bounding box center [609, 286] width 21 height 14
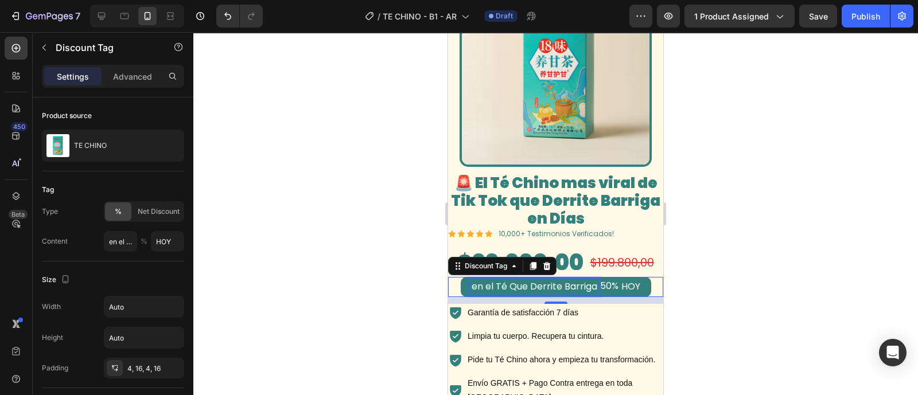
click at [570, 281] on p "en el Té Que Derrite Barriga" at bounding box center [534, 287] width 126 height 12
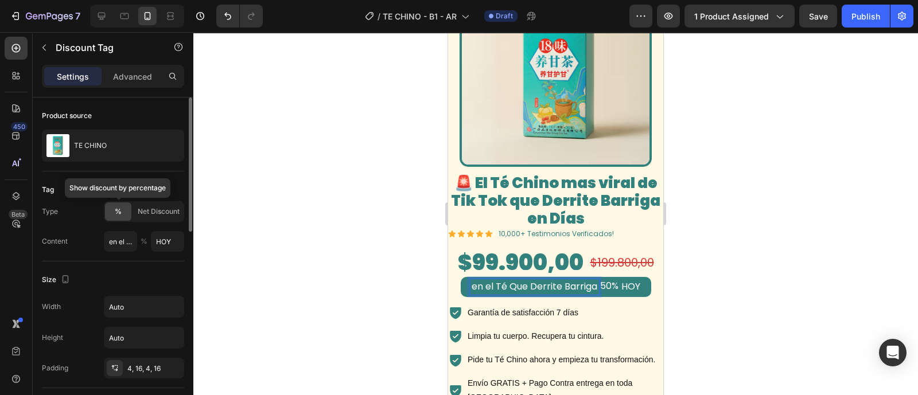
click at [129, 210] on div "%" at bounding box center [118, 211] width 26 height 18
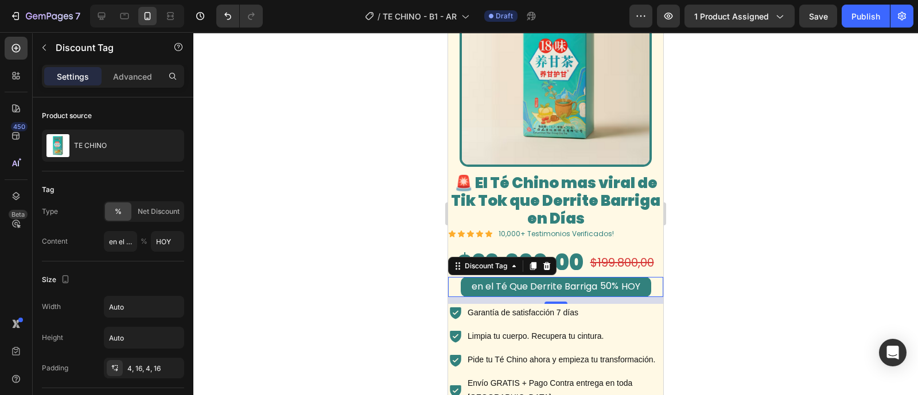
click at [582, 281] on p "en el Té Que Derrite Barriga" at bounding box center [534, 287] width 126 height 12
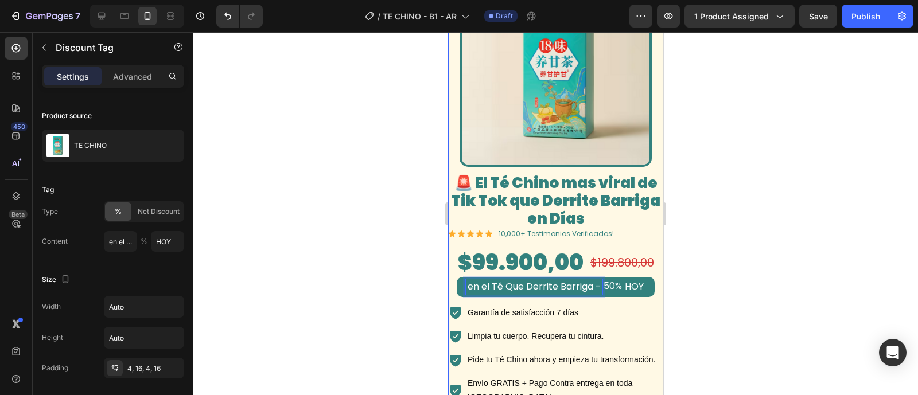
type input "en el Té Que Derrite Barriga -"
click at [733, 244] on div at bounding box center [555, 213] width 724 height 363
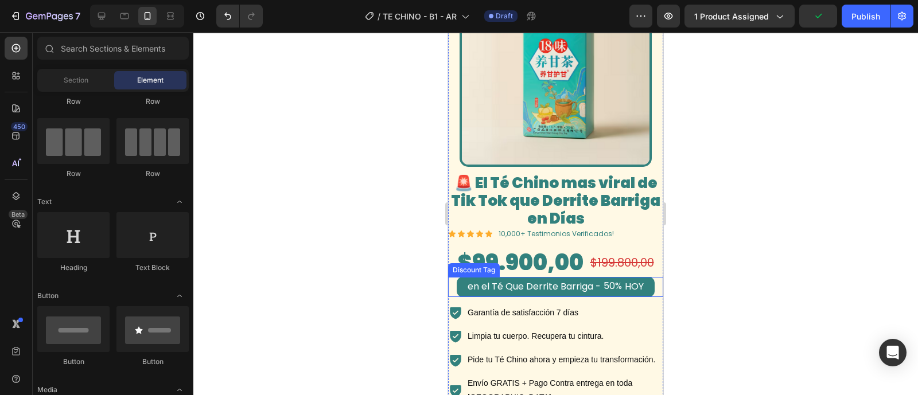
click at [588, 281] on p "en el Té Que Derrite Barriga -" at bounding box center [533, 287] width 133 height 12
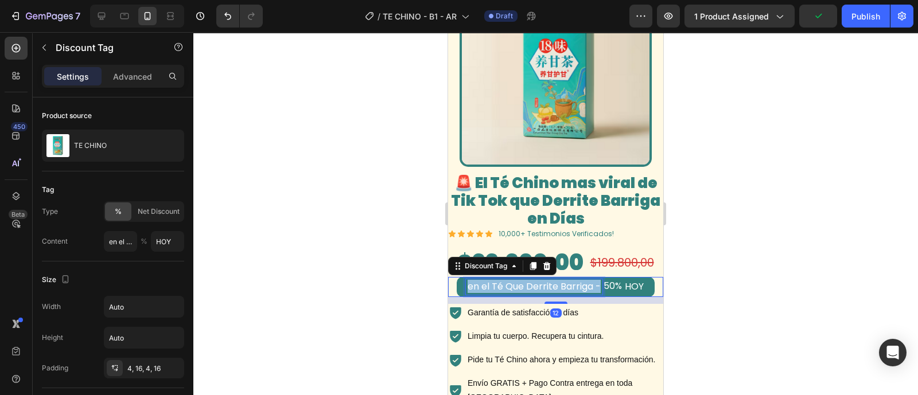
click at [588, 281] on p "en el Té Que Derrite Barriga -" at bounding box center [533, 287] width 133 height 12
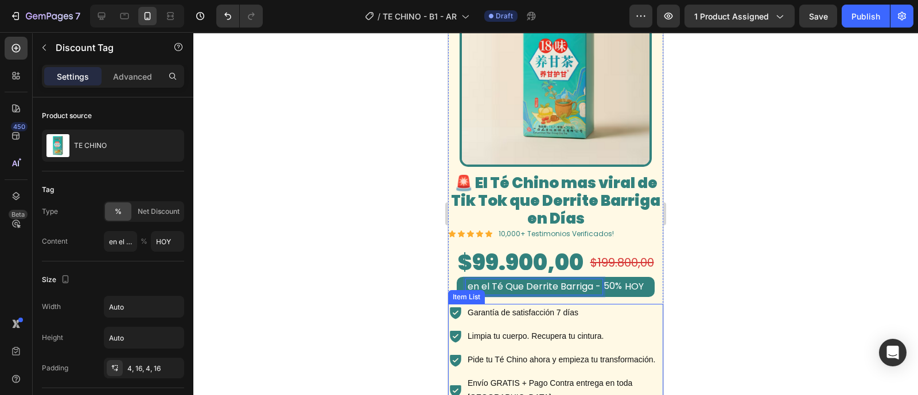
type input "DESCUENTO DEL"
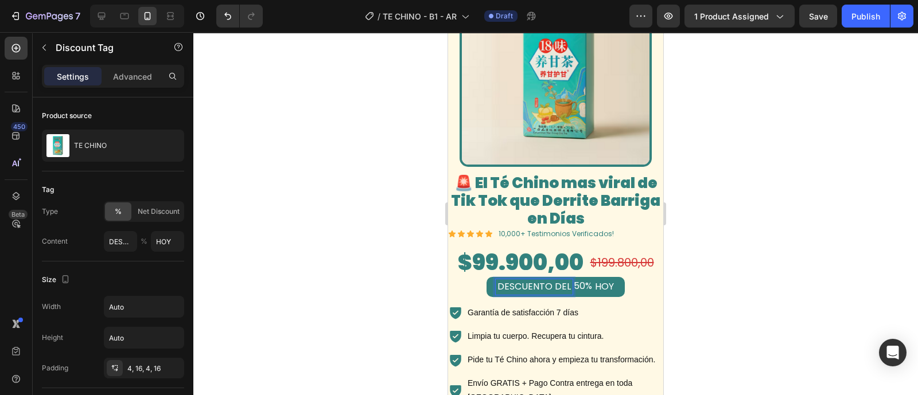
click at [737, 270] on div at bounding box center [555, 213] width 724 height 363
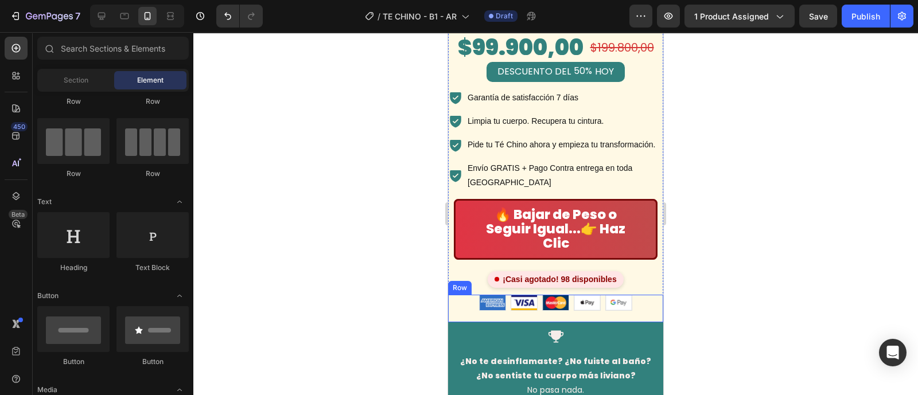
scroll to position [2718, 0]
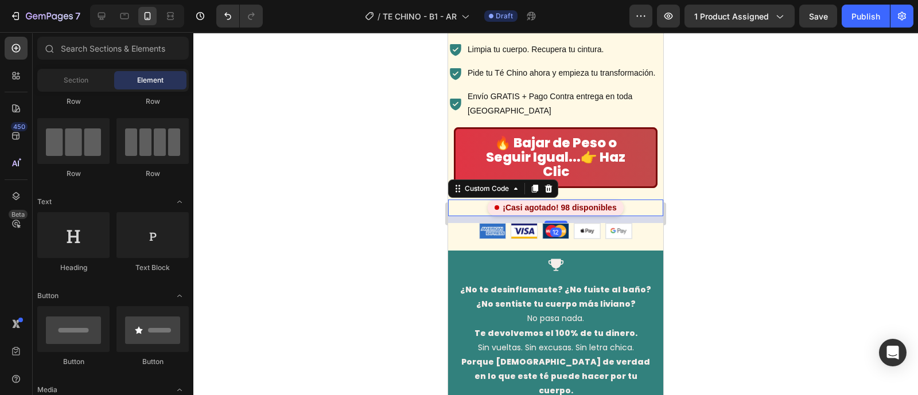
click at [529, 200] on div "¡Casi agotado! 98 disponibles" at bounding box center [554, 208] width 135 height 17
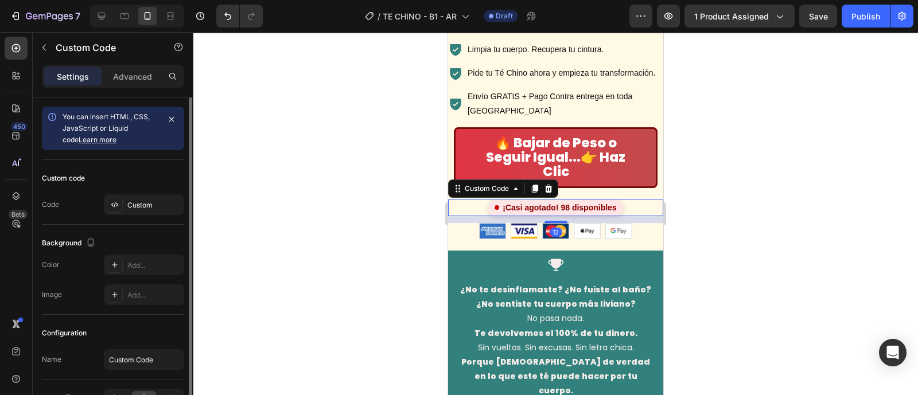
scroll to position [68, 0]
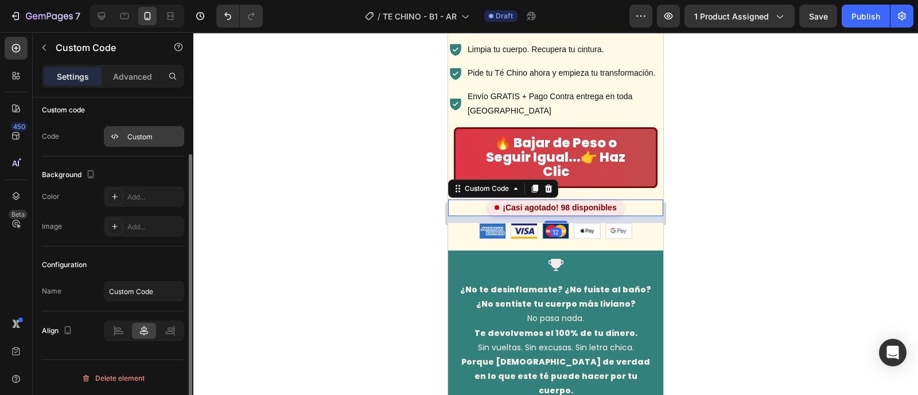
click at [159, 127] on div "Custom" at bounding box center [144, 136] width 80 height 21
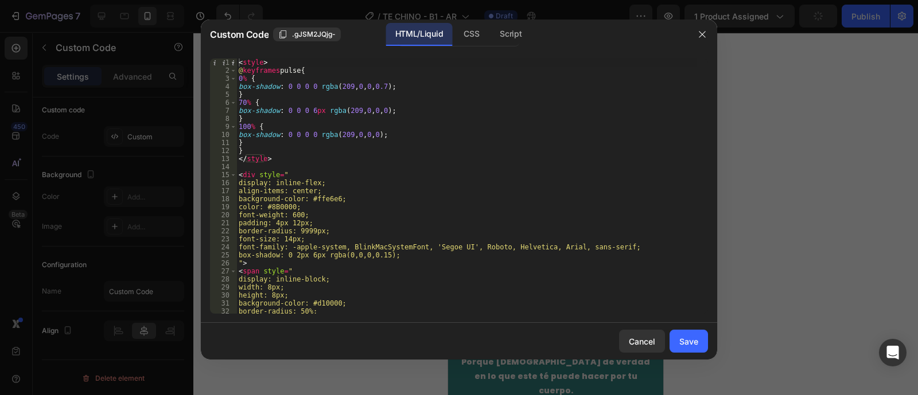
scroll to position [42, 0]
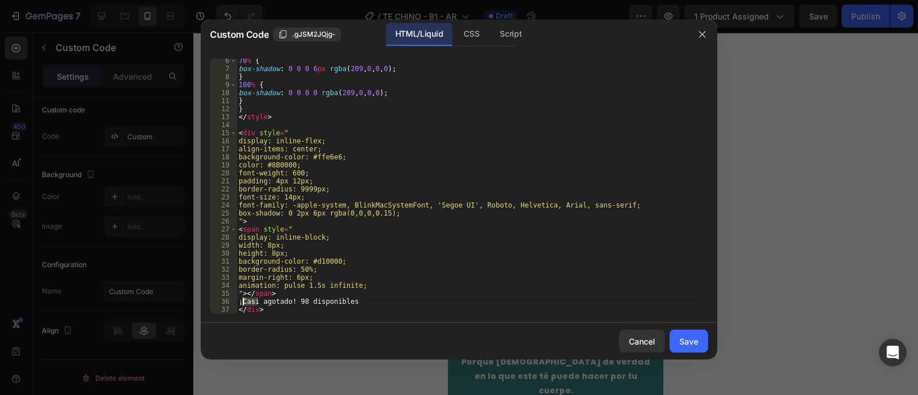
drag, startPoint x: 256, startPoint y: 300, endPoint x: 263, endPoint y: 299, distance: 7.1
click at [245, 300] on div "70 % { box-shadow : 0 0 0 6 px rgba ( 209 , 0 , 0 , 0 ) ; } 100 % { box-shadow …" at bounding box center [466, 192] width 460 height 271
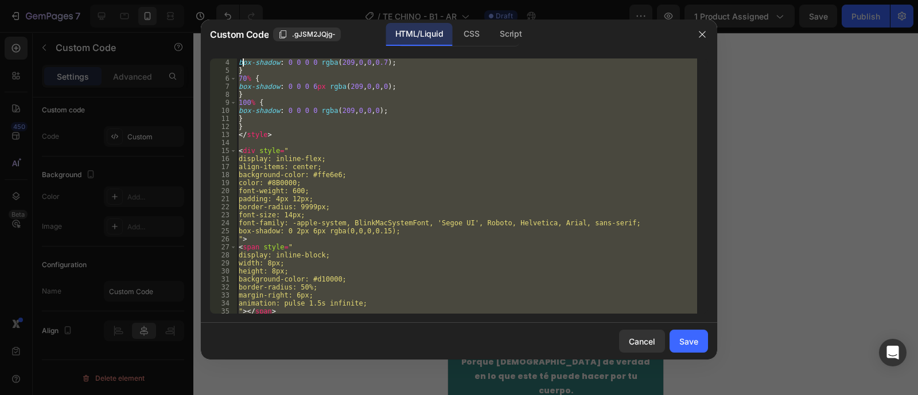
scroll to position [0, 0]
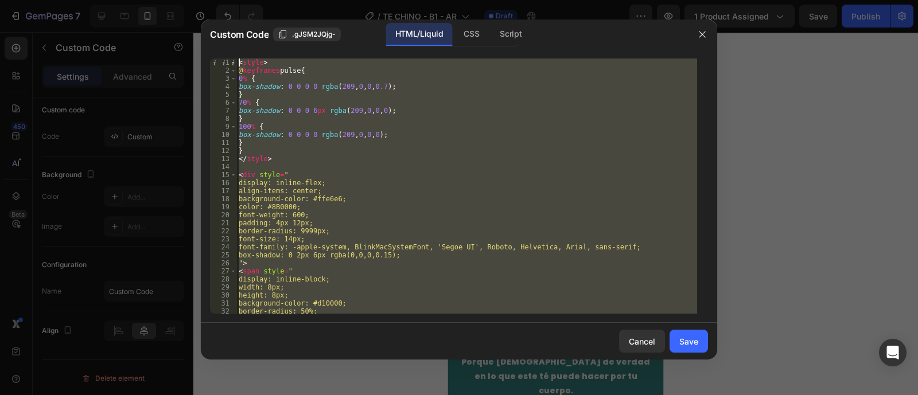
drag, startPoint x: 286, startPoint y: 310, endPoint x: 239, endPoint y: 38, distance: 275.3
click at [239, 38] on div "Custom Code .gJSM2JQjg- HTML/Liquid CSS Script ¡Casi agotado! 98 disponibles 1 …" at bounding box center [459, 189] width 516 height 340
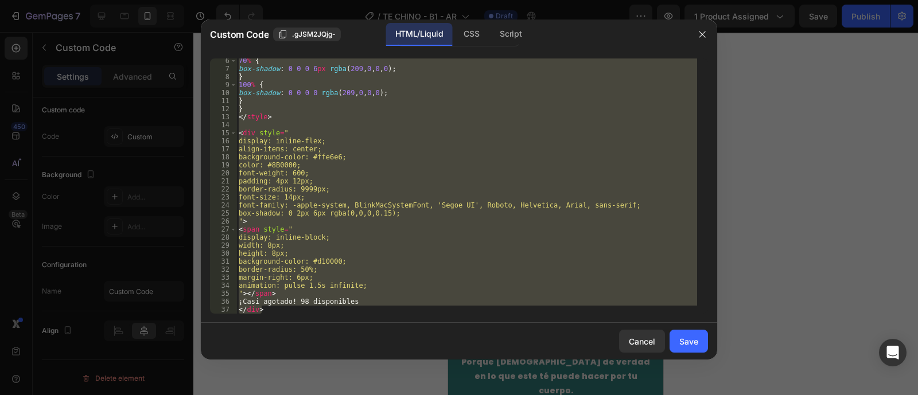
click at [256, 302] on div "70 % { box-shadow : 0 0 0 6 px rgba ( 209 , 0 , 0 , 0 ) ; } 100 % { box-shadow …" at bounding box center [466, 185] width 460 height 255
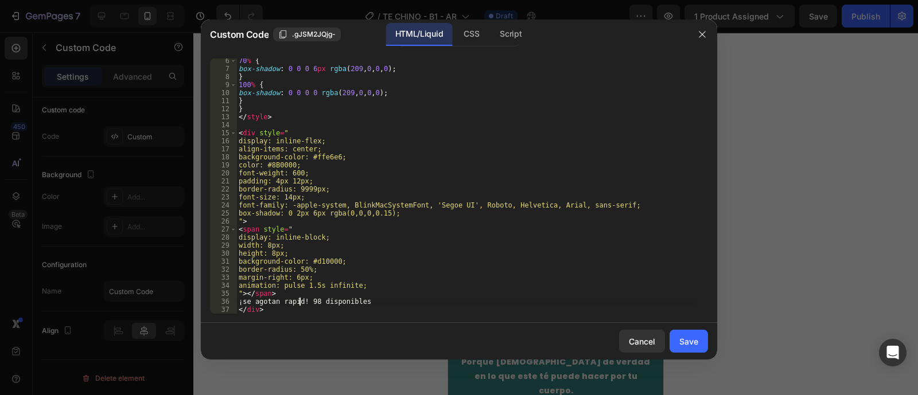
scroll to position [0, 5]
click at [244, 302] on div "70 % { box-shadow : 0 0 0 6 px rgba ( 209 , 0 , 0 , 0 ) ; } 100 % { box-shadow …" at bounding box center [466, 192] width 460 height 271
type textarea "¡se agotan rapido! 98 disponibles"
click at [690, 346] on div "Save" at bounding box center [688, 341] width 19 height 12
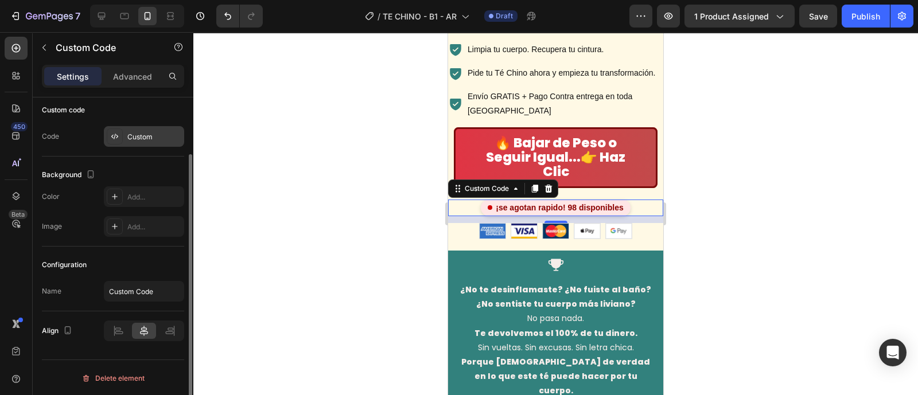
click at [143, 138] on div "Custom" at bounding box center [154, 137] width 54 height 10
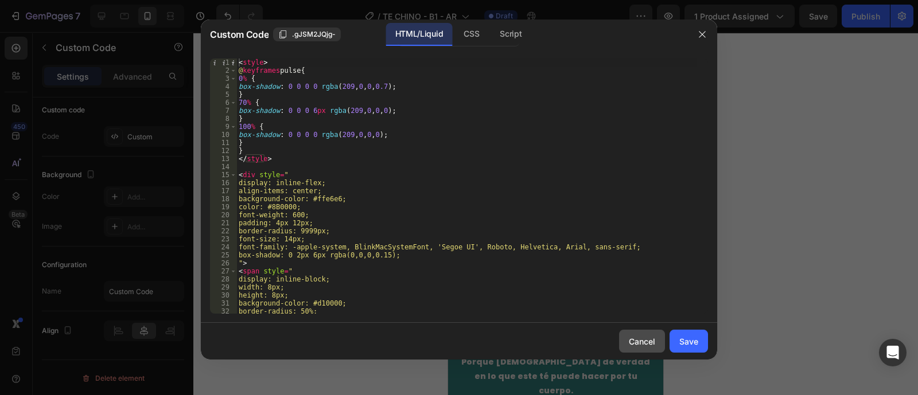
click at [633, 343] on div "Cancel" at bounding box center [642, 341] width 26 height 12
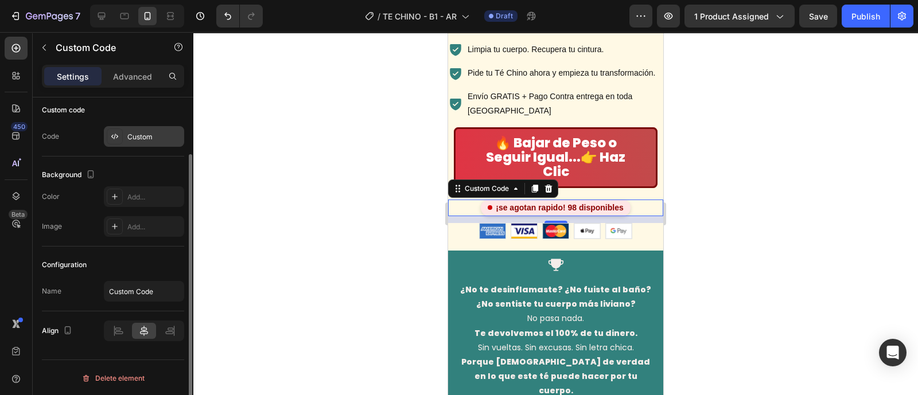
click at [134, 134] on div "Custom" at bounding box center [154, 137] width 54 height 10
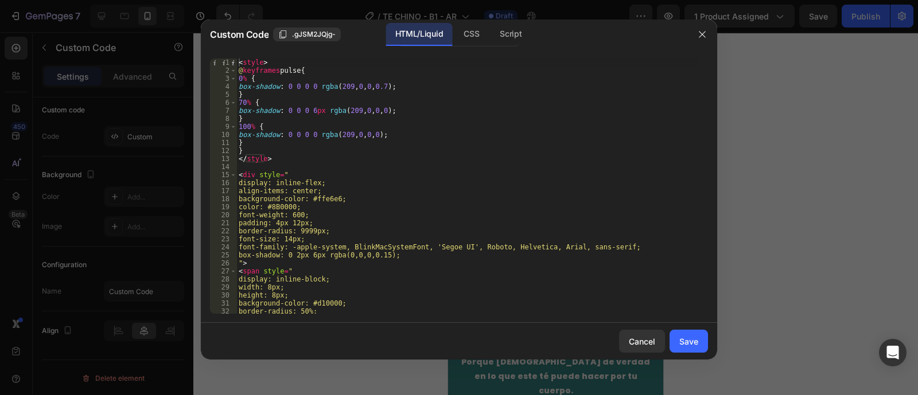
scroll to position [42, 0]
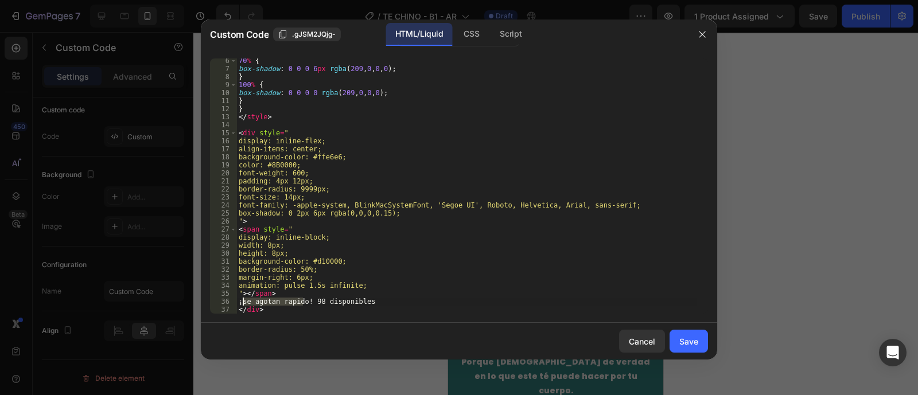
drag, startPoint x: 302, startPoint y: 302, endPoint x: 244, endPoint y: 302, distance: 57.9
click at [244, 302] on div "70 % { box-shadow : 0 0 0 6 px rgba ( 209 , 0 , 0 , 0 ) ; } 100 % { box-shadow …" at bounding box center [466, 192] width 460 height 271
paste textarea "Promo [MEDICAL_DATA]: -50% Hasta Agotar Stock"
type textarea "¡Promo [MEDICAL_DATA]: -50% Hasta Agotar Stock! 98 disponibles"
click at [691, 341] on div "Save" at bounding box center [688, 341] width 19 height 12
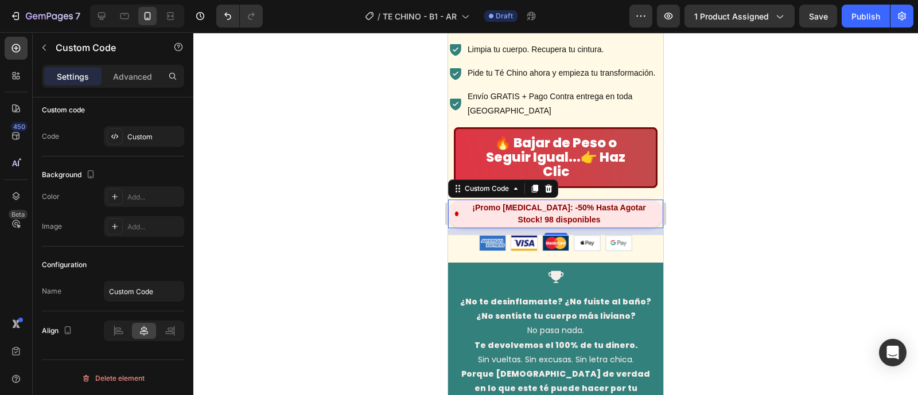
click at [754, 236] on div at bounding box center [555, 213] width 724 height 363
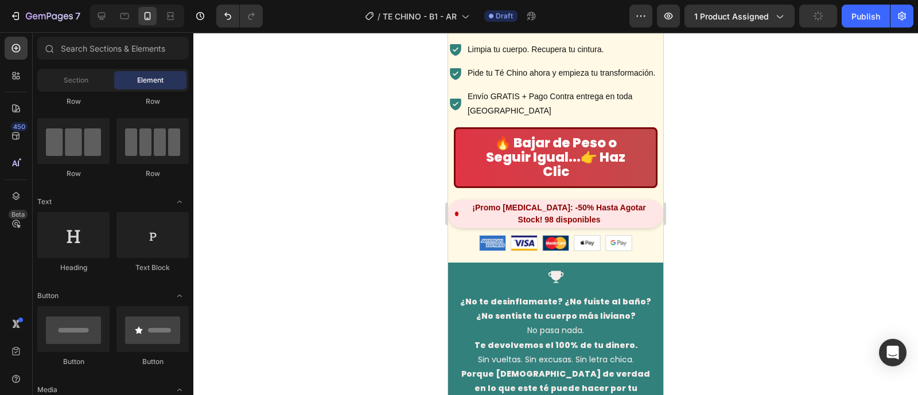
click at [334, 193] on div at bounding box center [555, 213] width 724 height 363
click at [376, 116] on div at bounding box center [555, 213] width 724 height 363
click at [452, 127] on div "🔥 Bajar de Peso o Seguir Igual... 👉 Haz Clic Button" at bounding box center [555, 163] width 215 height 72
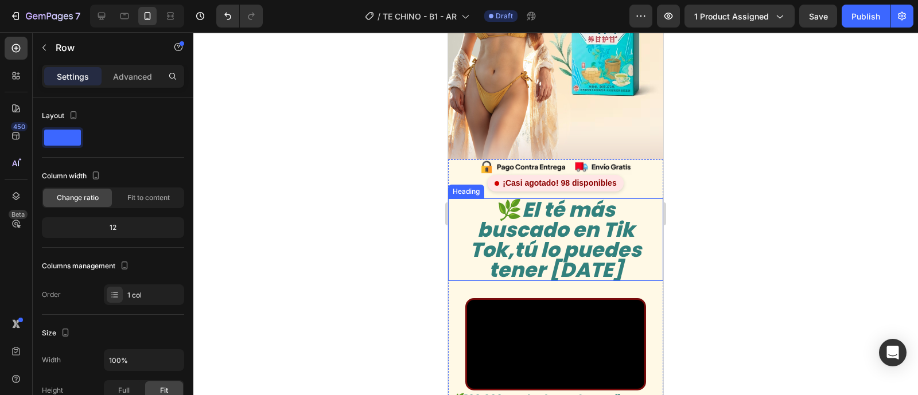
scroll to position [0, 0]
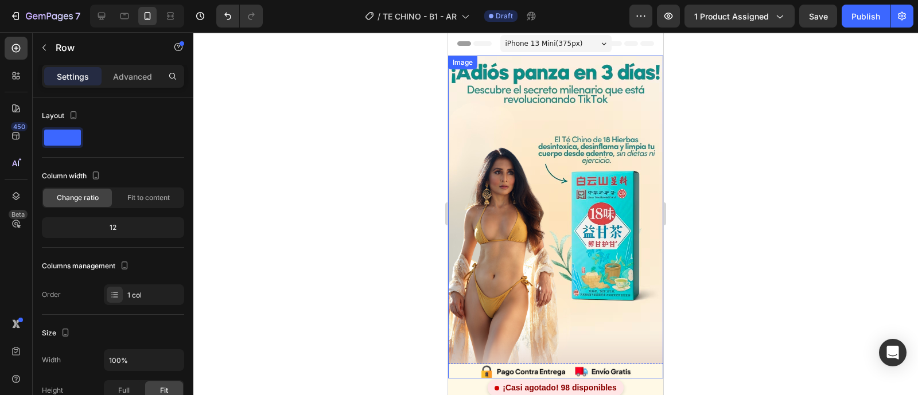
click at [476, 153] on img at bounding box center [555, 217] width 215 height 323
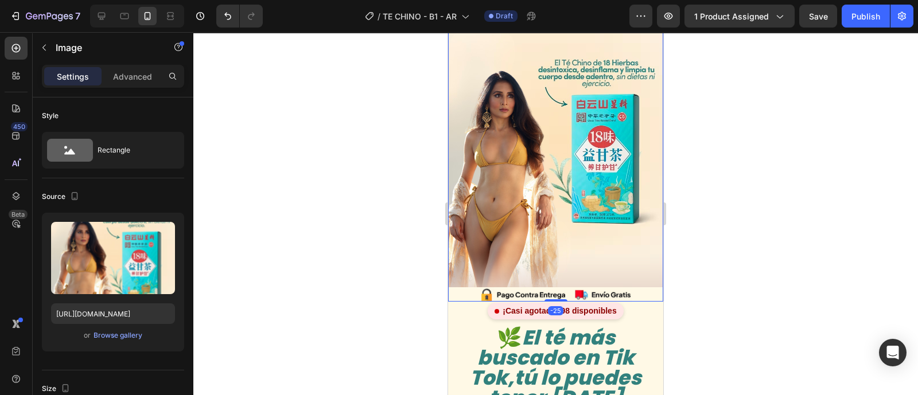
scroll to position [143, 0]
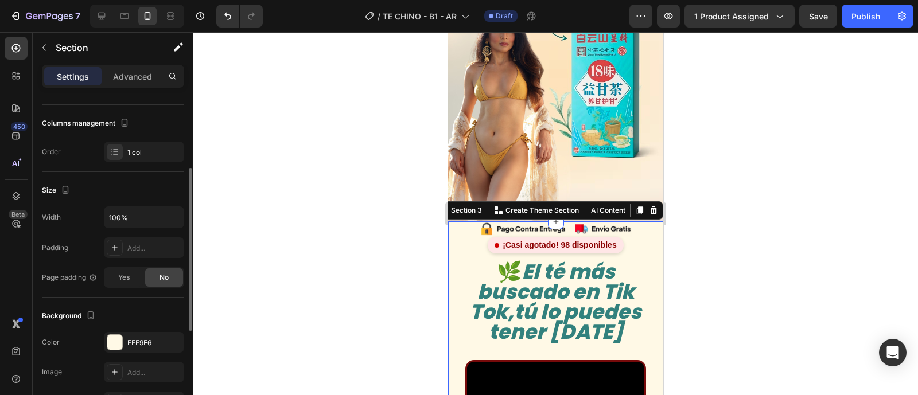
scroll to position [286, 0]
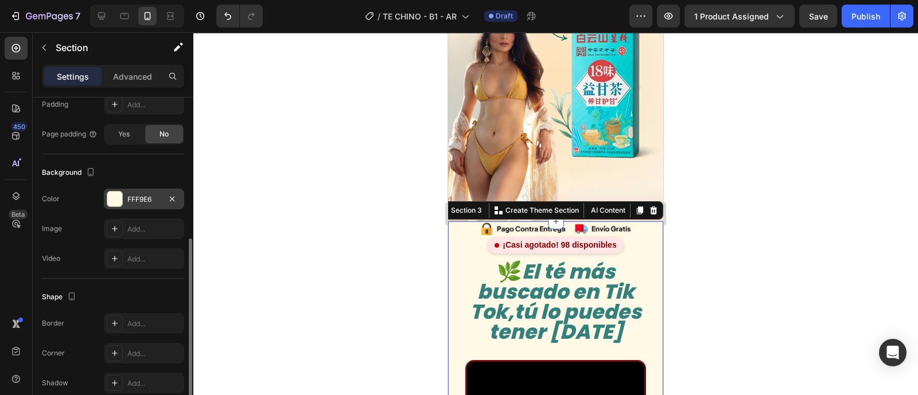
click at [139, 204] on div "FFF9E6" at bounding box center [144, 199] width 80 height 21
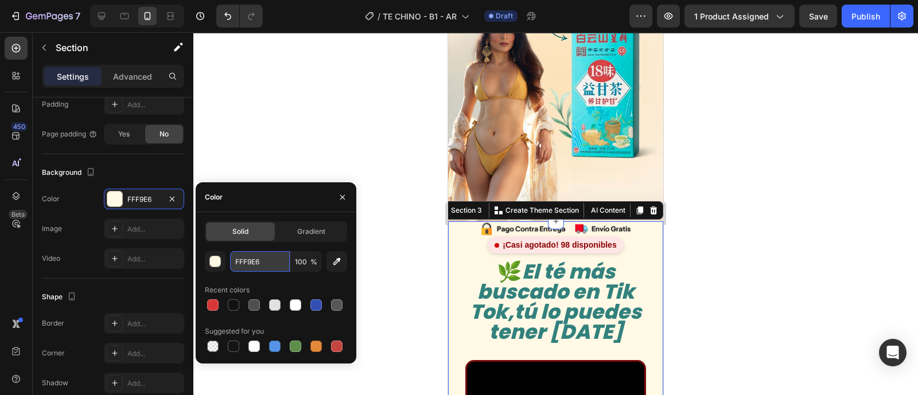
click at [246, 266] on input "FFF9E6" at bounding box center [260, 261] width 60 height 21
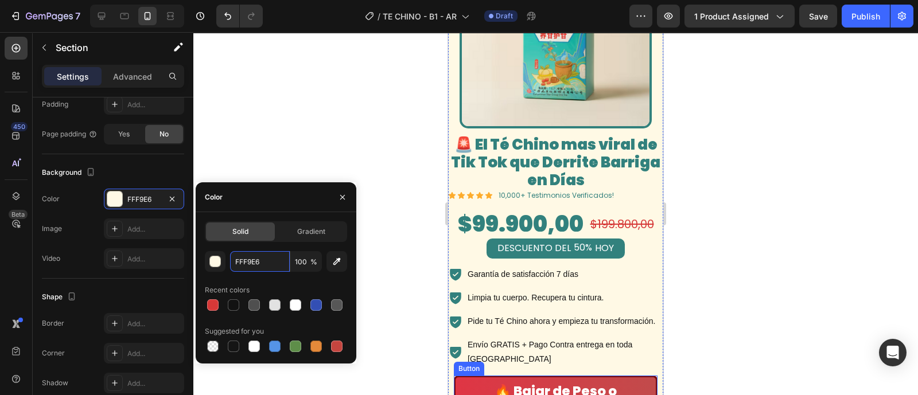
scroll to position [2571, 0]
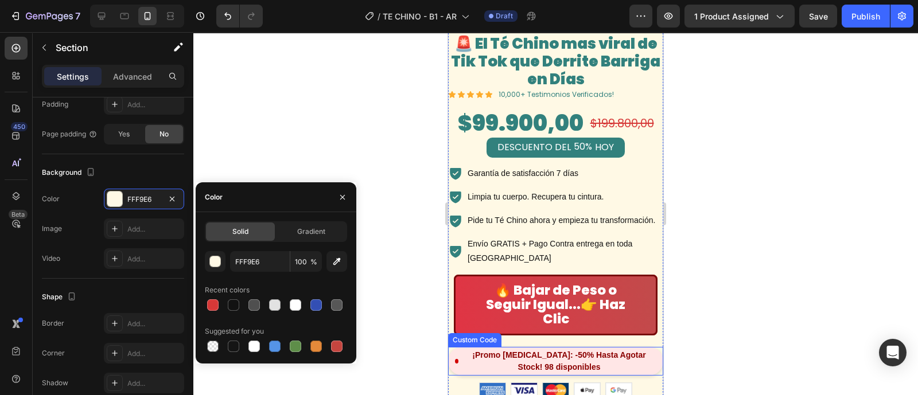
click at [537, 347] on div "¡Promo [MEDICAL_DATA]: -50% Hasta Agotar Stock! 98 disponibles" at bounding box center [555, 361] width 215 height 29
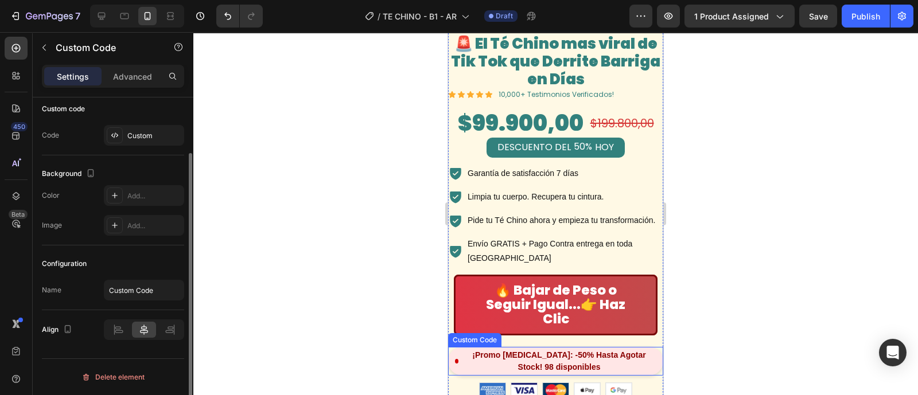
scroll to position [0, 0]
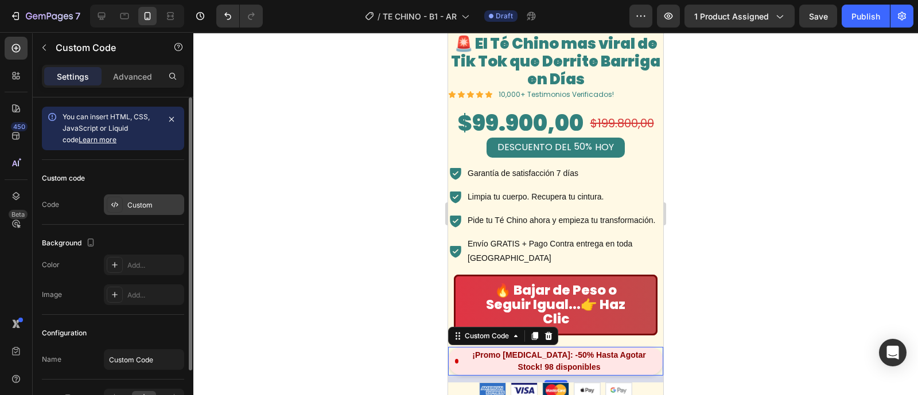
click at [150, 200] on div "Custom" at bounding box center [154, 205] width 54 height 10
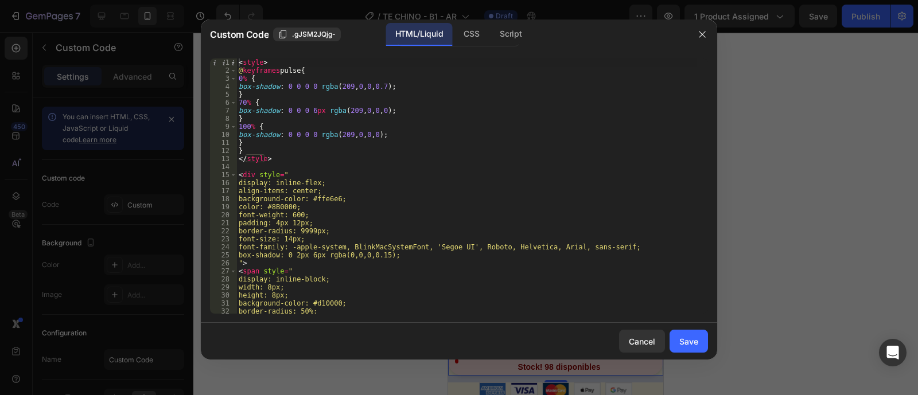
scroll to position [42, 0]
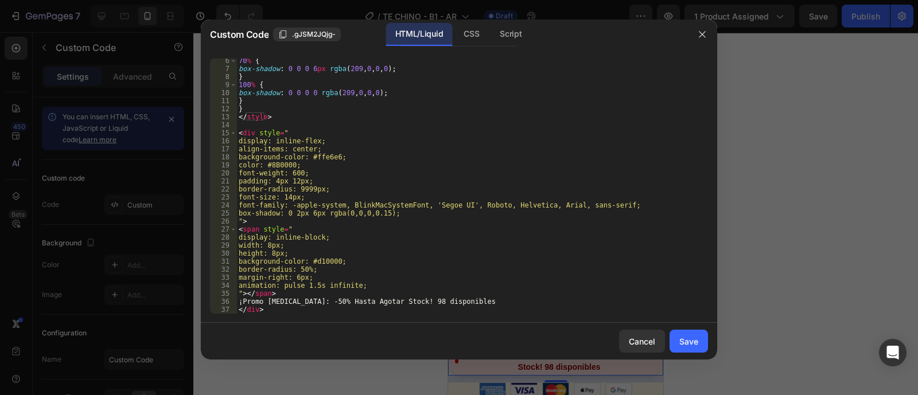
type textarea "¡Promo [MEDICAL_DATA]: -50% Hasta Agotar Stock! 98 disponibles"
drag, startPoint x: 468, startPoint y: 299, endPoint x: 240, endPoint y: 299, distance: 228.2
click at [240, 299] on div "70 % { box-shadow : 0 0 0 6 px rgba ( 209 , 0 , 0 , 0 ) ; } 100 % { box-shadow …" at bounding box center [466, 192] width 460 height 271
click at [694, 342] on div "Save" at bounding box center [688, 341] width 19 height 12
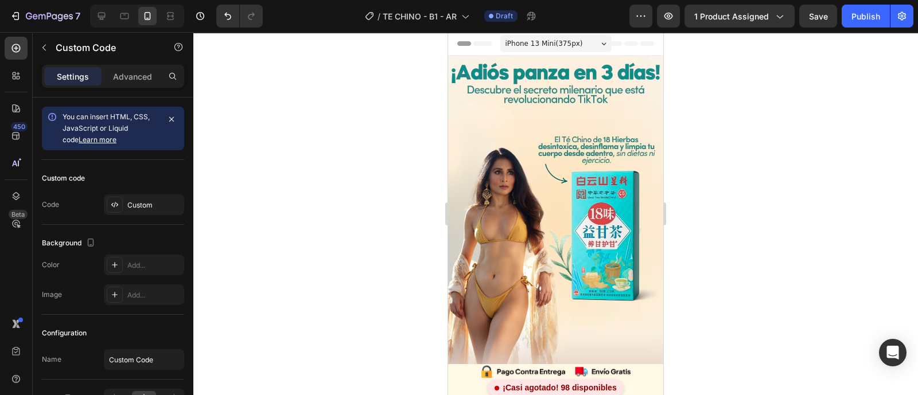
scroll to position [286, 0]
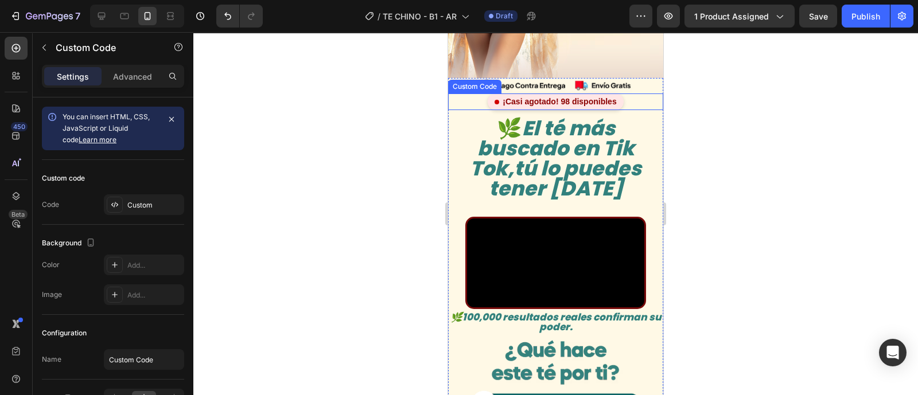
click at [555, 93] on div "¡Casi agotado! 98 disponibles" at bounding box center [554, 101] width 135 height 17
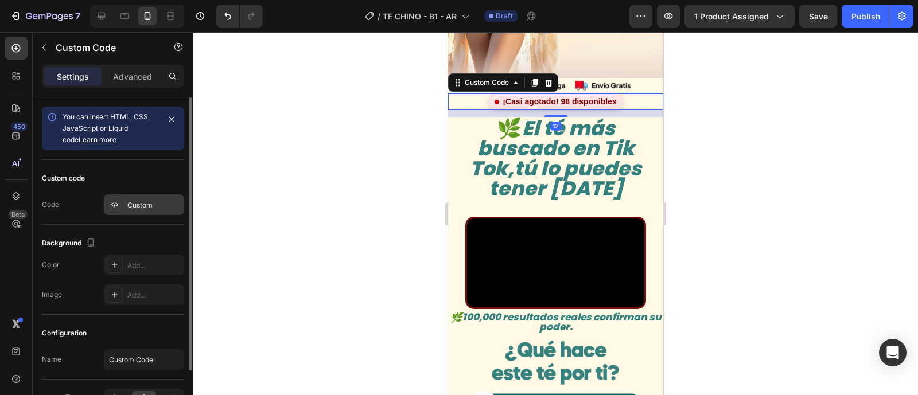
click at [125, 199] on div "Custom" at bounding box center [144, 204] width 80 height 21
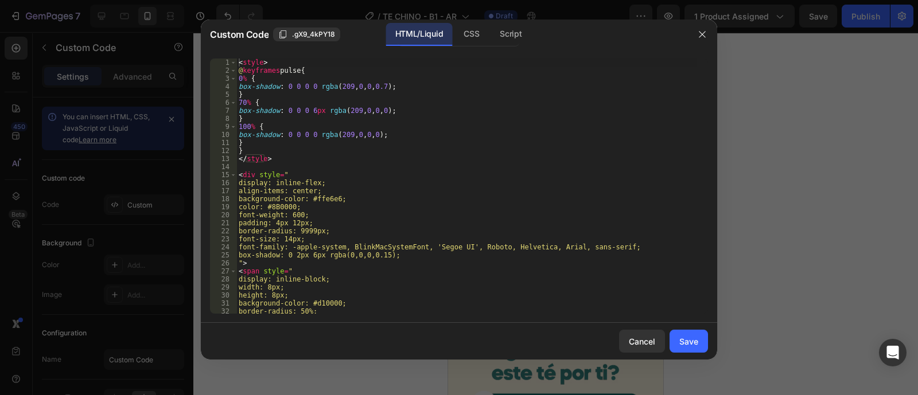
scroll to position [42, 0]
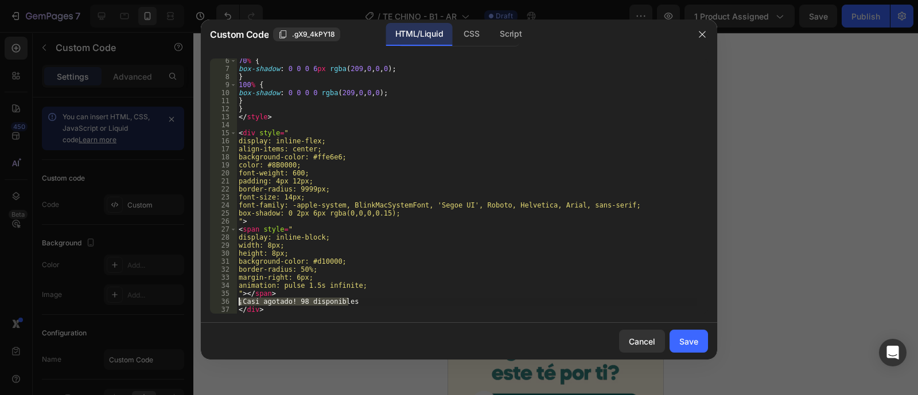
drag, startPoint x: 363, startPoint y: 299, endPoint x: 238, endPoint y: 300, distance: 125.0
click at [238, 300] on div "70 % { box-shadow : 0 0 0 6 px rgba ( 209 , 0 , 0 , 0 ) ; } 100 % { box-shadow …" at bounding box center [466, 192] width 460 height 271
paste textarea "Promo [MEDICAL_DATA]: -50% Hasta Agotar Stock"
type textarea "¡Promo [MEDICAL_DATA]: -50% Hasta Agotar Stock! 98 disponibles"
click at [700, 337] on button "Save" at bounding box center [688, 341] width 38 height 23
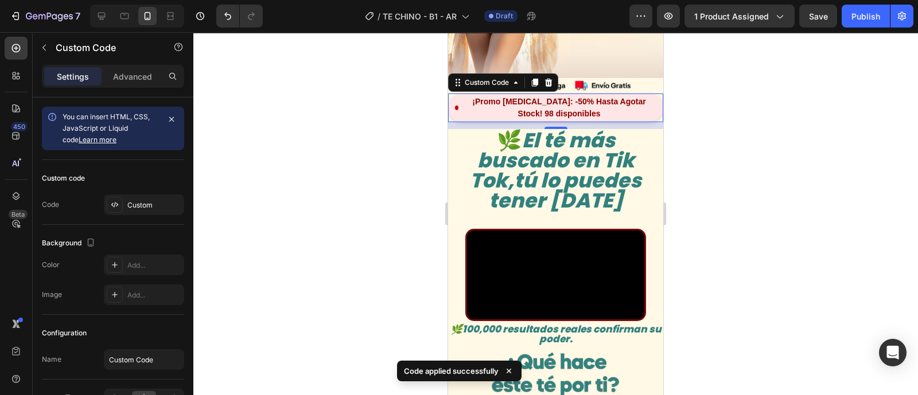
click at [740, 182] on div at bounding box center [555, 213] width 724 height 363
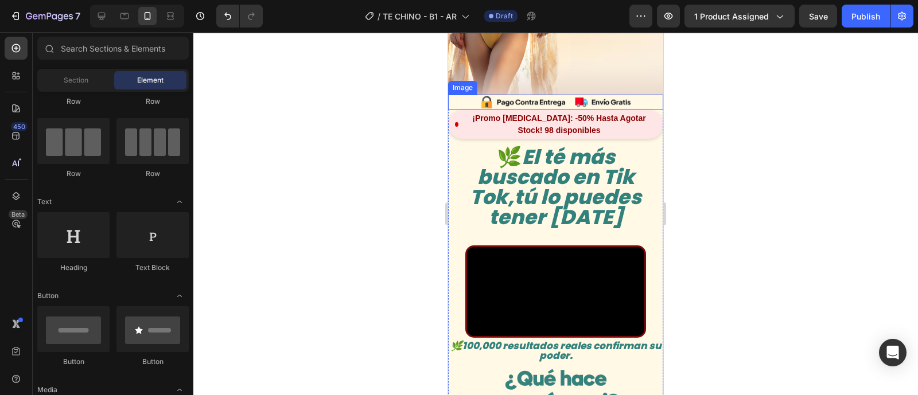
scroll to position [0, 0]
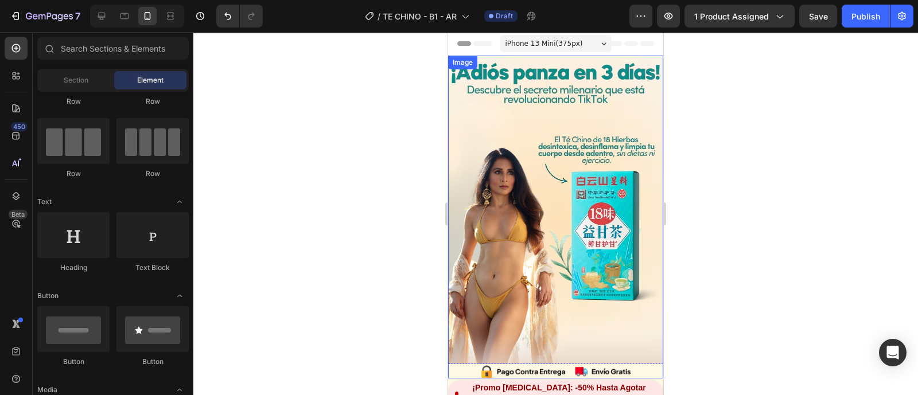
click at [542, 145] on img at bounding box center [555, 217] width 215 height 323
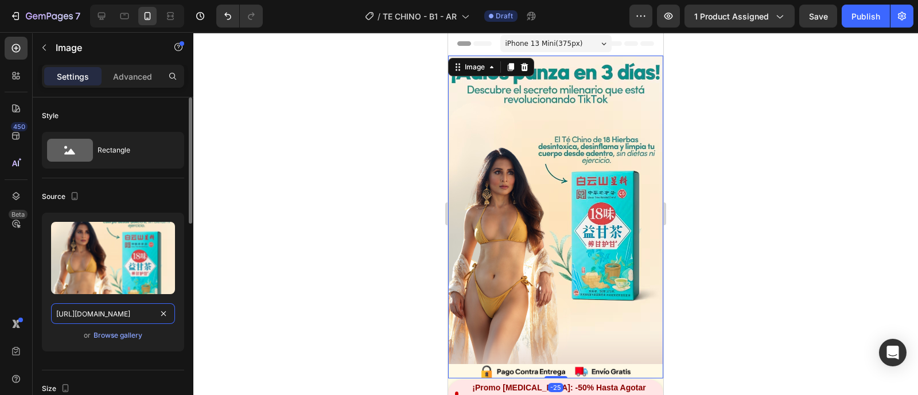
click at [106, 314] on input "[URL][DOMAIN_NAME]" at bounding box center [113, 313] width 124 height 21
paste input "4_TE_CHINO_LANDING.png?v=1756232902"
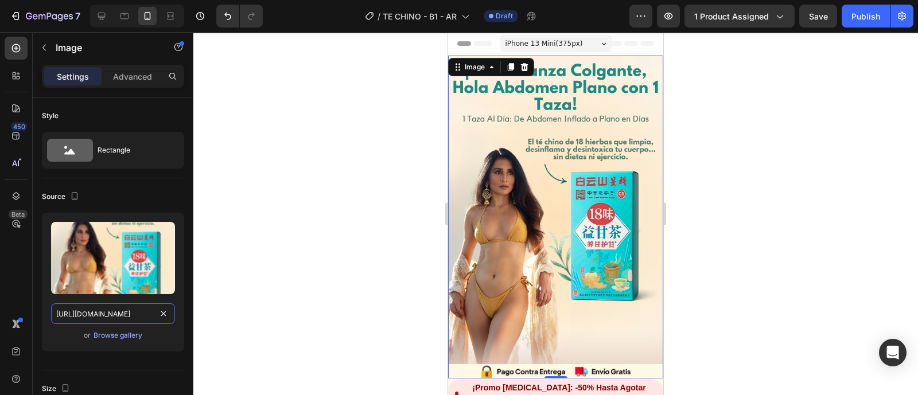
type input "[URL][DOMAIN_NAME]"
click at [284, 243] on div at bounding box center [555, 213] width 724 height 363
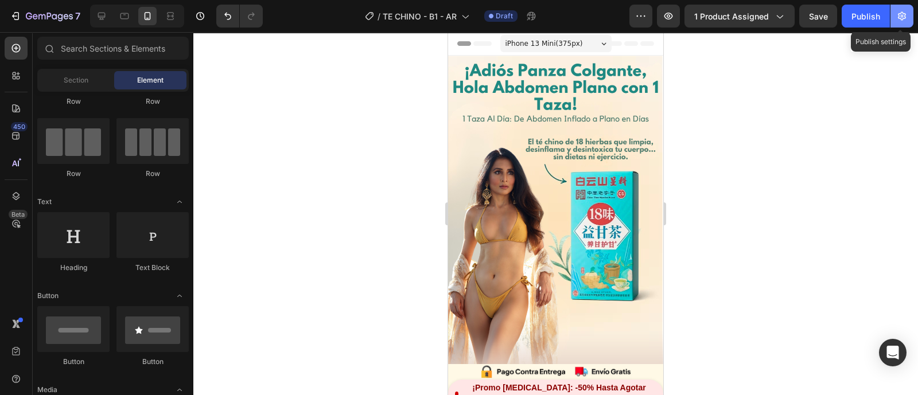
click at [900, 22] on button "button" at bounding box center [901, 16] width 23 height 23
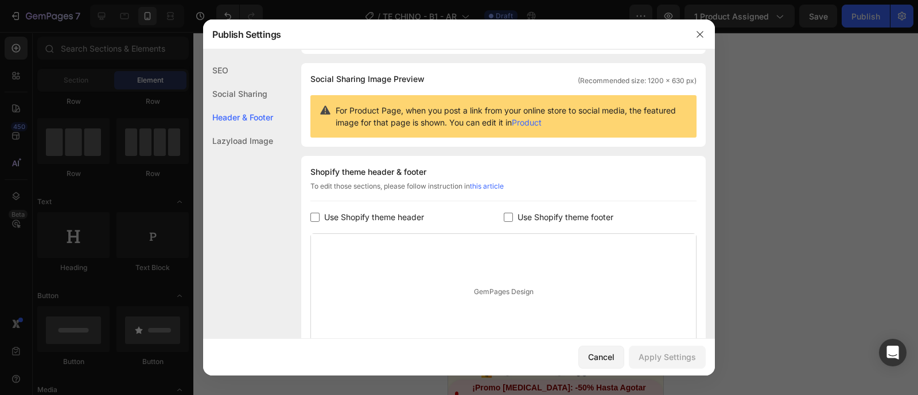
scroll to position [143, 0]
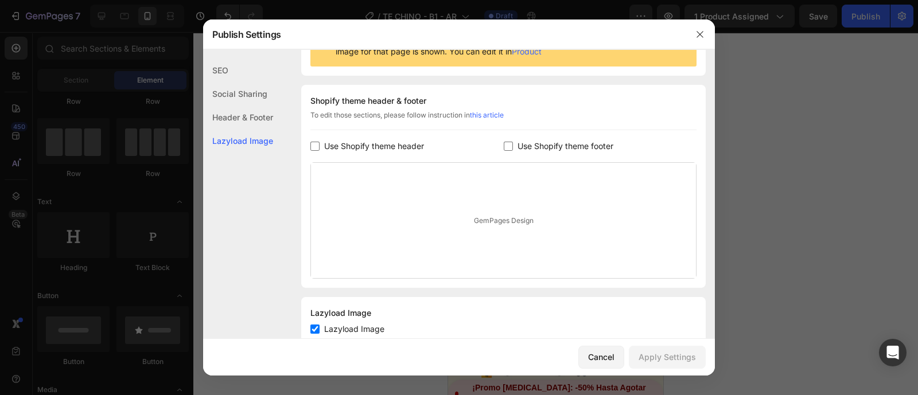
drag, startPoint x: 315, startPoint y: 140, endPoint x: 325, endPoint y: 141, distance: 9.2
click at [315, 142] on input "checkbox" at bounding box center [314, 146] width 9 height 9
checkbox input "true"
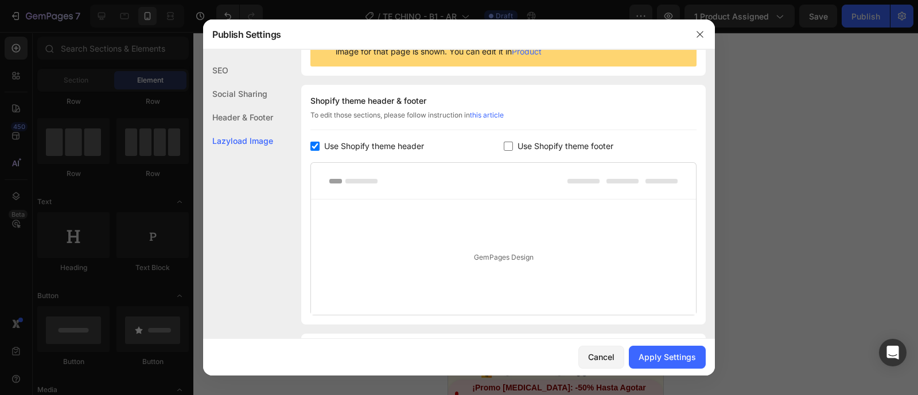
click at [503, 145] on input "checkbox" at bounding box center [507, 146] width 9 height 9
checkbox input "true"
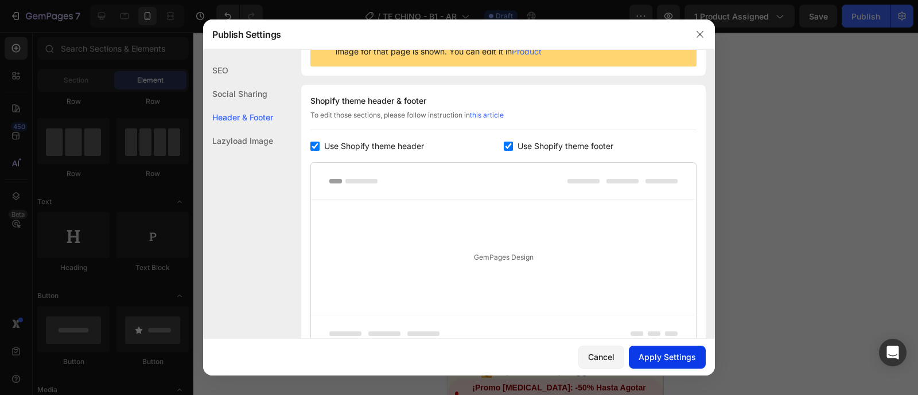
click at [656, 356] on div "Apply Settings" at bounding box center [666, 357] width 57 height 12
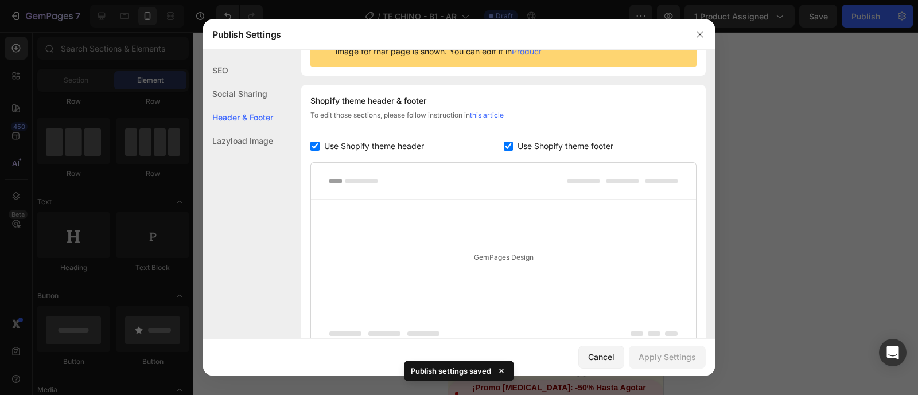
click at [314, 149] on input "checkbox" at bounding box center [314, 146] width 9 height 9
checkbox input "false"
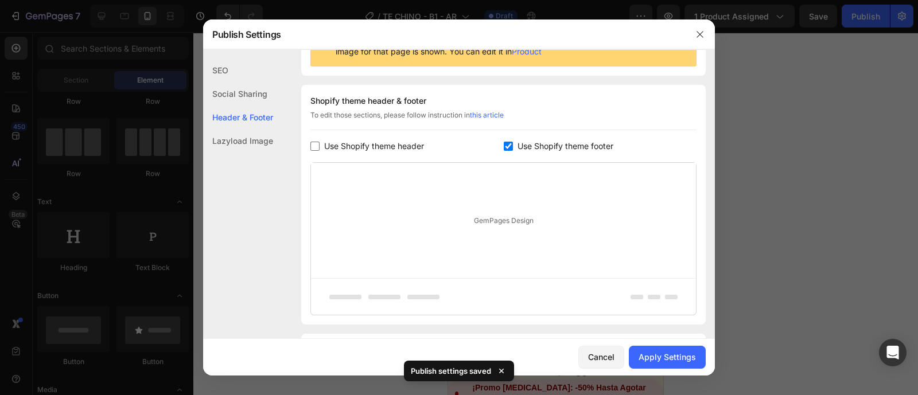
click at [505, 143] on input "checkbox" at bounding box center [507, 146] width 9 height 9
checkbox input "false"
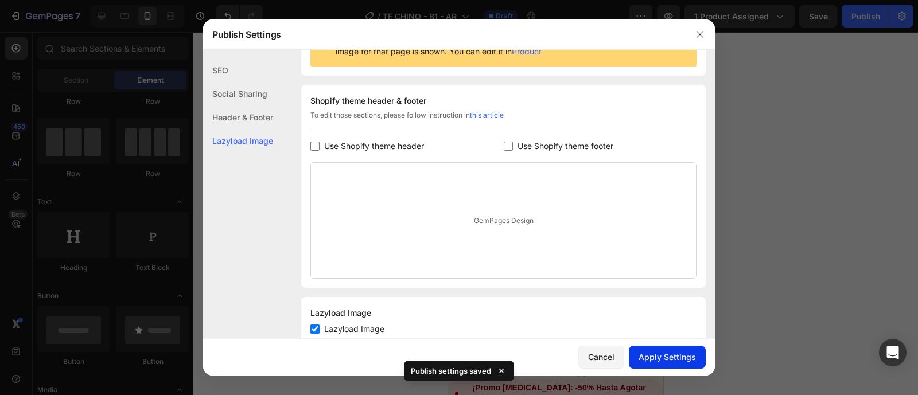
click at [670, 357] on div "Apply Settings" at bounding box center [666, 357] width 57 height 12
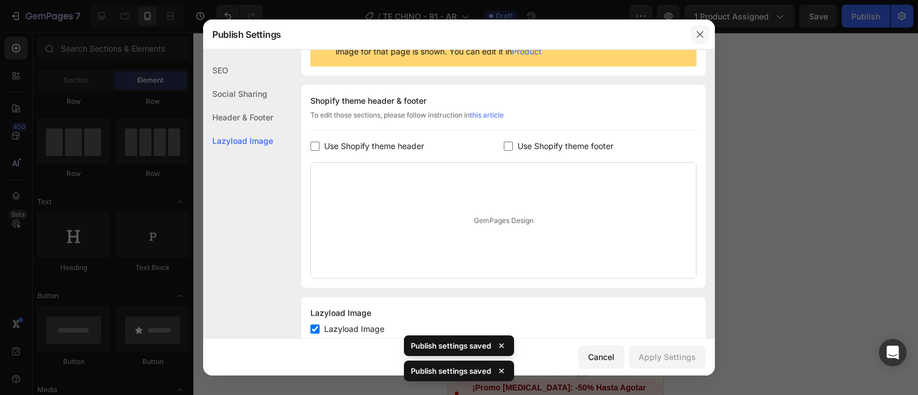
click at [701, 33] on icon "button" at bounding box center [699, 34] width 6 height 6
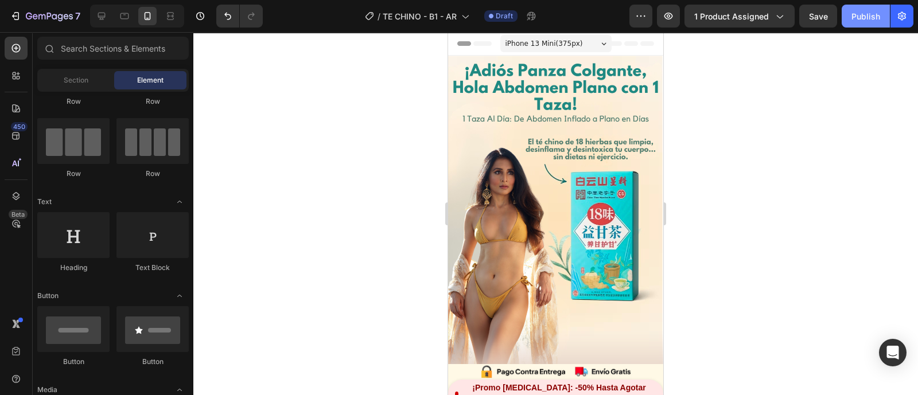
click at [855, 15] on div "Publish" at bounding box center [865, 16] width 29 height 12
